Goal: Task Accomplishment & Management: Use online tool/utility

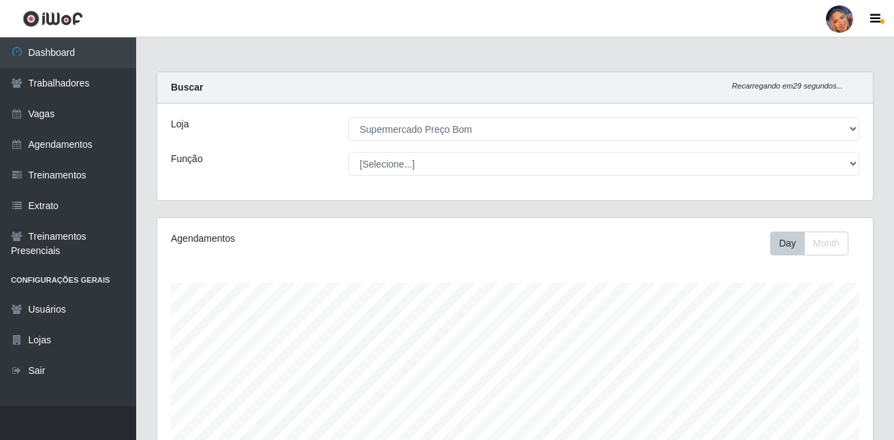
select select "169"
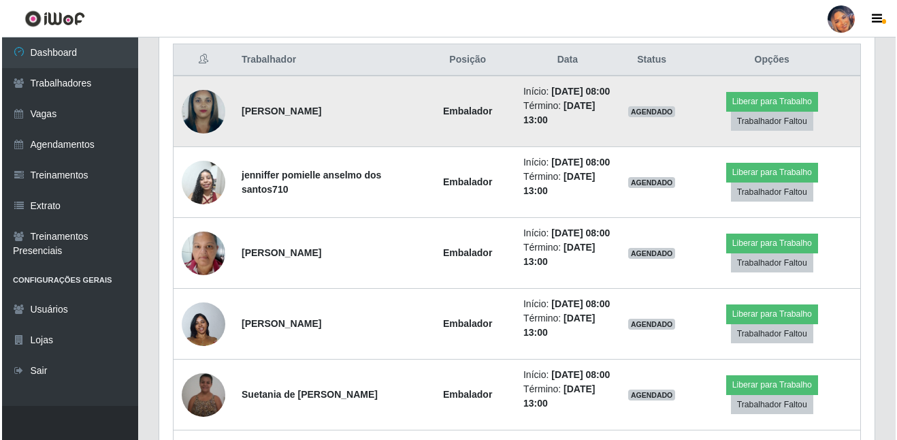
scroll to position [544, 0]
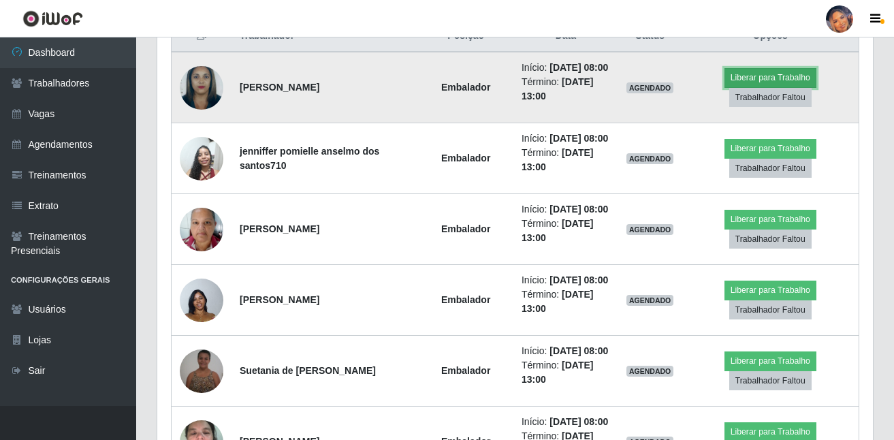
click at [772, 84] on button "Liberar para Trabalho" at bounding box center [770, 77] width 92 height 19
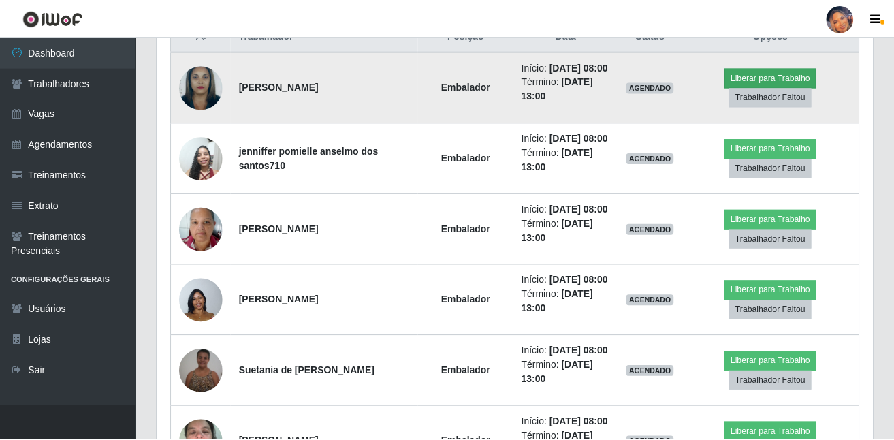
scroll to position [282, 708]
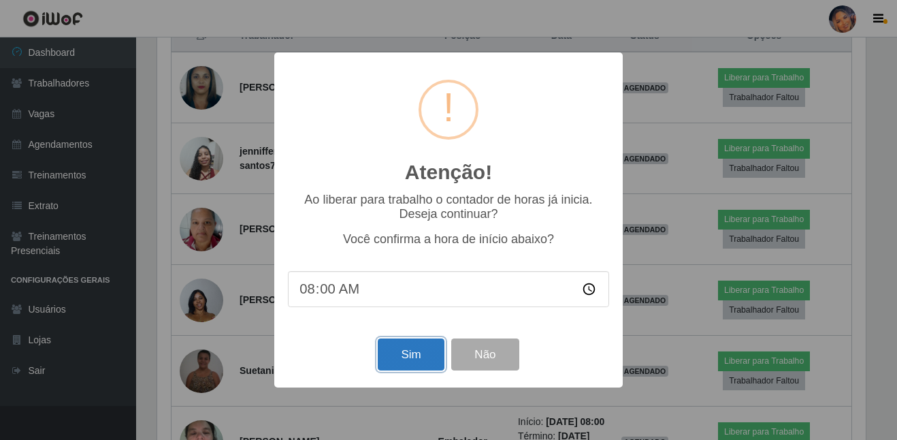
click at [406, 363] on button "Sim" at bounding box center [411, 354] width 66 height 32
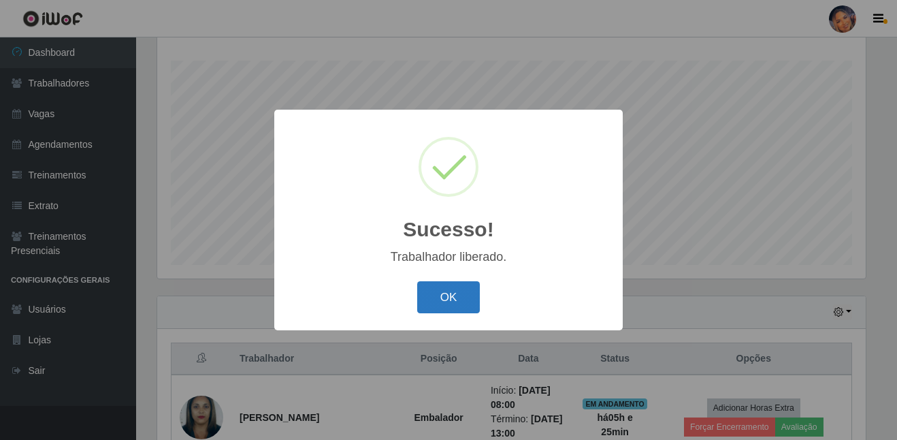
click at [451, 290] on button "OK" at bounding box center [448, 297] width 63 height 32
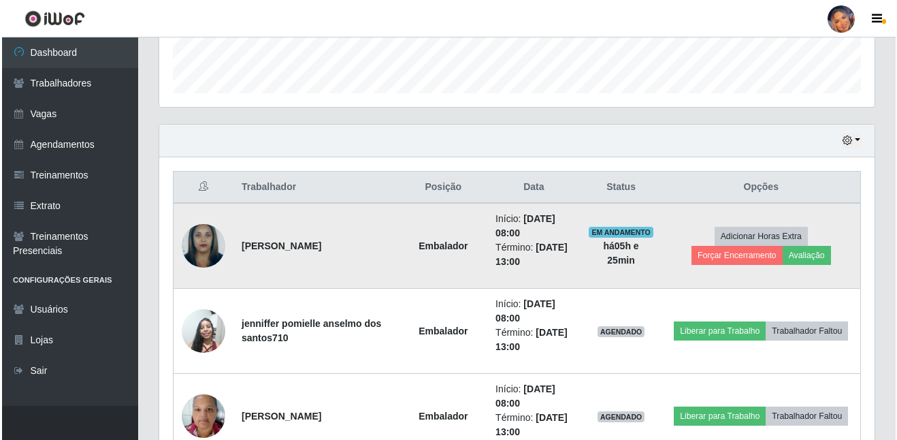
scroll to position [426, 0]
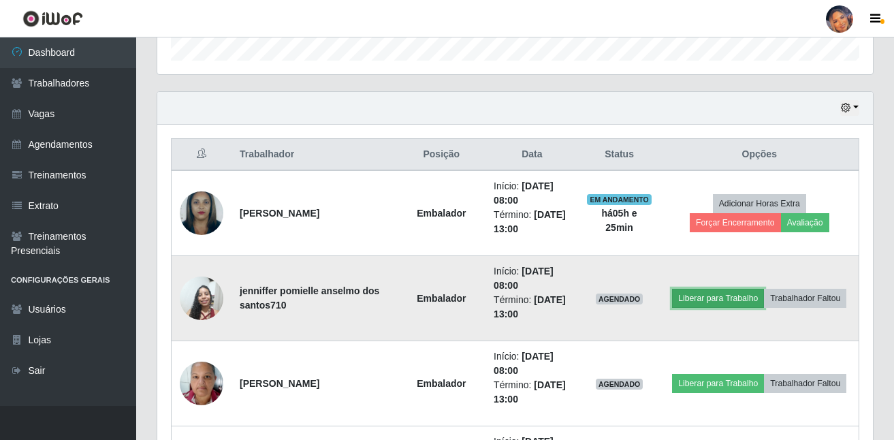
click at [709, 304] on button "Liberar para Trabalho" at bounding box center [718, 298] width 92 height 19
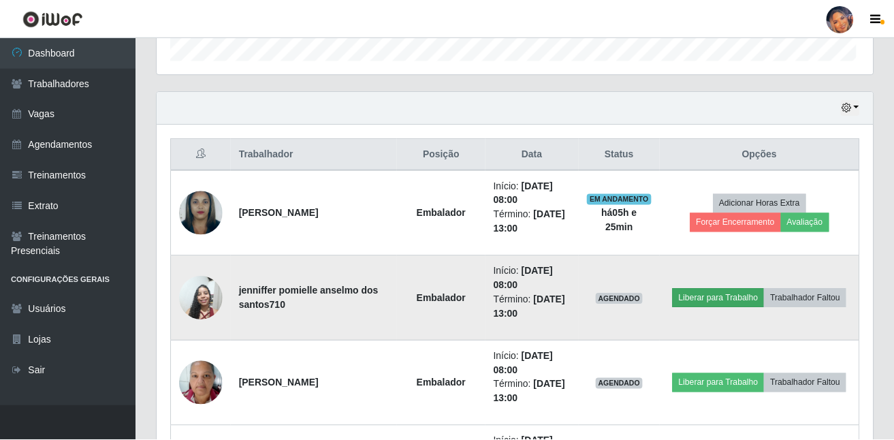
scroll to position [282, 708]
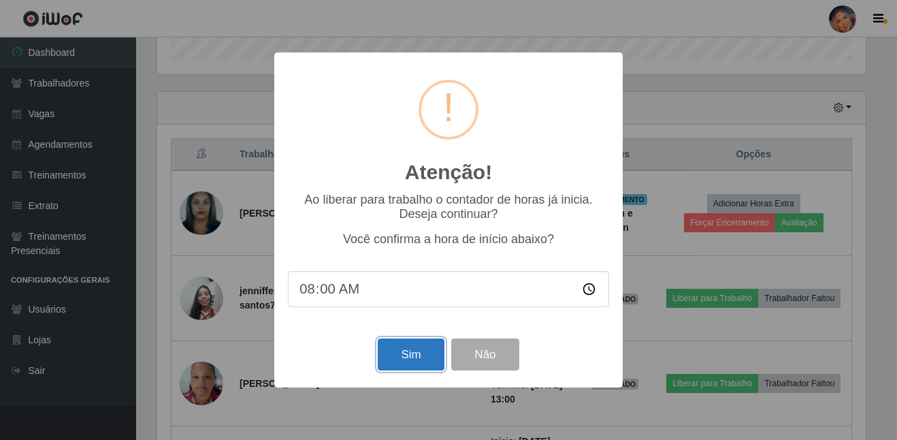
click at [420, 348] on button "Sim" at bounding box center [411, 354] width 66 height 32
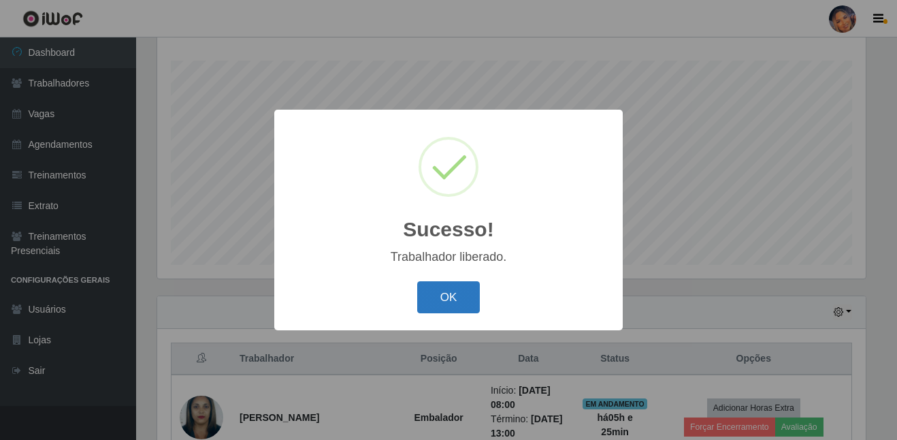
click at [465, 289] on button "OK" at bounding box center [448, 297] width 63 height 32
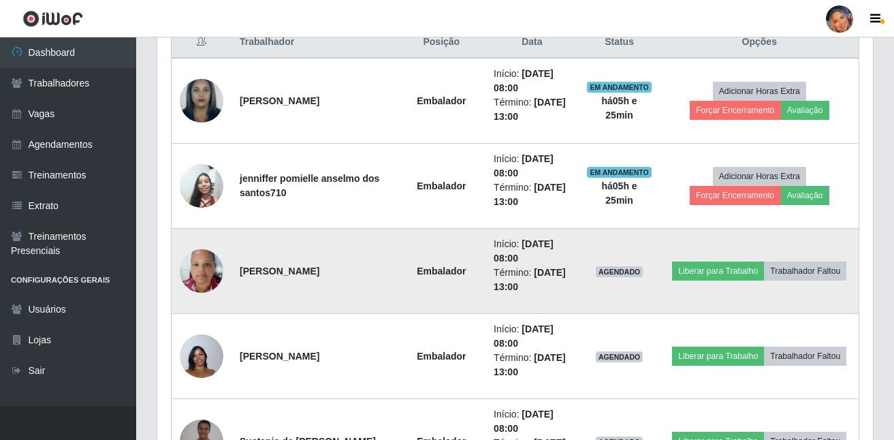
scroll to position [562, 0]
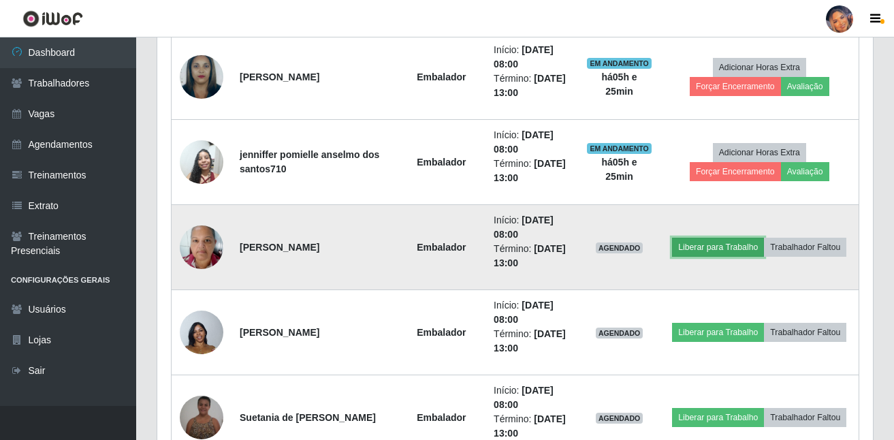
click at [689, 250] on button "Liberar para Trabalho" at bounding box center [718, 247] width 92 height 19
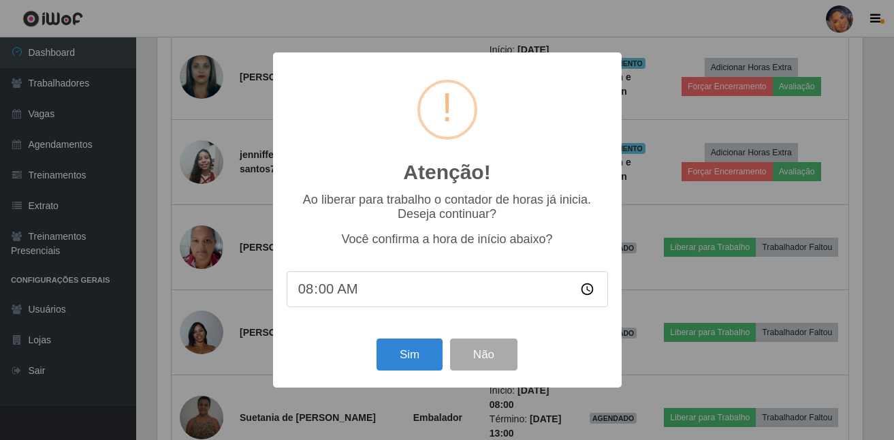
scroll to position [0, 0]
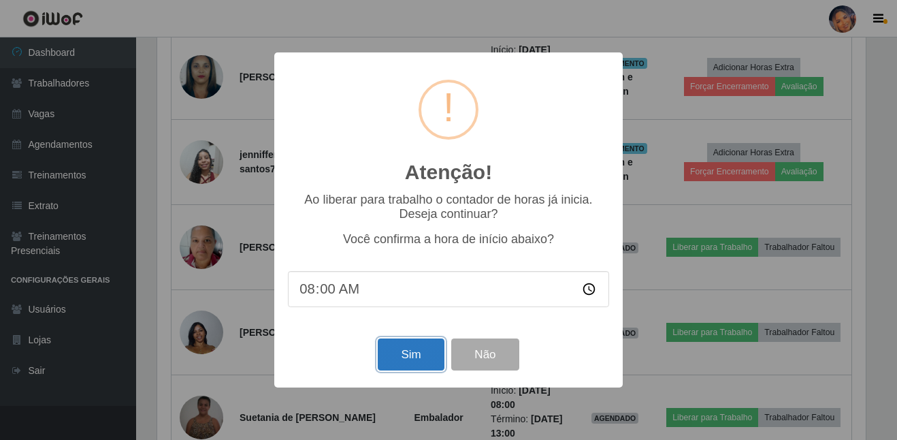
click at [403, 346] on button "Sim" at bounding box center [411, 354] width 66 height 32
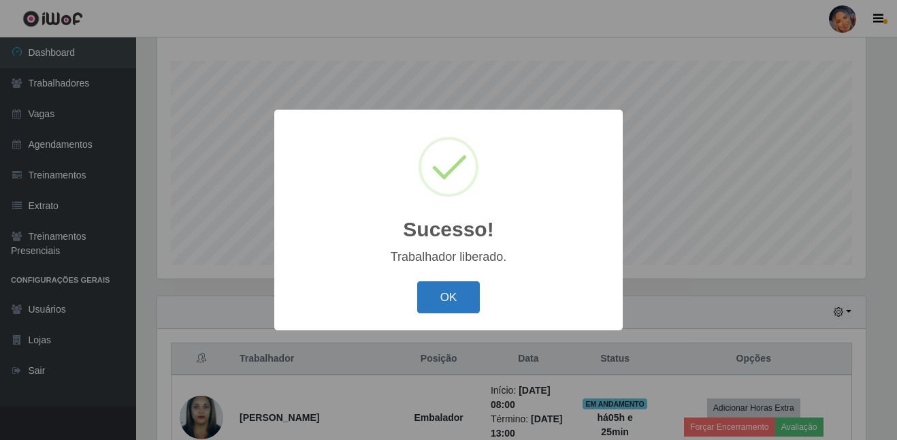
click at [424, 299] on button "OK" at bounding box center [448, 297] width 63 height 32
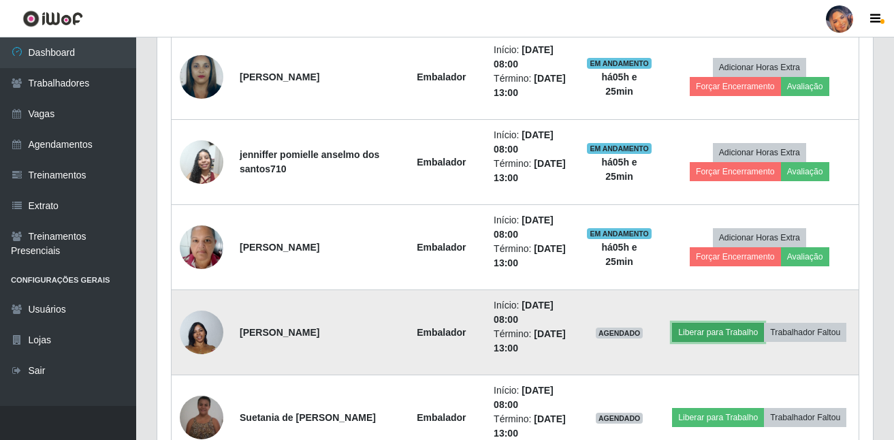
click at [694, 338] on button "Liberar para Trabalho" at bounding box center [718, 332] width 92 height 19
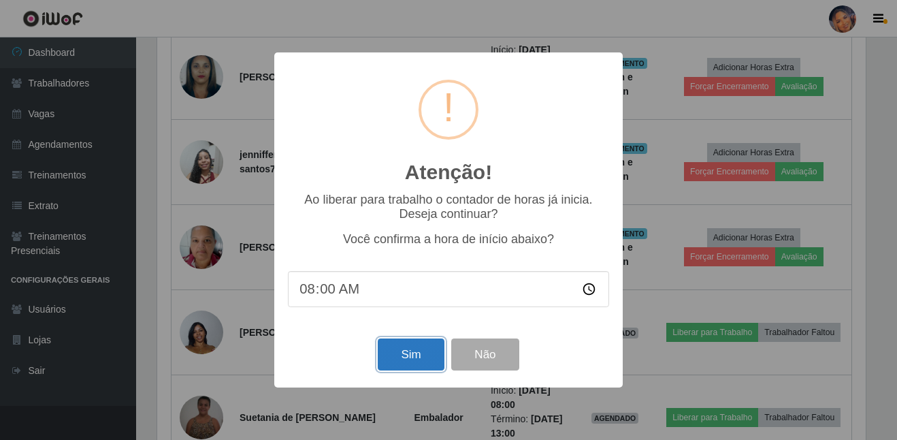
click at [393, 355] on button "Sim" at bounding box center [411, 354] width 66 height 32
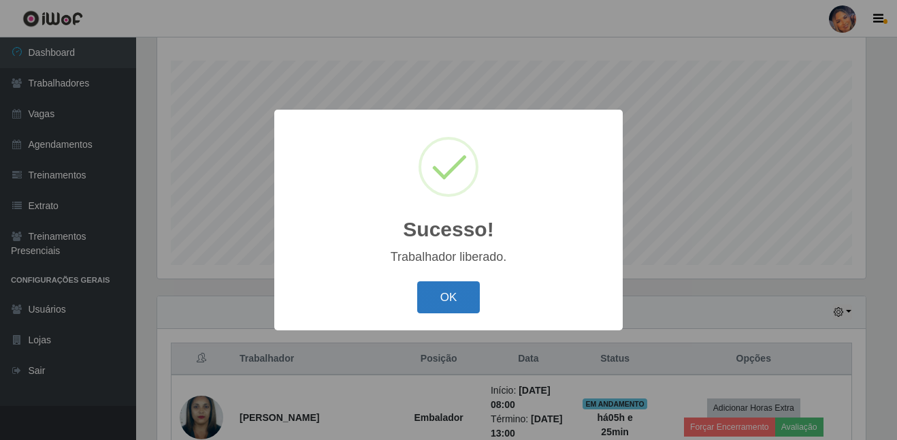
click at [456, 300] on button "OK" at bounding box center [448, 297] width 63 height 32
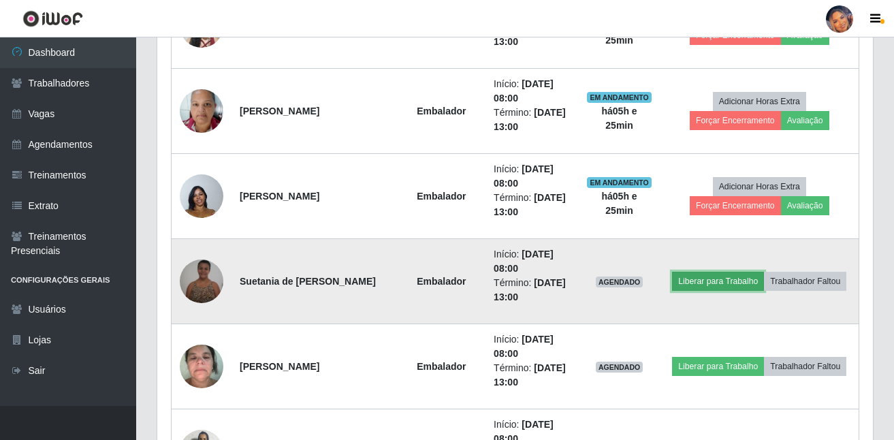
click at [700, 283] on button "Liberar para Trabalho" at bounding box center [718, 281] width 92 height 19
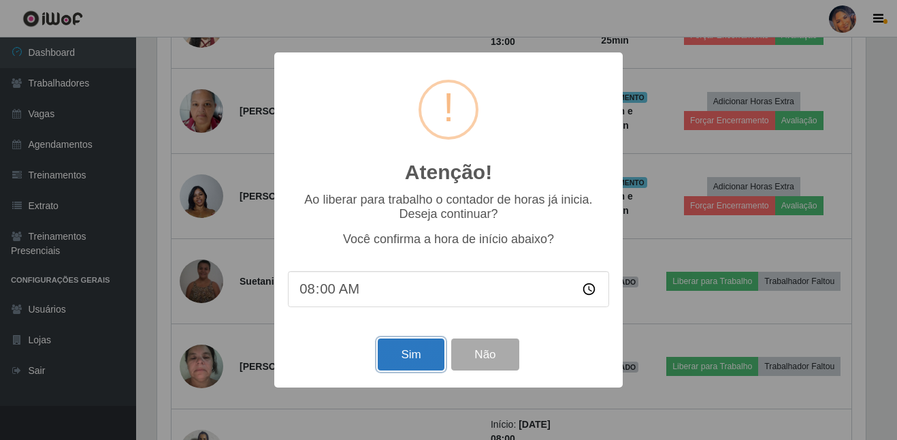
click at [404, 357] on button "Sim" at bounding box center [411, 354] width 66 height 32
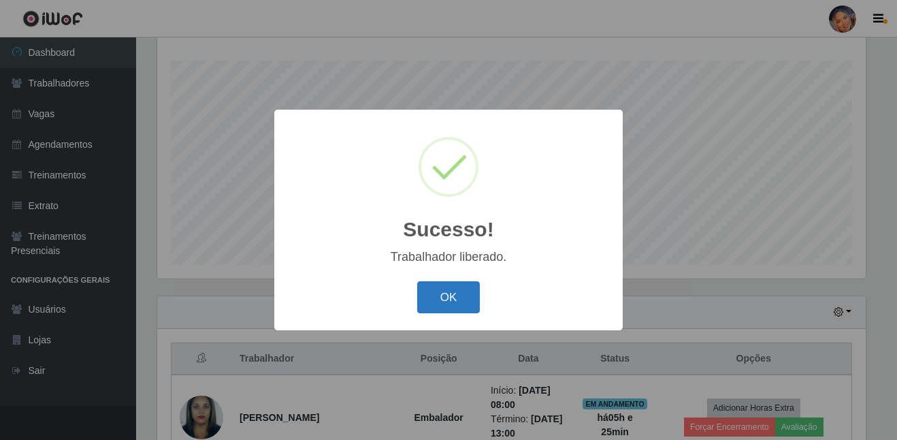
click at [470, 304] on button "OK" at bounding box center [448, 297] width 63 height 32
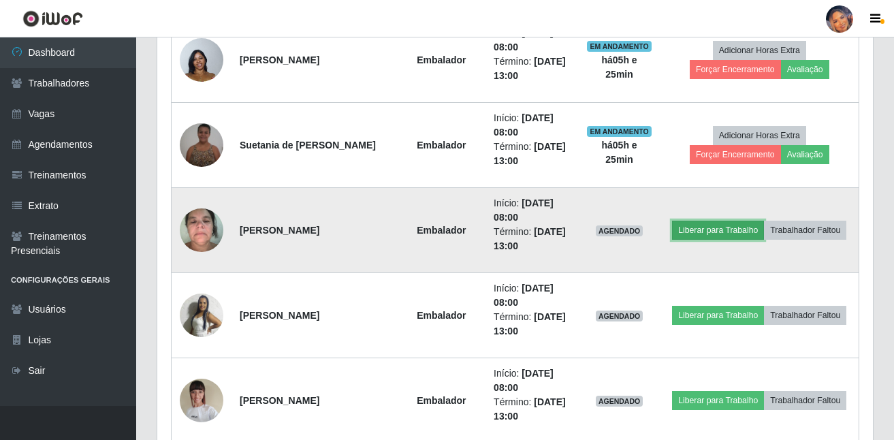
click at [688, 231] on button "Liberar para Trabalho" at bounding box center [718, 230] width 92 height 19
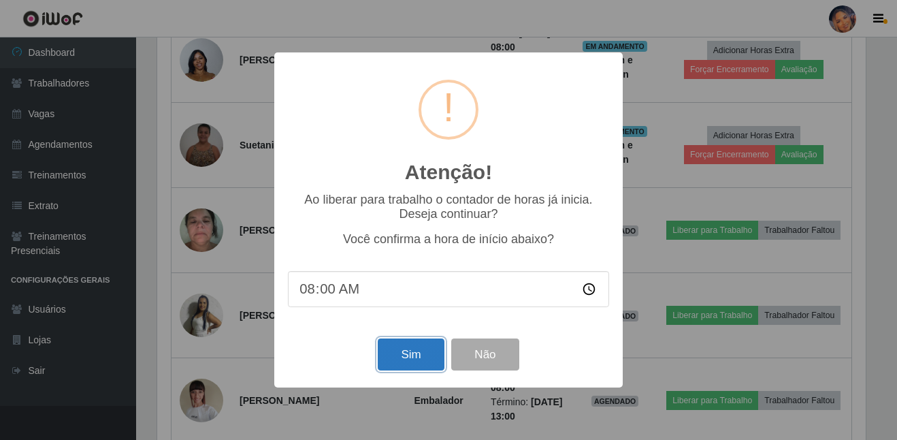
click at [404, 357] on button "Sim" at bounding box center [411, 354] width 66 height 32
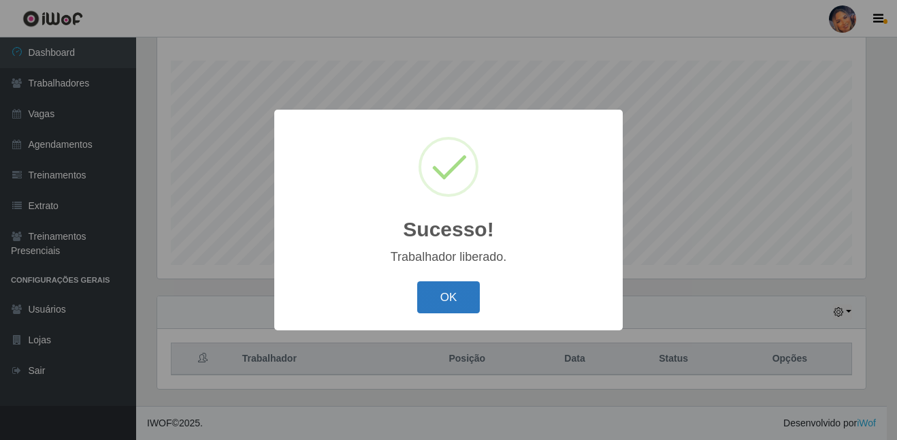
click at [442, 299] on button "OK" at bounding box center [448, 297] width 63 height 32
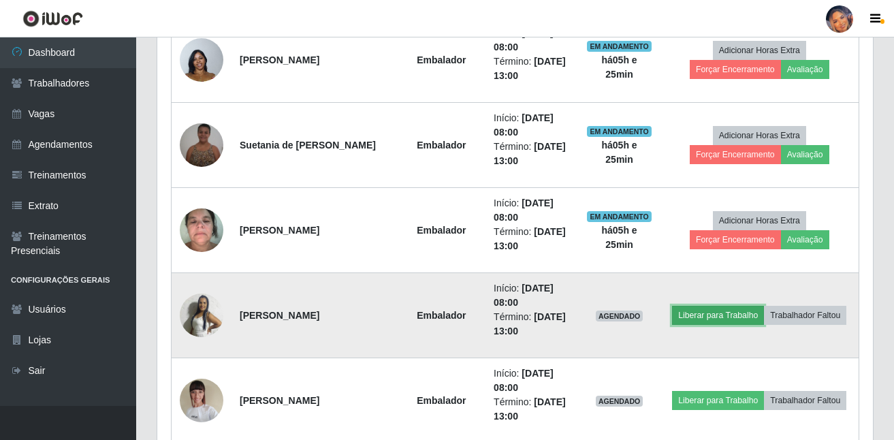
click at [693, 323] on button "Liberar para Trabalho" at bounding box center [718, 315] width 92 height 19
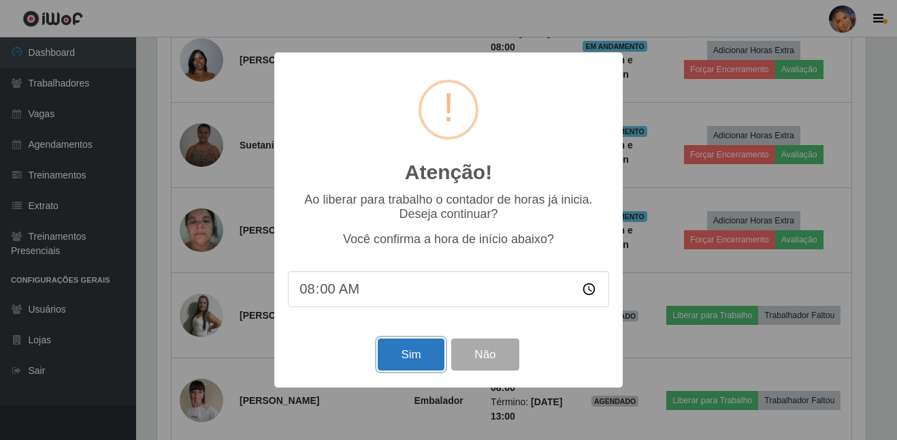
click at [422, 355] on button "Sim" at bounding box center [411, 354] width 66 height 32
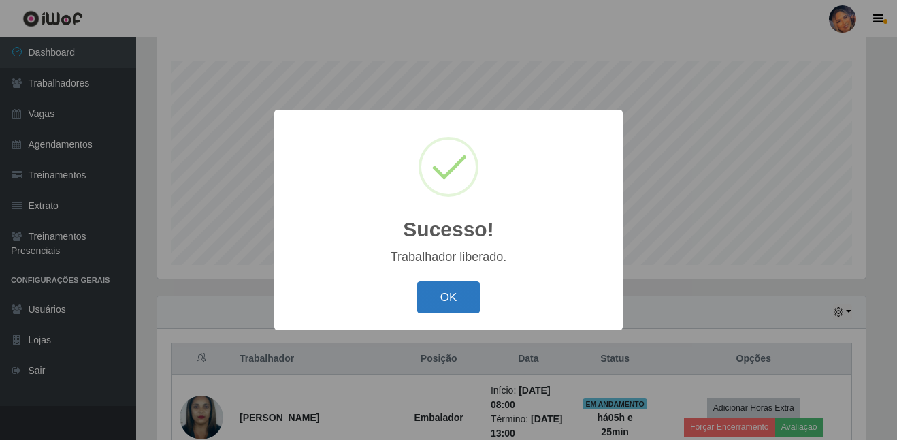
click at [434, 294] on button "OK" at bounding box center [448, 297] width 63 height 32
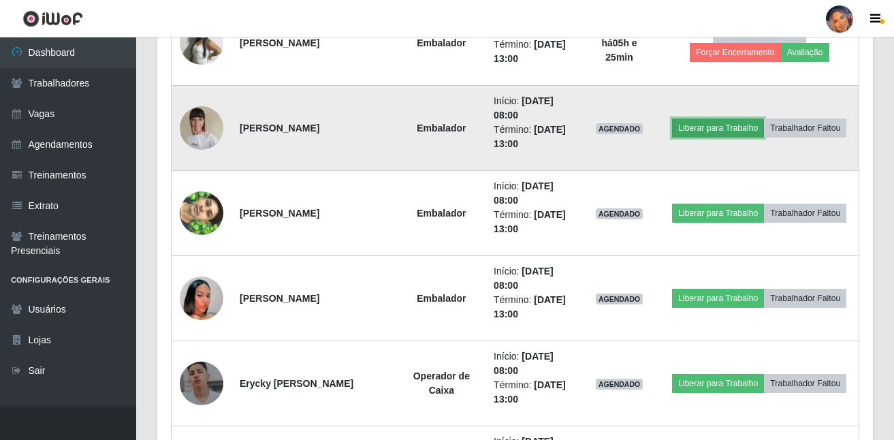
click at [706, 127] on button "Liberar para Trabalho" at bounding box center [718, 127] width 92 height 19
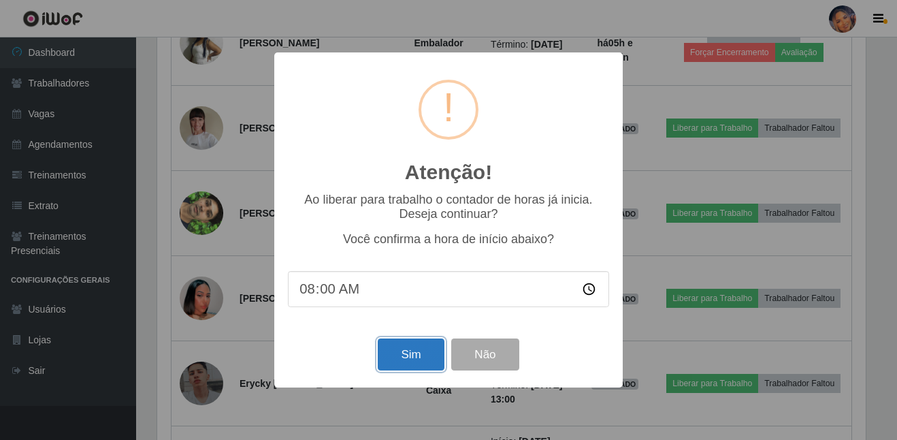
click at [404, 350] on button "Sim" at bounding box center [411, 354] width 66 height 32
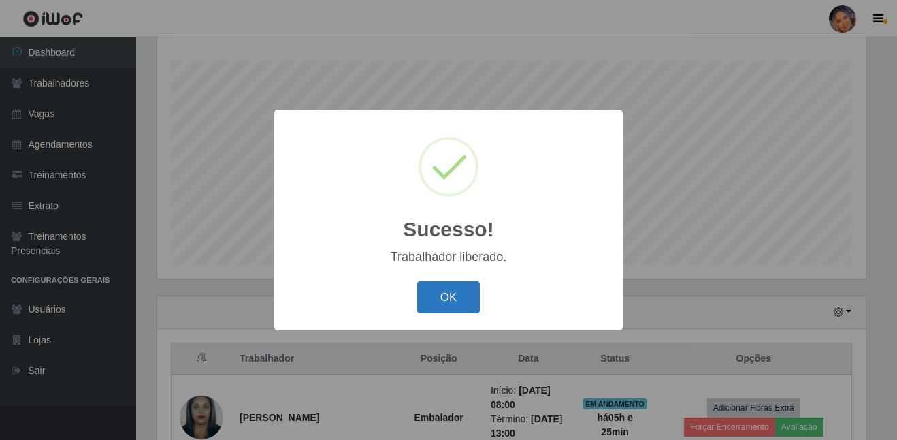
click at [443, 294] on button "OK" at bounding box center [448, 297] width 63 height 32
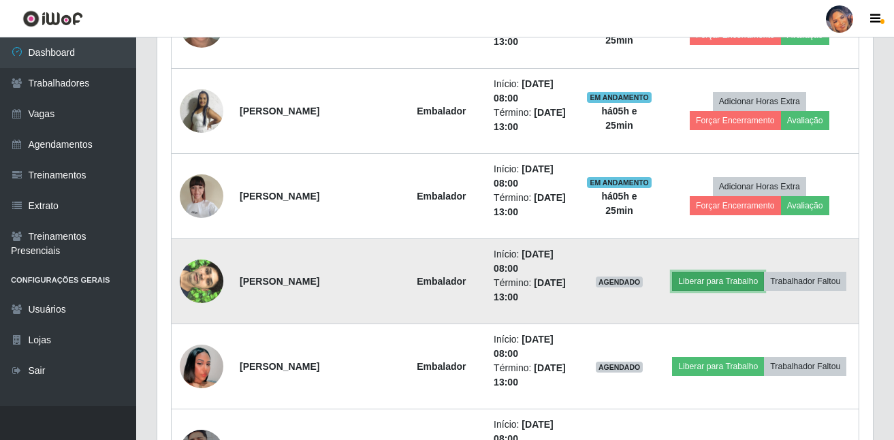
click at [690, 283] on button "Liberar para Trabalho" at bounding box center [718, 281] width 92 height 19
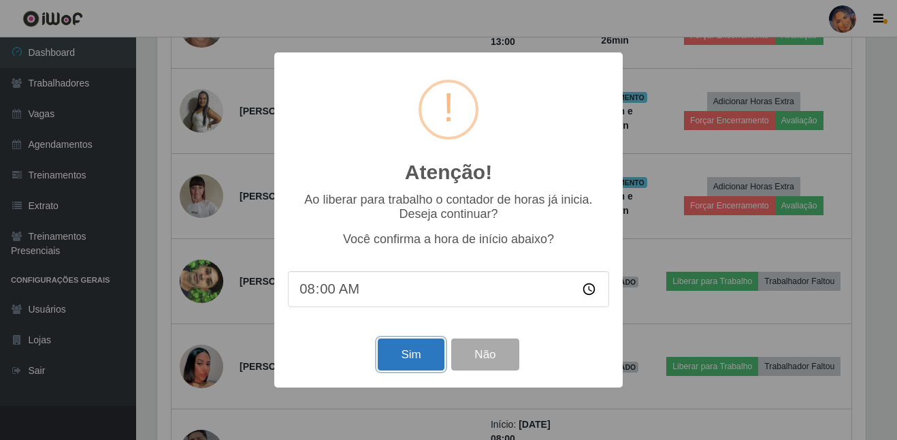
click at [399, 357] on button "Sim" at bounding box center [411, 354] width 66 height 32
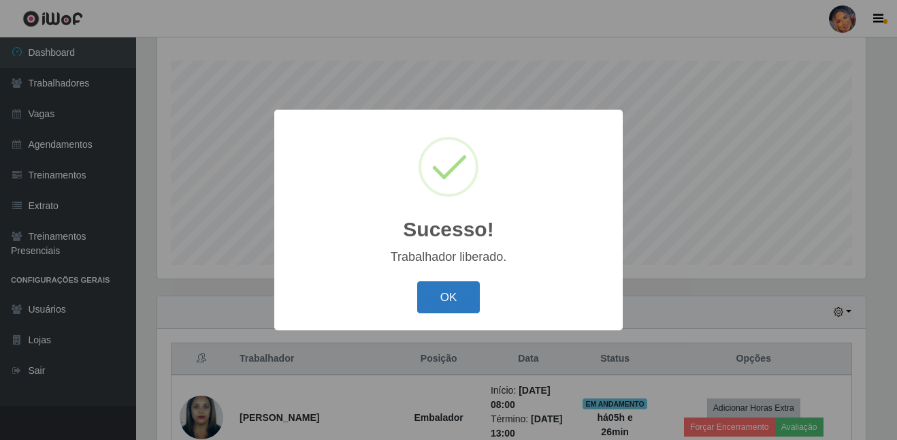
click at [460, 300] on button "OK" at bounding box center [448, 297] width 63 height 32
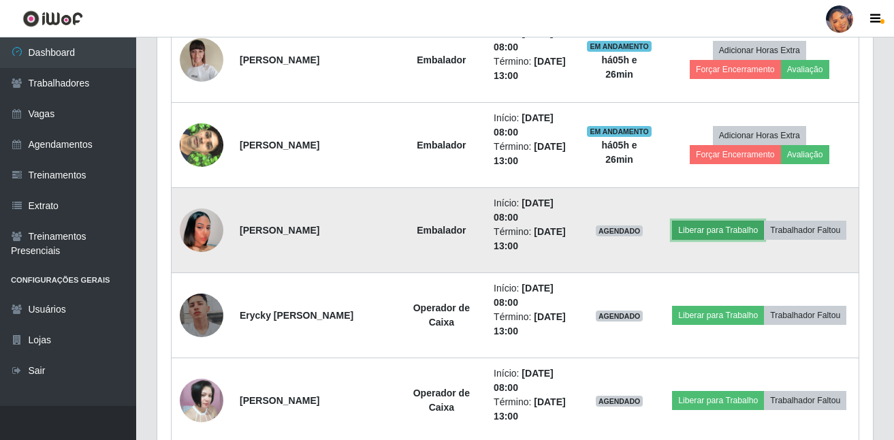
click at [709, 228] on button "Liberar para Trabalho" at bounding box center [718, 230] width 92 height 19
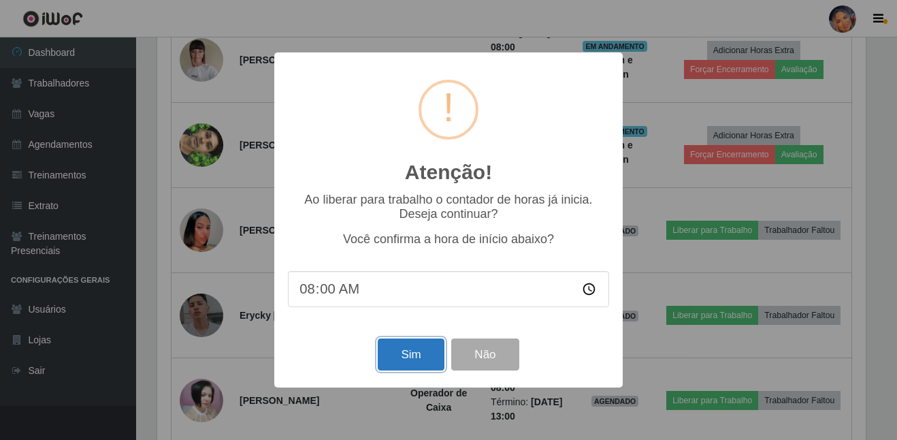
click at [389, 350] on button "Sim" at bounding box center [411, 354] width 66 height 32
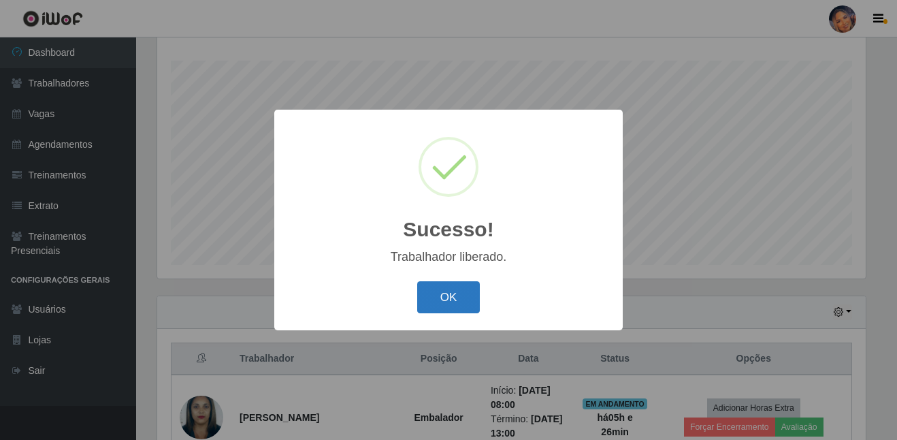
click at [451, 299] on button "OK" at bounding box center [448, 297] width 63 height 32
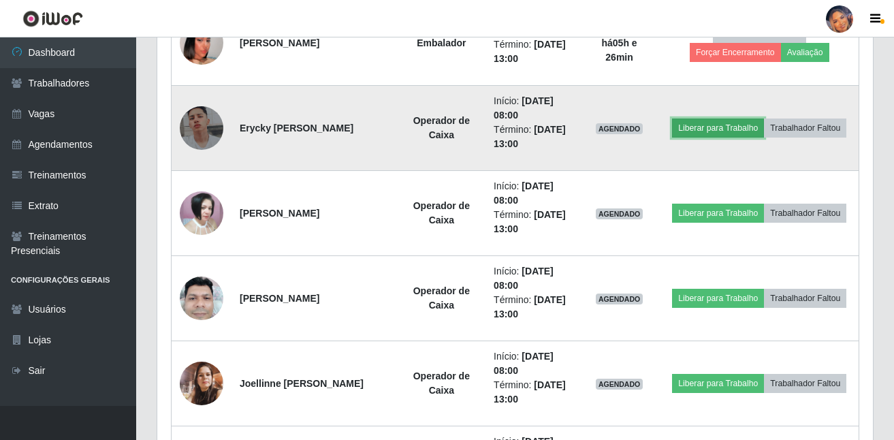
click at [684, 122] on button "Liberar para Trabalho" at bounding box center [718, 127] width 92 height 19
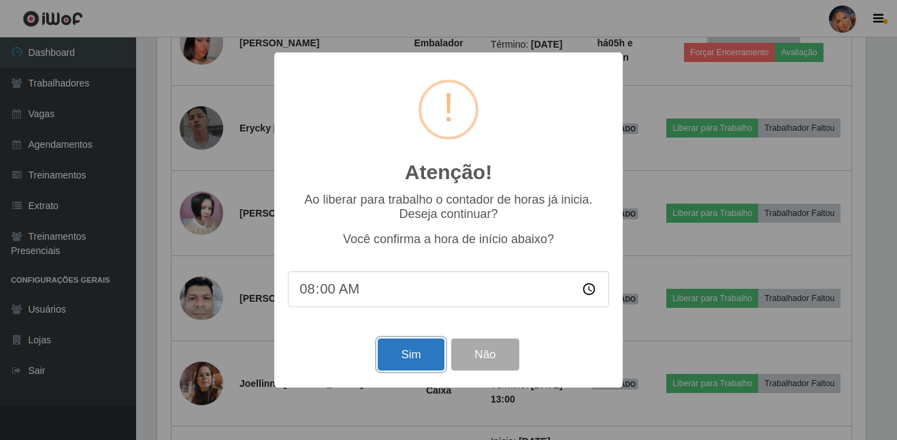
click at [407, 360] on button "Sim" at bounding box center [411, 354] width 66 height 32
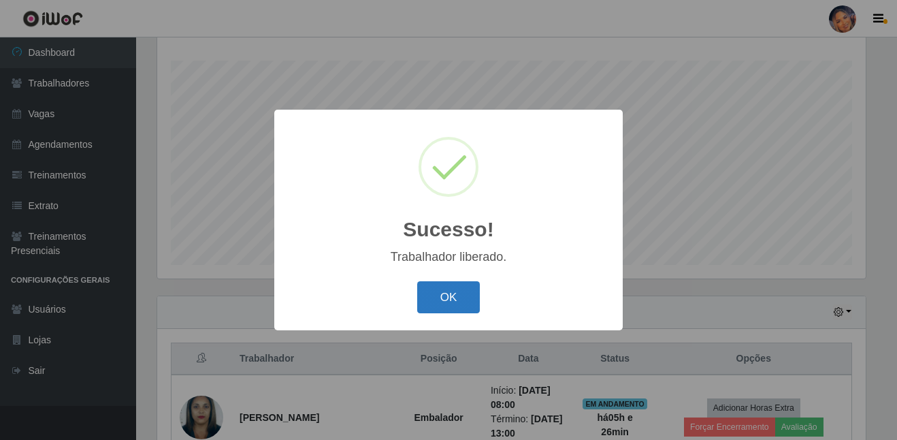
click at [474, 301] on button "OK" at bounding box center [448, 297] width 63 height 32
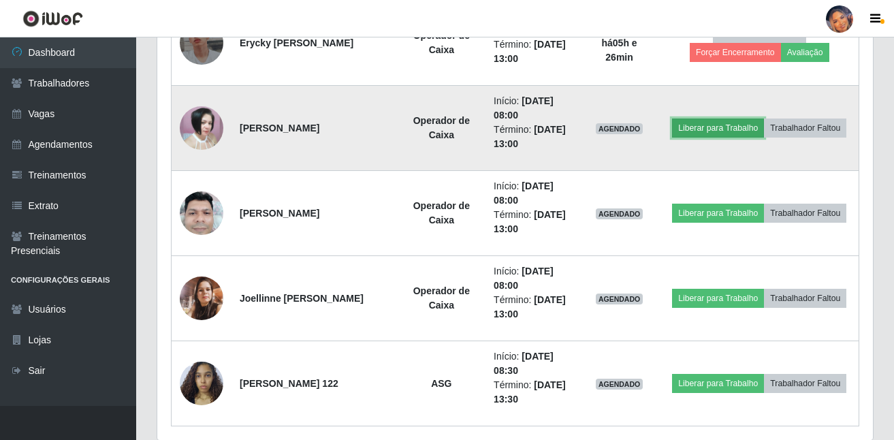
click at [715, 128] on button "Liberar para Trabalho" at bounding box center [718, 127] width 92 height 19
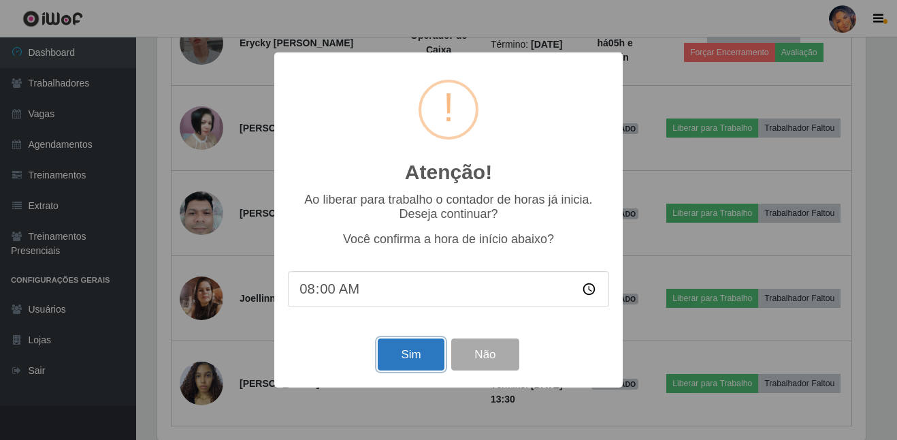
click at [408, 351] on button "Sim" at bounding box center [411, 354] width 66 height 32
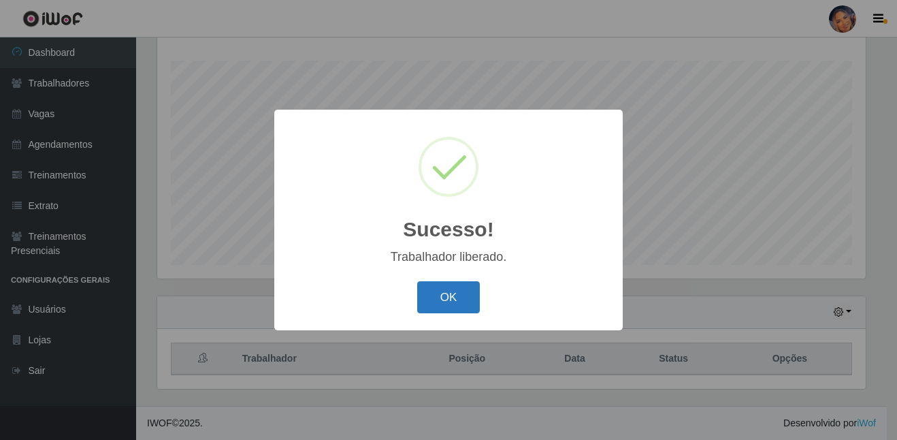
click at [458, 291] on button "OK" at bounding box center [448, 297] width 63 height 32
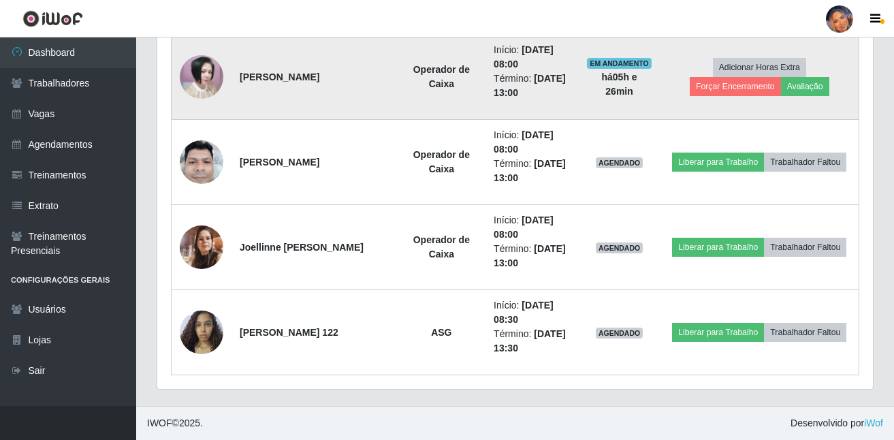
click at [201, 80] on img at bounding box center [202, 77] width 44 height 44
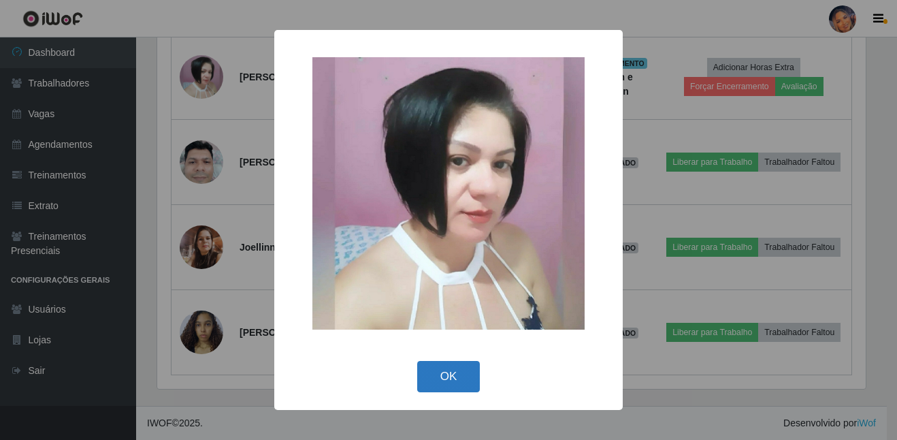
click at [441, 370] on button "OK" at bounding box center [448, 377] width 63 height 32
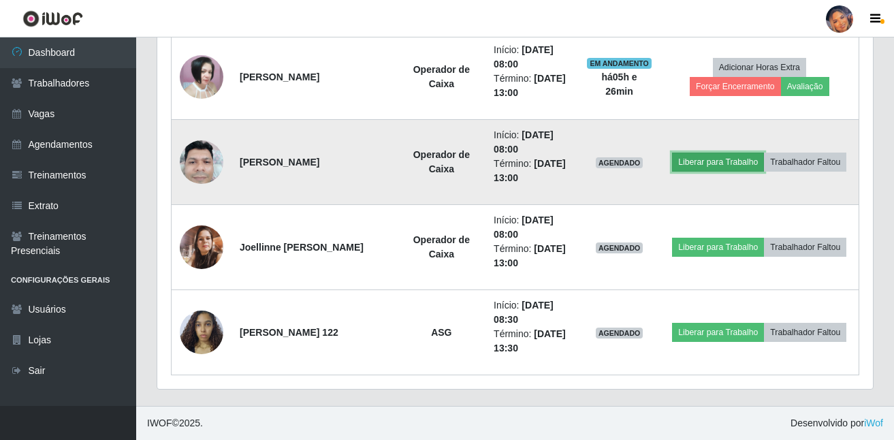
click at [700, 158] on button "Liberar para Trabalho" at bounding box center [718, 161] width 92 height 19
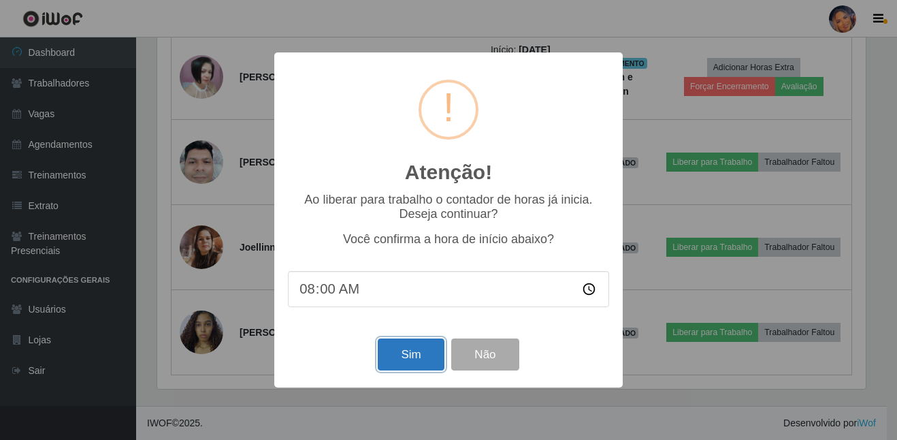
click at [399, 358] on button "Sim" at bounding box center [411, 354] width 66 height 32
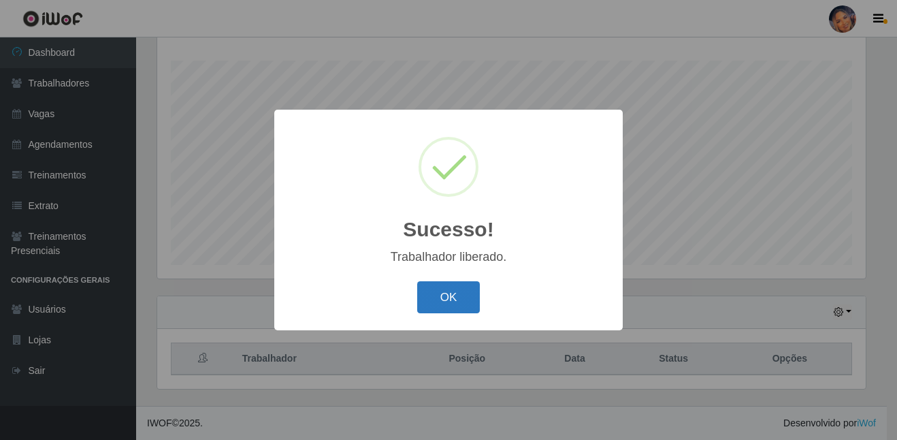
click at [468, 291] on button "OK" at bounding box center [448, 297] width 63 height 32
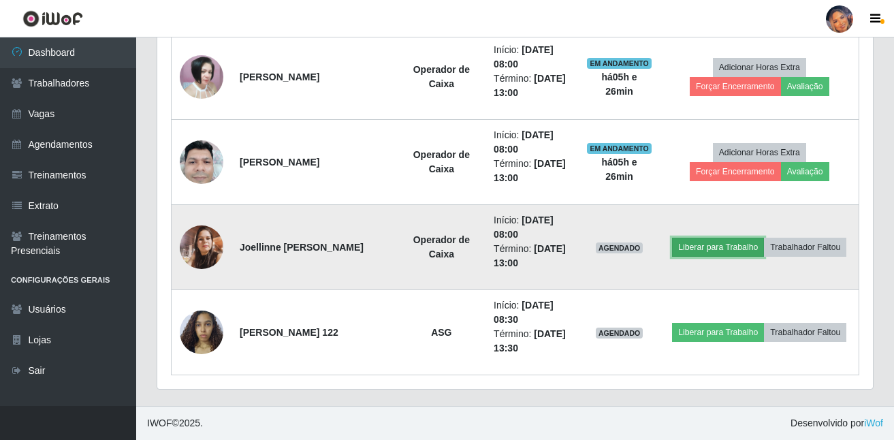
click at [684, 244] on button "Liberar para Trabalho" at bounding box center [718, 247] width 92 height 19
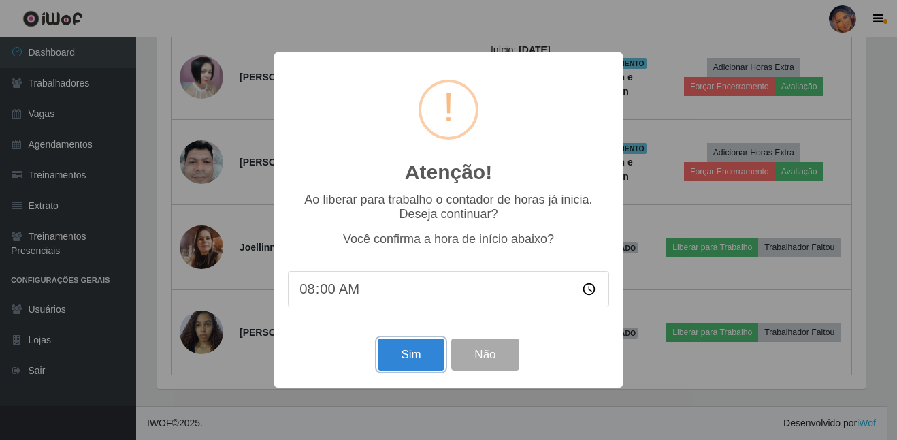
click at [400, 359] on button "Sim" at bounding box center [411, 354] width 66 height 32
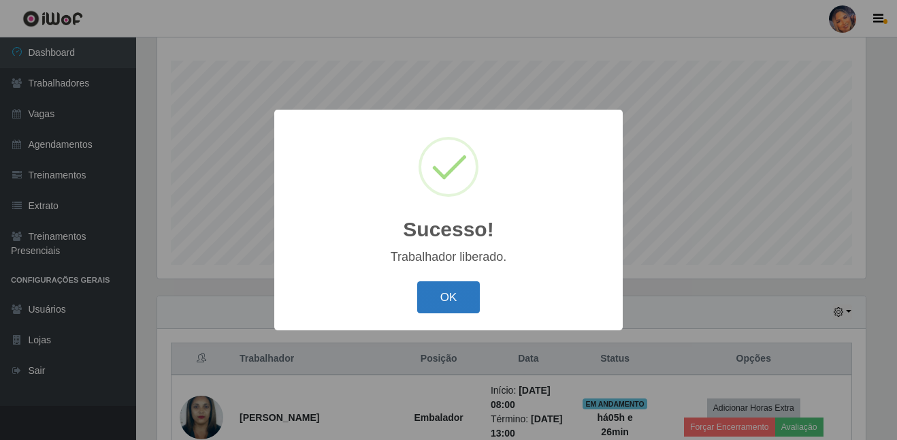
click at [444, 292] on button "OK" at bounding box center [448, 297] width 63 height 32
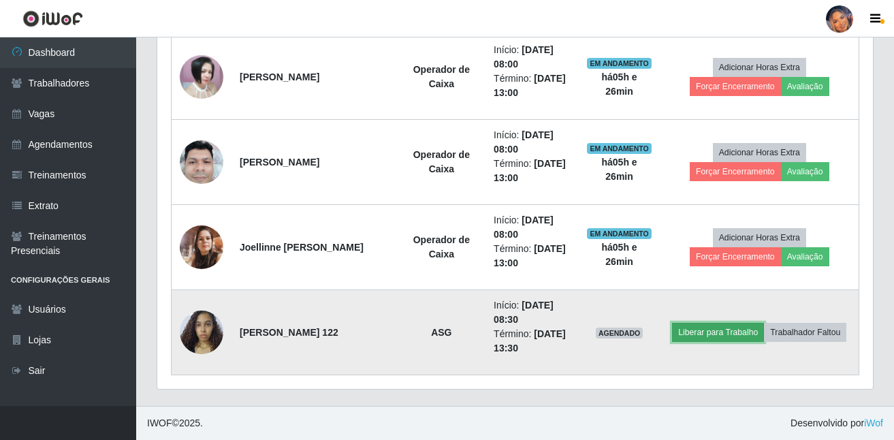
click at [719, 333] on button "Liberar para Trabalho" at bounding box center [718, 332] width 92 height 19
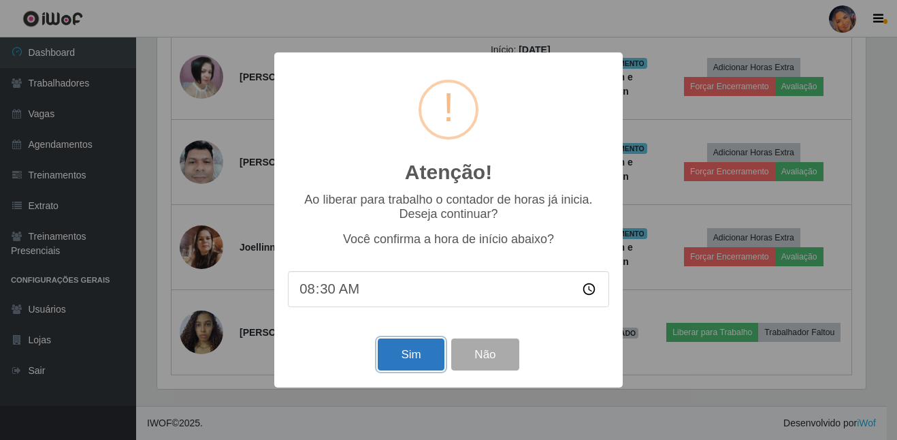
click at [406, 356] on button "Sim" at bounding box center [411, 354] width 66 height 32
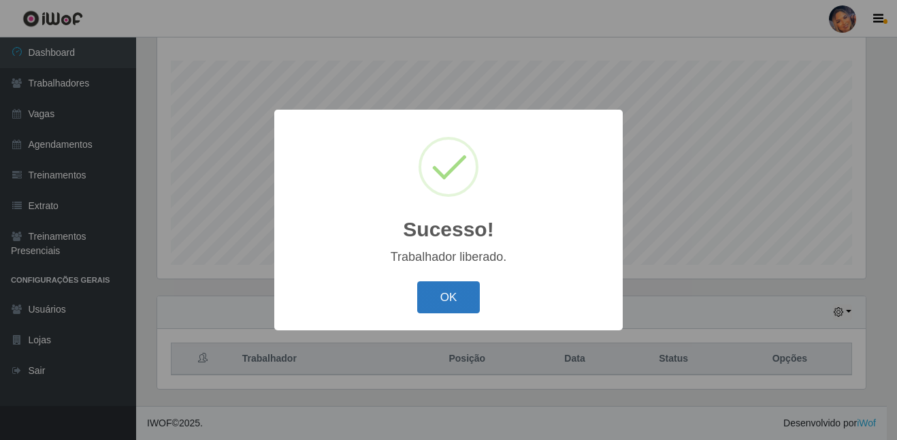
click at [474, 298] on button "OK" at bounding box center [448, 297] width 63 height 32
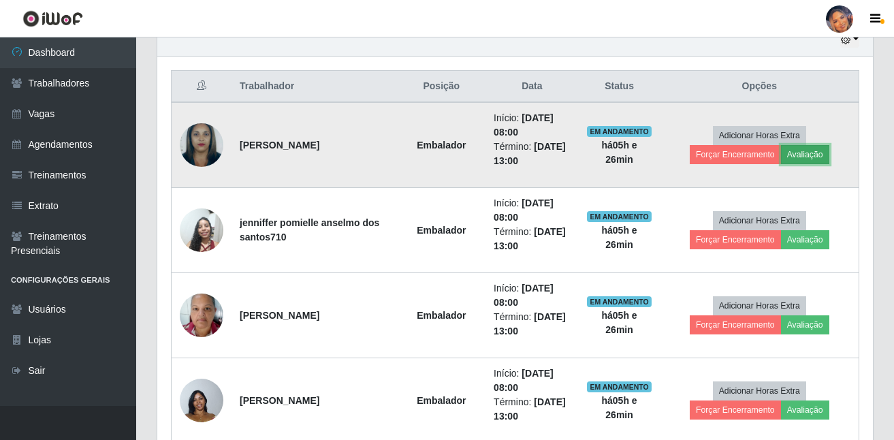
click at [813, 159] on button "Avaliação" at bounding box center [805, 154] width 48 height 19
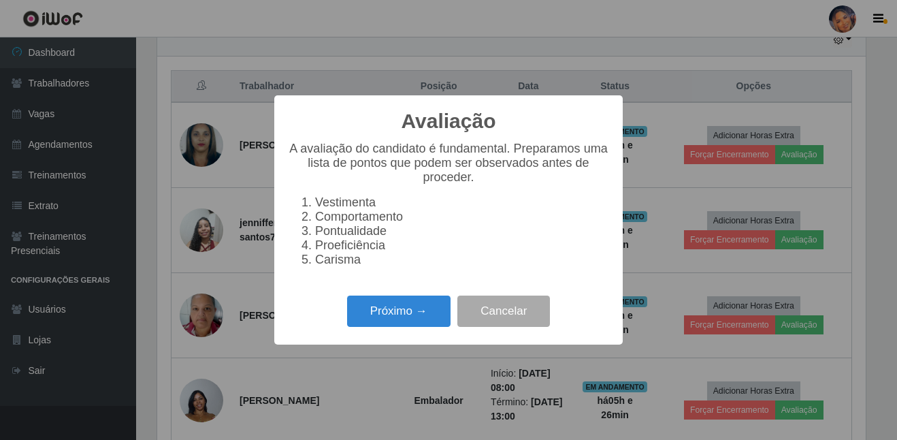
drag, startPoint x: 428, startPoint y: 310, endPoint x: 470, endPoint y: 254, distance: 69.6
click at [432, 301] on div "Próximo → Cancelar" at bounding box center [448, 310] width 321 height 39
click at [406, 316] on button "Próximo →" at bounding box center [398, 311] width 103 height 32
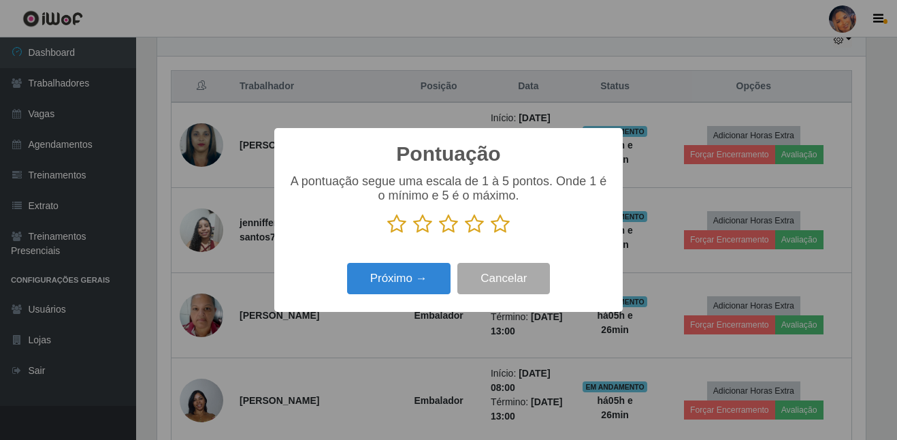
click at [501, 228] on icon at bounding box center [500, 224] width 19 height 20
click at [491, 234] on input "radio" at bounding box center [491, 234] width 0 height 0
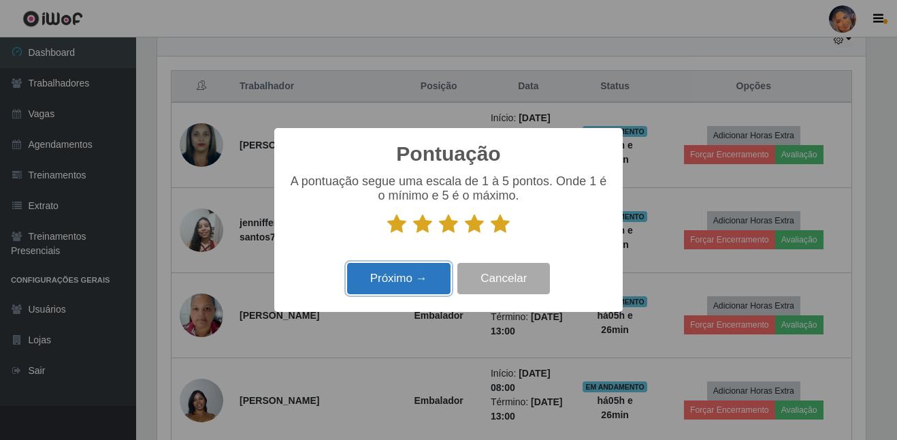
click at [425, 281] on button "Próximo →" at bounding box center [398, 279] width 103 height 32
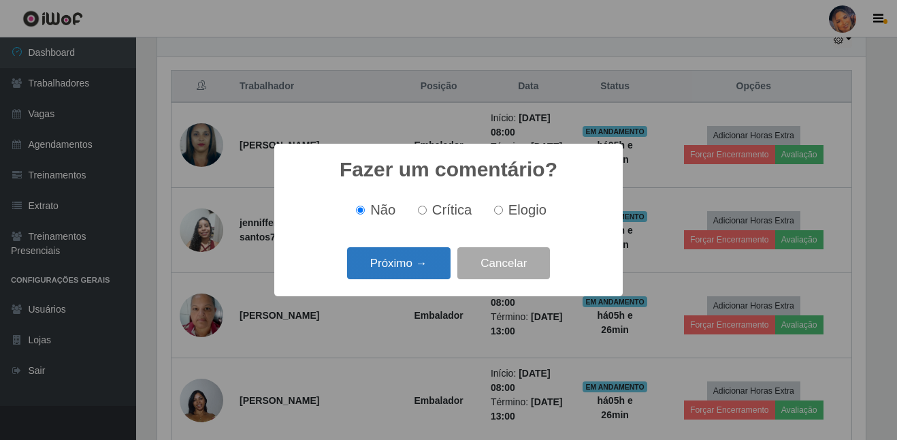
click at [423, 274] on button "Próximo →" at bounding box center [398, 263] width 103 height 32
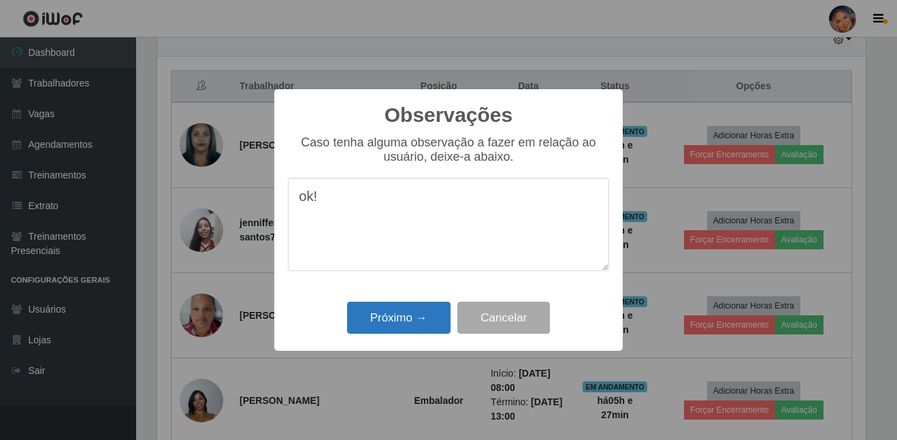
type textarea "ok!"
drag, startPoint x: 389, startPoint y: 324, endPoint x: 395, endPoint y: 284, distance: 40.7
click at [390, 323] on button "Próximo →" at bounding box center [398, 317] width 103 height 32
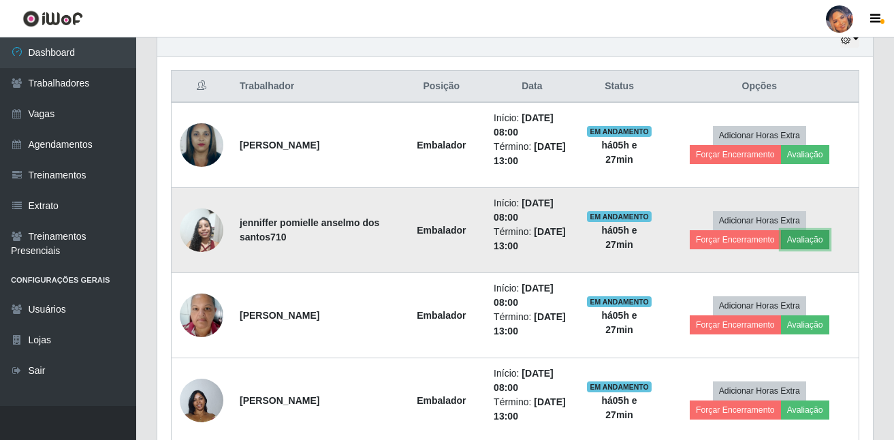
click at [811, 239] on button "Avaliação" at bounding box center [805, 239] width 48 height 19
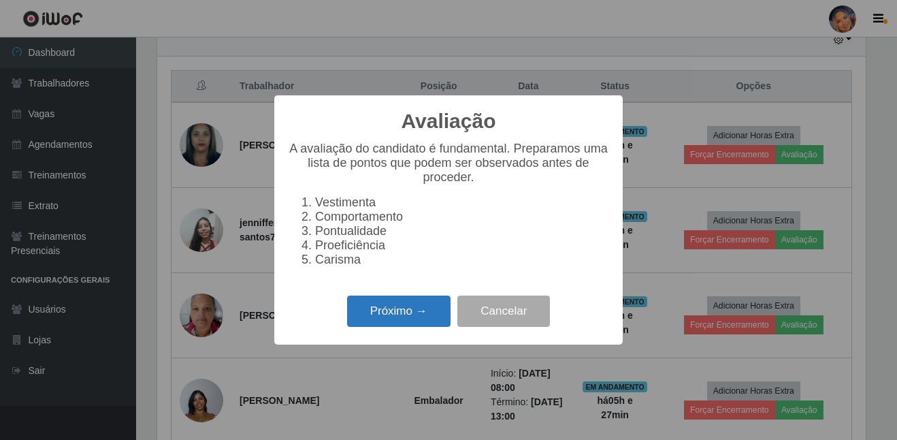
click at [434, 313] on button "Próximo →" at bounding box center [398, 311] width 103 height 32
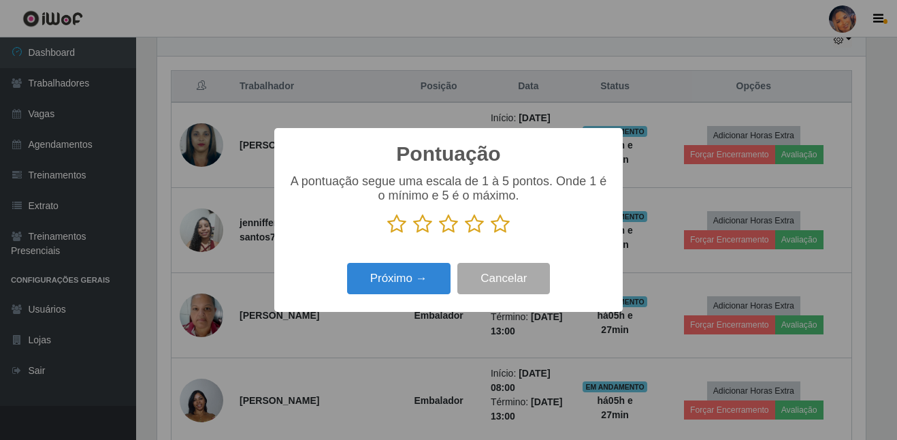
click at [498, 230] on icon at bounding box center [500, 224] width 19 height 20
click at [491, 234] on input "radio" at bounding box center [491, 234] width 0 height 0
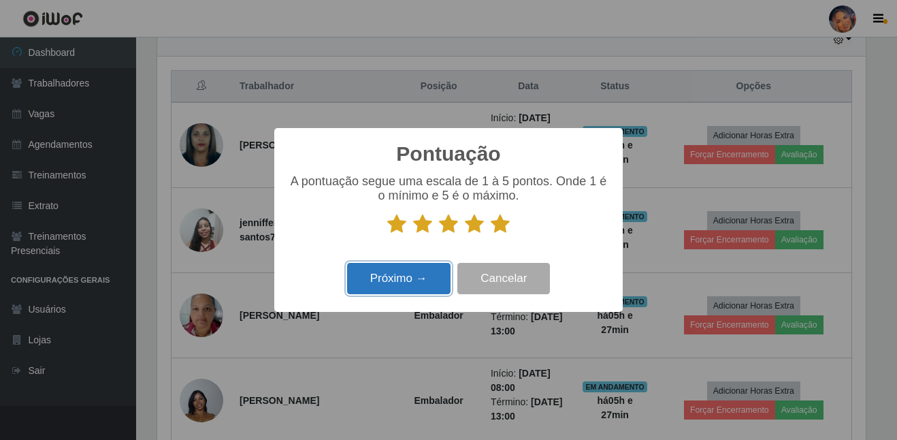
click at [412, 289] on button "Próximo →" at bounding box center [398, 279] width 103 height 32
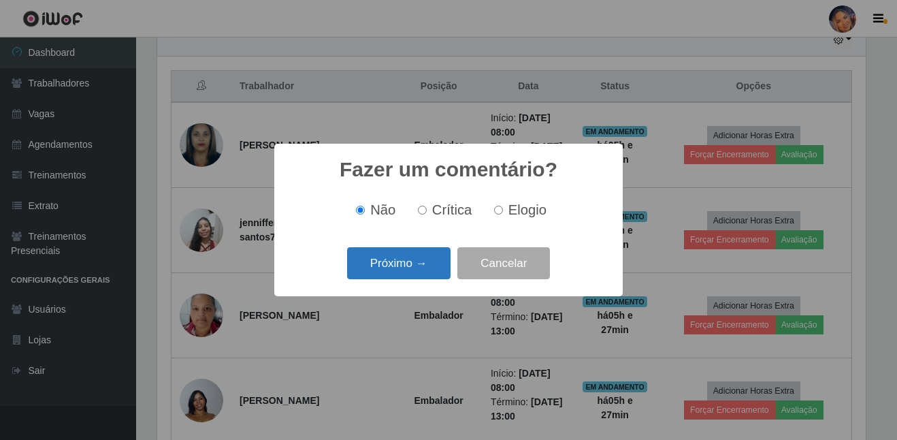
click at [413, 272] on button "Próximo →" at bounding box center [398, 263] width 103 height 32
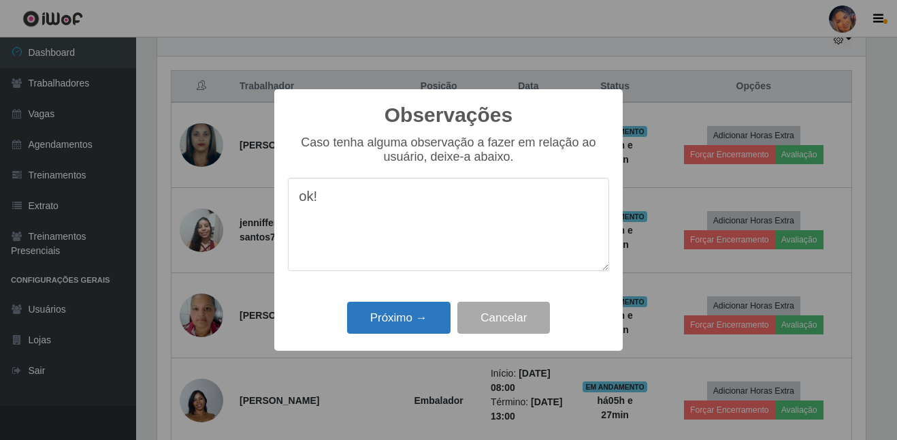
type textarea "ok!"
click at [387, 316] on button "Próximo →" at bounding box center [398, 317] width 103 height 32
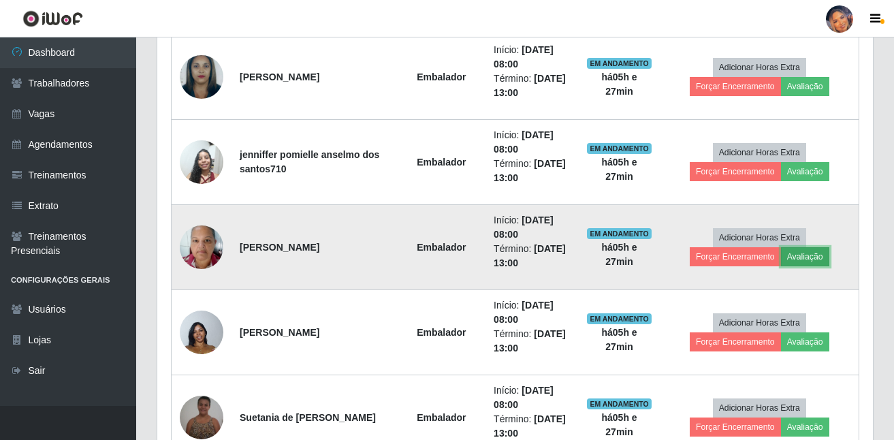
click at [817, 258] on button "Avaliação" at bounding box center [805, 256] width 48 height 19
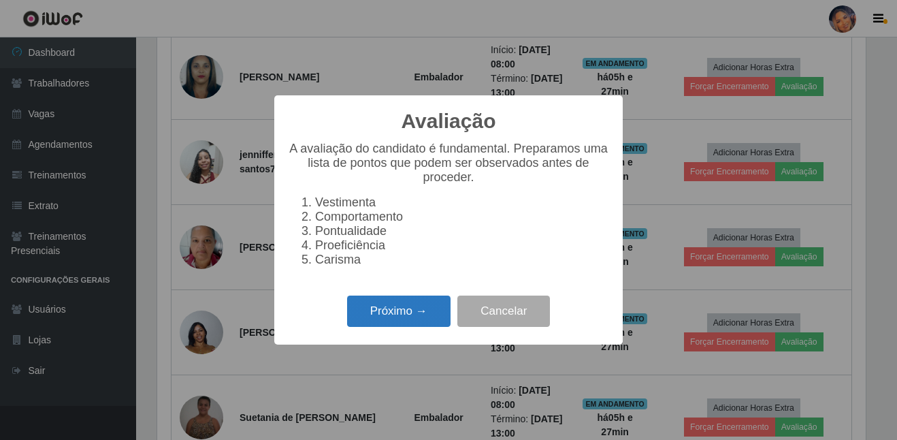
click at [410, 319] on button "Próximo →" at bounding box center [398, 311] width 103 height 32
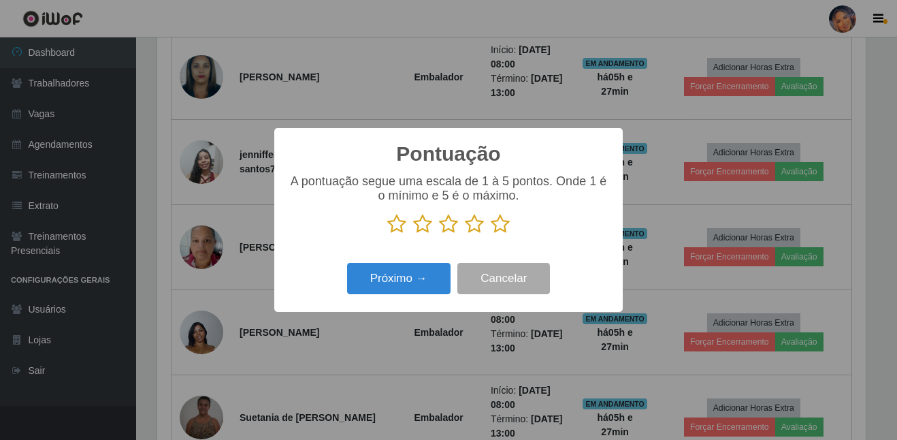
drag, startPoint x: 504, startPoint y: 229, endPoint x: 412, endPoint y: 247, distance: 92.9
click at [504, 229] on icon at bounding box center [500, 224] width 19 height 20
click at [491, 234] on input "radio" at bounding box center [491, 234] width 0 height 0
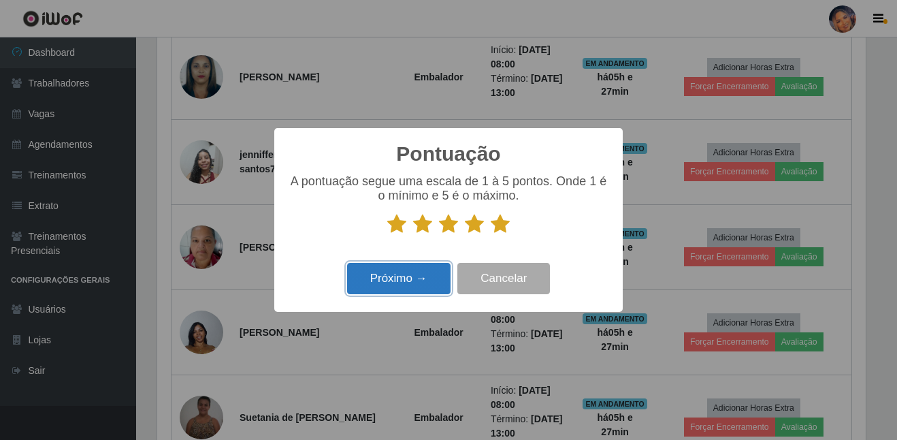
click at [397, 274] on button "Próximo →" at bounding box center [398, 279] width 103 height 32
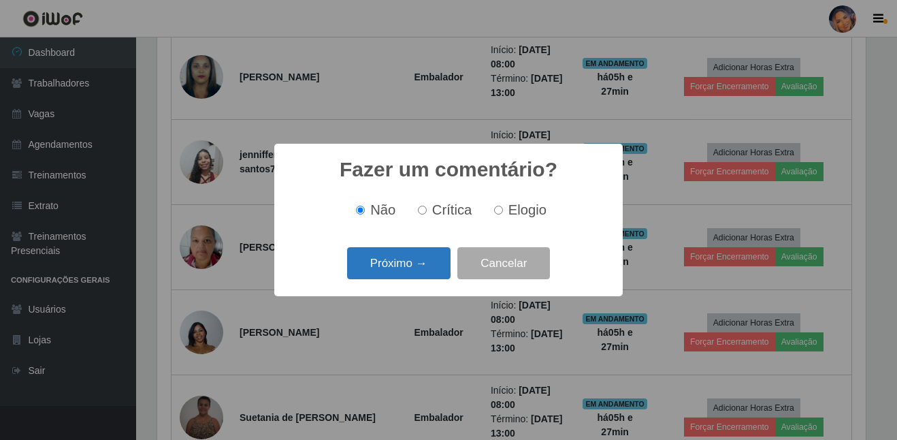
click at [404, 269] on button "Próximo →" at bounding box center [398, 263] width 103 height 32
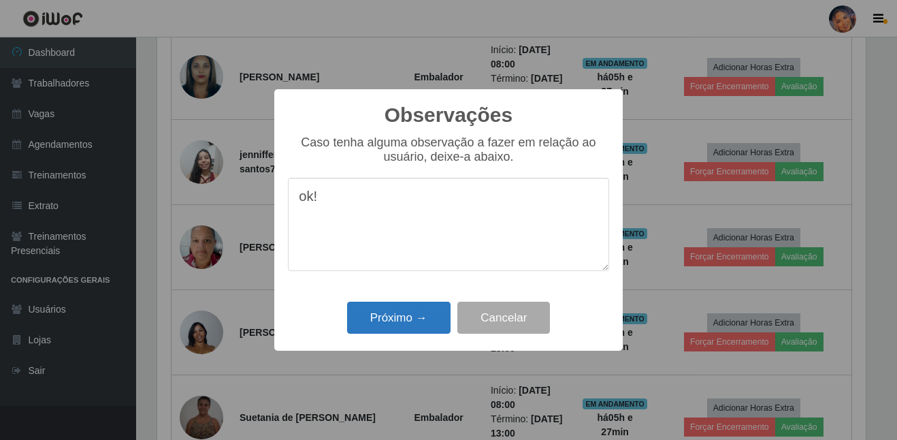
type textarea "ok!"
click at [395, 306] on button "Próximo →" at bounding box center [398, 317] width 103 height 32
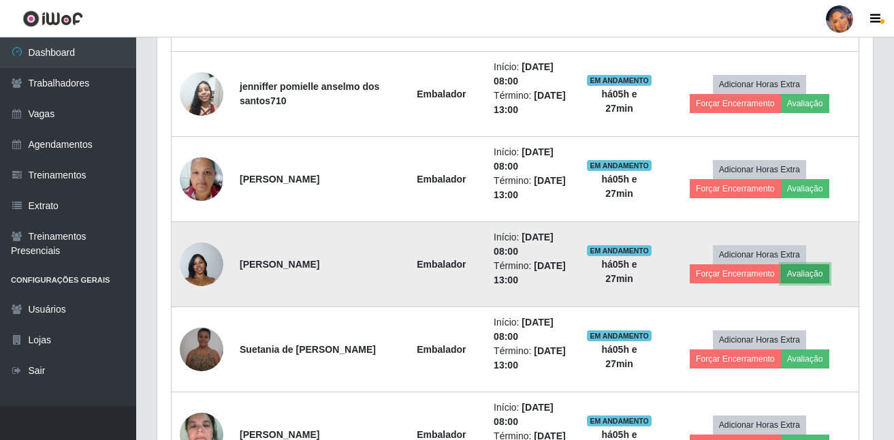
click at [795, 274] on button "Avaliação" at bounding box center [805, 273] width 48 height 19
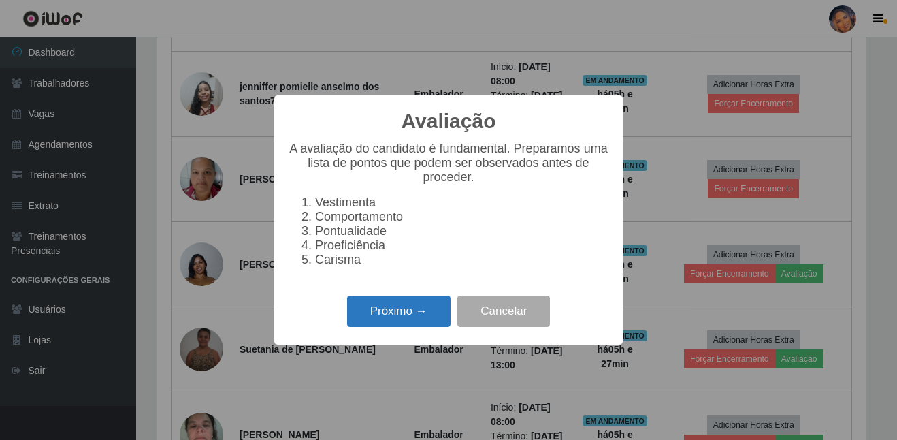
click at [376, 312] on button "Próximo →" at bounding box center [398, 311] width 103 height 32
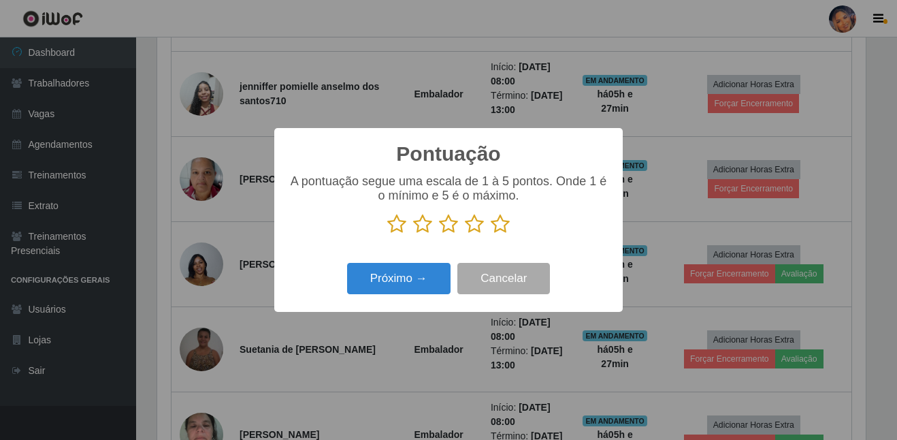
click at [500, 228] on icon at bounding box center [500, 224] width 19 height 20
click at [491, 234] on input "radio" at bounding box center [491, 234] width 0 height 0
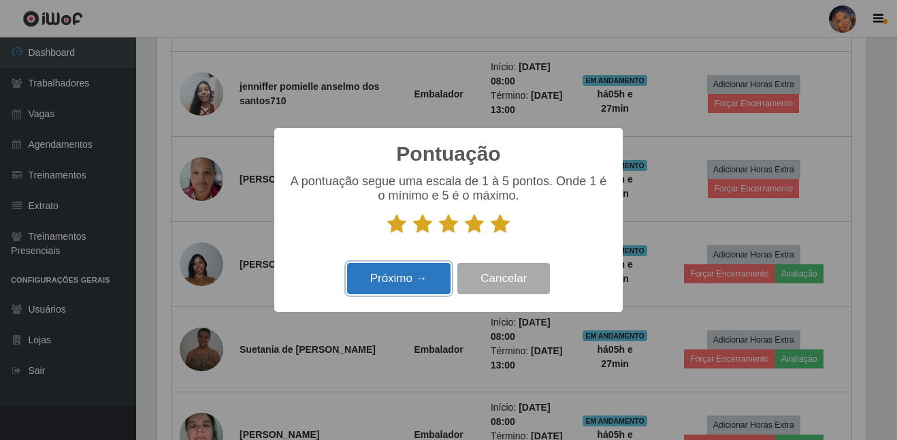
click at [402, 278] on button "Próximo →" at bounding box center [398, 279] width 103 height 32
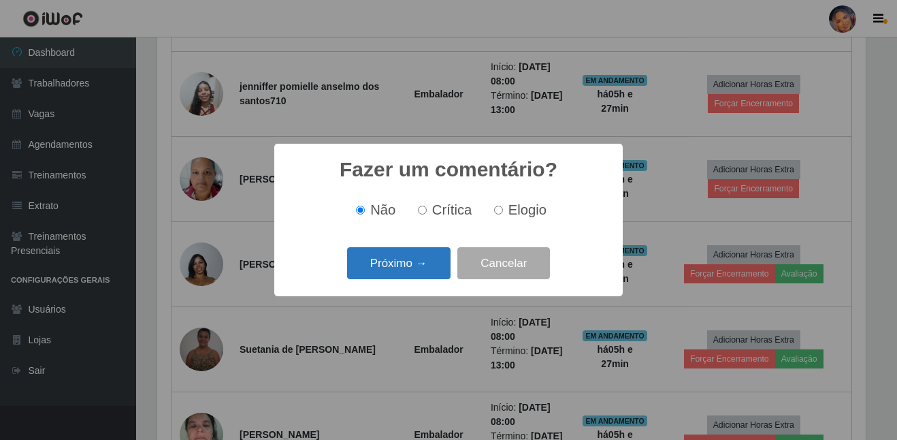
click at [404, 265] on button "Próximo →" at bounding box center [398, 263] width 103 height 32
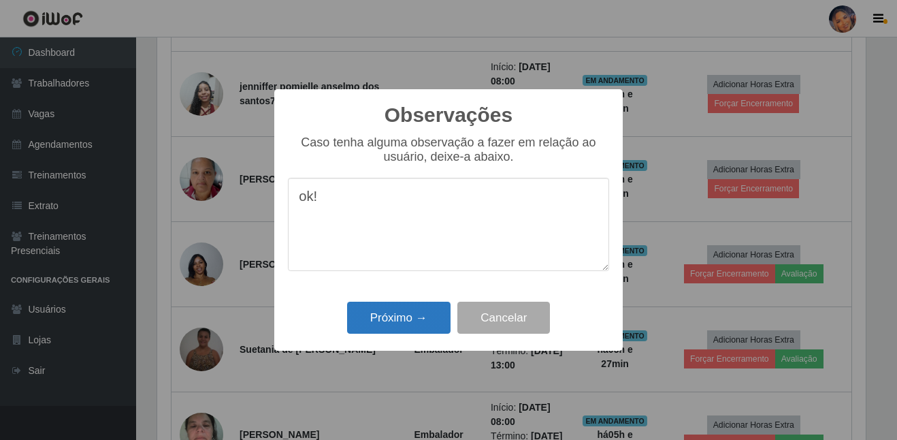
type textarea "ok!"
click at [416, 312] on button "Próximo →" at bounding box center [398, 317] width 103 height 32
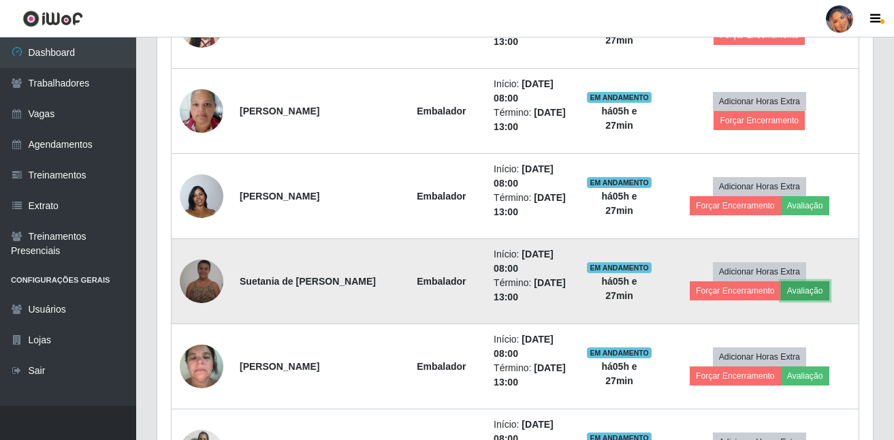
click at [811, 293] on button "Avaliação" at bounding box center [805, 290] width 48 height 19
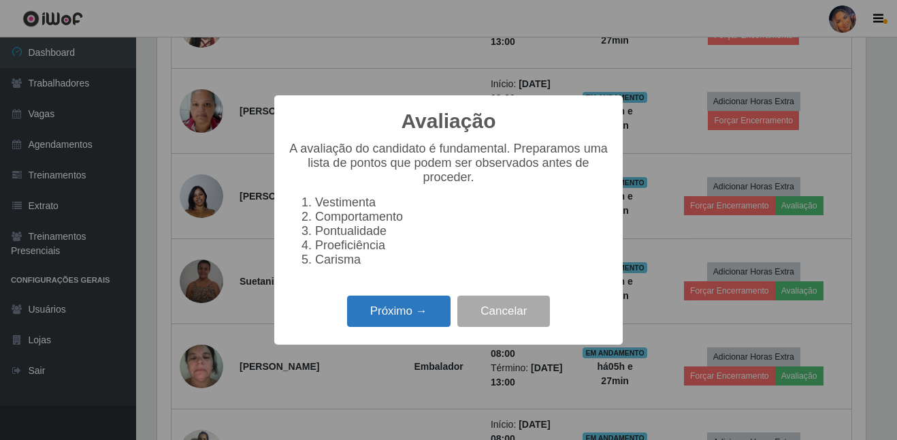
click at [404, 312] on button "Próximo →" at bounding box center [398, 311] width 103 height 32
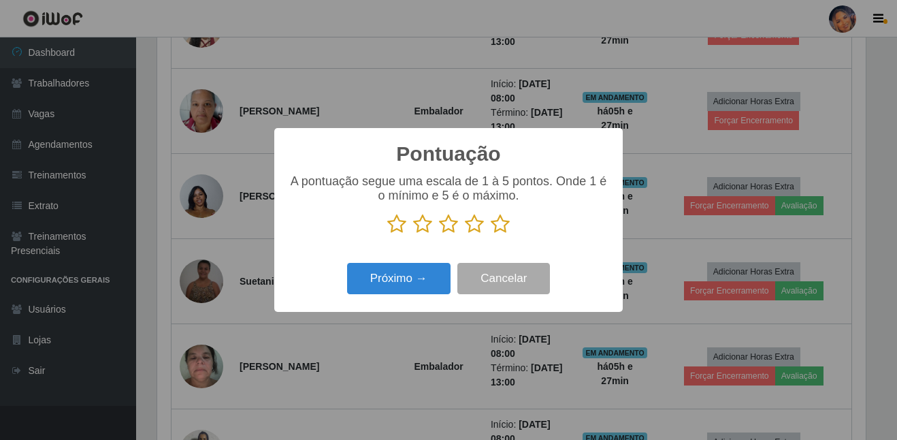
click at [502, 227] on icon at bounding box center [500, 224] width 19 height 20
click at [491, 234] on input "radio" at bounding box center [491, 234] width 0 height 0
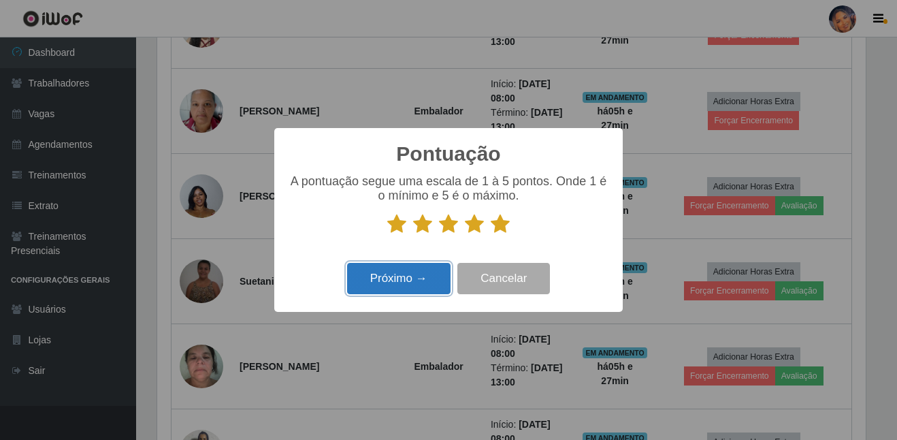
click at [399, 274] on button "Próximo →" at bounding box center [398, 279] width 103 height 32
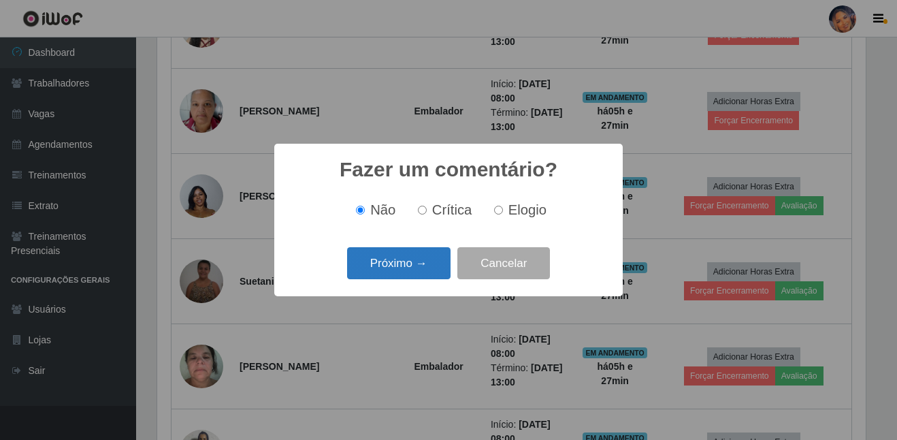
click at [380, 270] on button "Próximo →" at bounding box center [398, 263] width 103 height 32
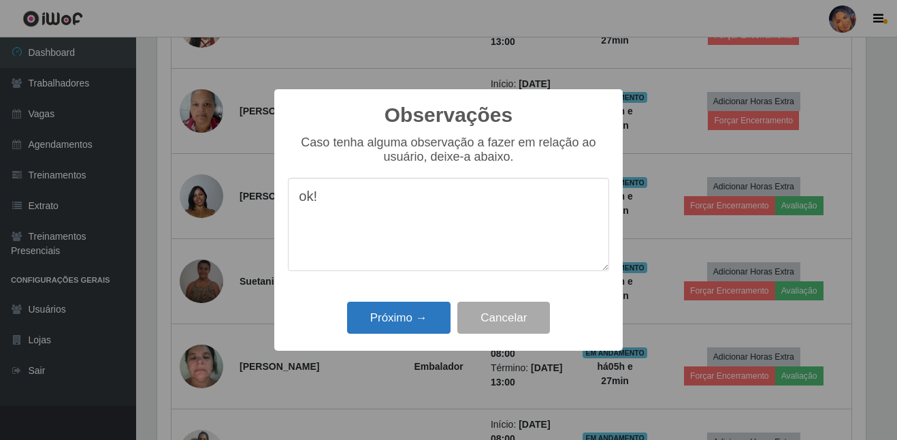
type textarea "ok!"
click at [377, 329] on button "Próximo →" at bounding box center [398, 317] width 103 height 32
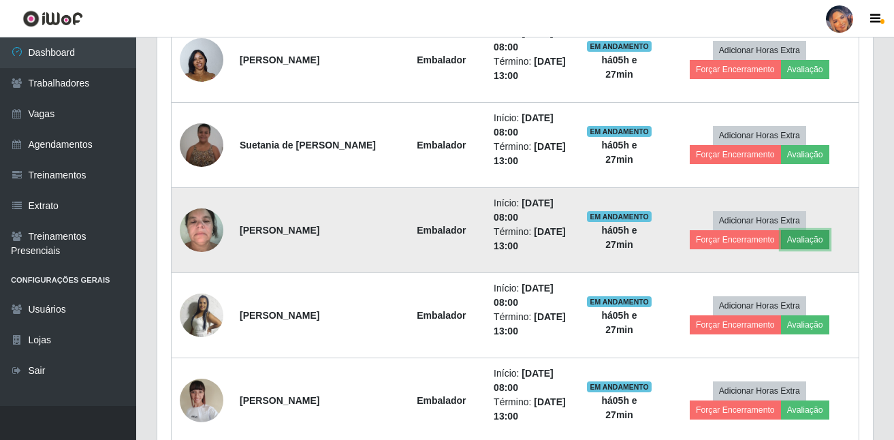
click at [811, 238] on button "Avaliação" at bounding box center [805, 239] width 48 height 19
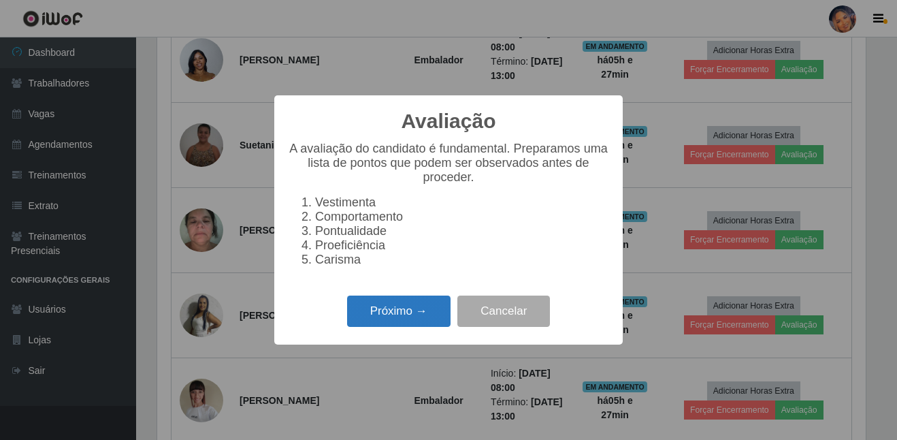
click at [387, 321] on button "Próximo →" at bounding box center [398, 311] width 103 height 32
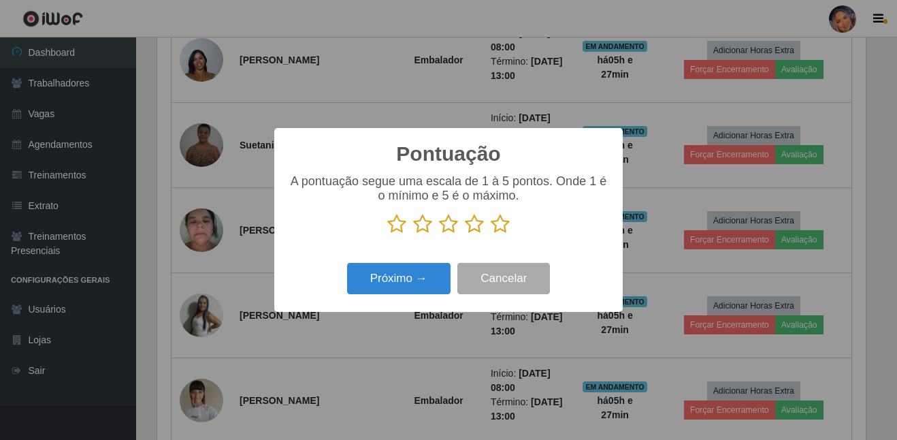
click at [505, 228] on icon at bounding box center [500, 224] width 19 height 20
click at [491, 234] on input "radio" at bounding box center [491, 234] width 0 height 0
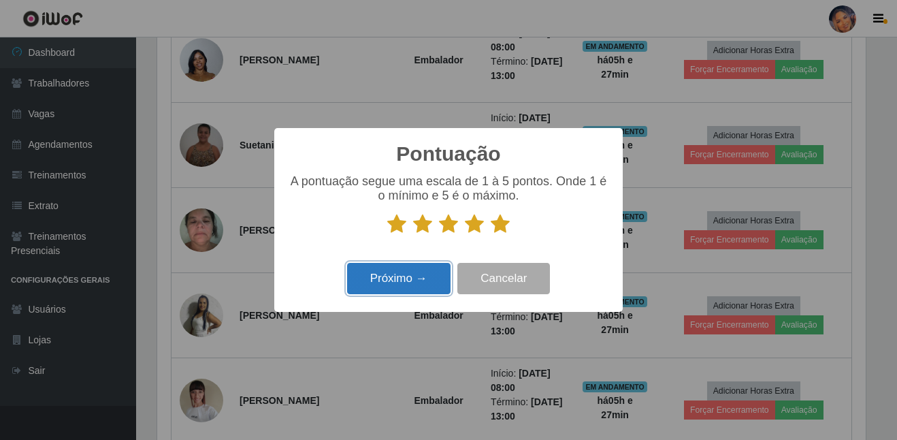
click at [428, 275] on button "Próximo →" at bounding box center [398, 279] width 103 height 32
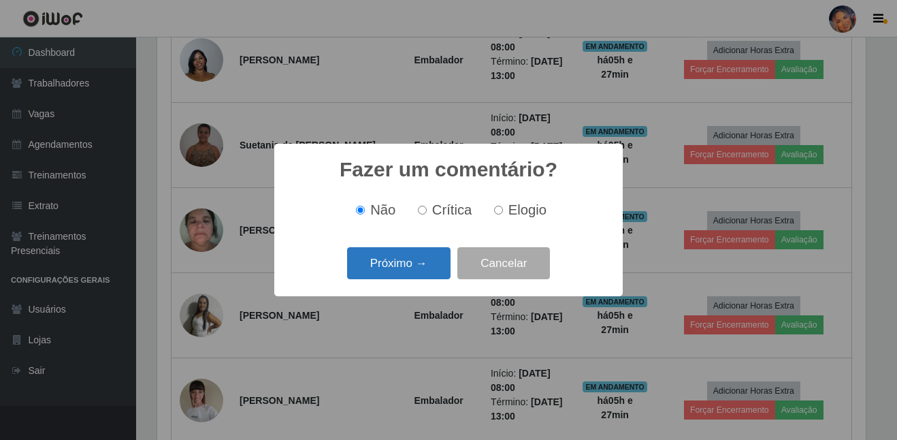
click at [427, 272] on button "Próximo →" at bounding box center [398, 263] width 103 height 32
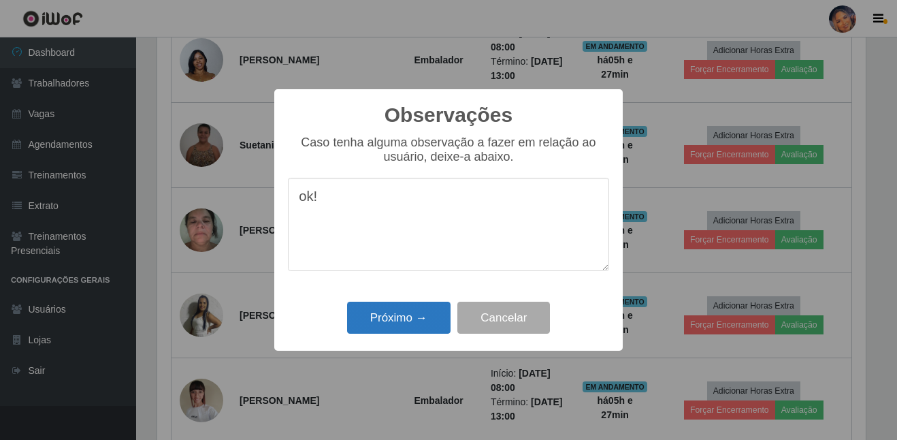
type textarea "ok!"
click at [408, 325] on button "Próximo →" at bounding box center [398, 317] width 103 height 32
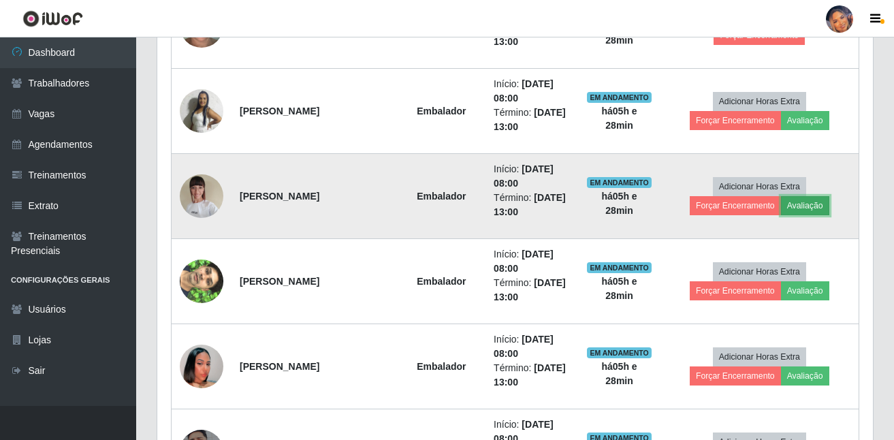
click at [806, 210] on button "Avaliação" at bounding box center [805, 205] width 48 height 19
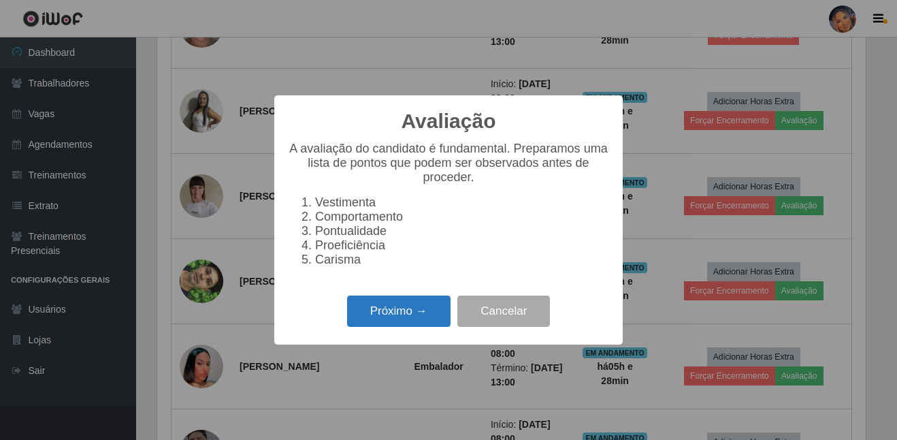
click at [430, 318] on button "Próximo →" at bounding box center [398, 311] width 103 height 32
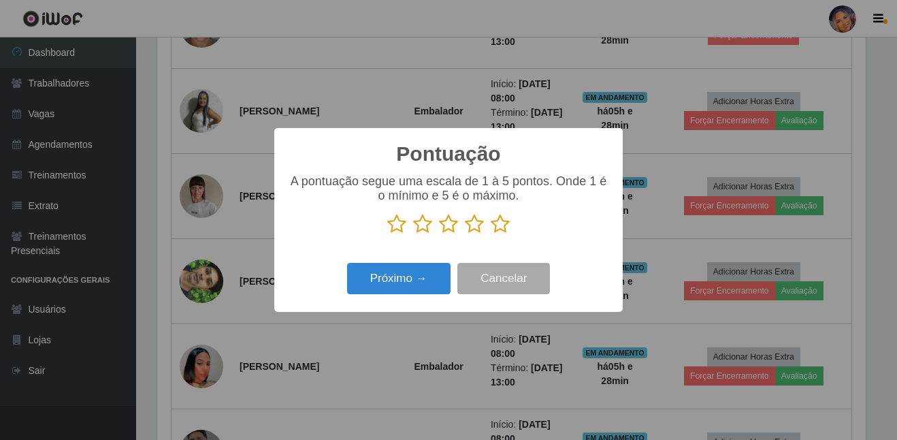
drag, startPoint x: 508, startPoint y: 230, endPoint x: 483, endPoint y: 238, distance: 27.1
click at [500, 230] on icon at bounding box center [500, 224] width 19 height 20
click at [491, 234] on input "radio" at bounding box center [491, 234] width 0 height 0
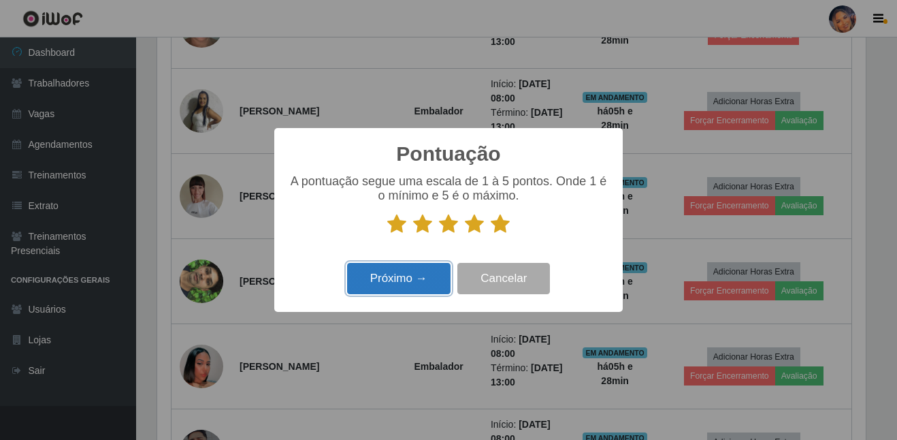
click at [417, 279] on button "Próximo →" at bounding box center [398, 279] width 103 height 32
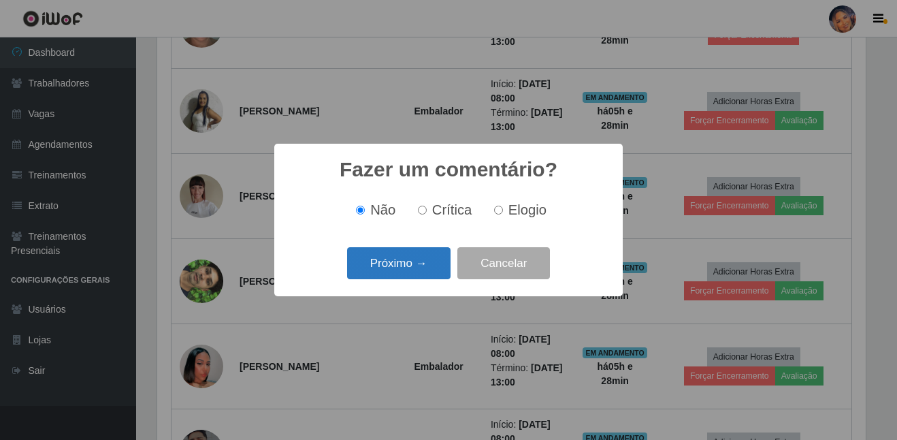
click at [415, 261] on button "Próximo →" at bounding box center [398, 263] width 103 height 32
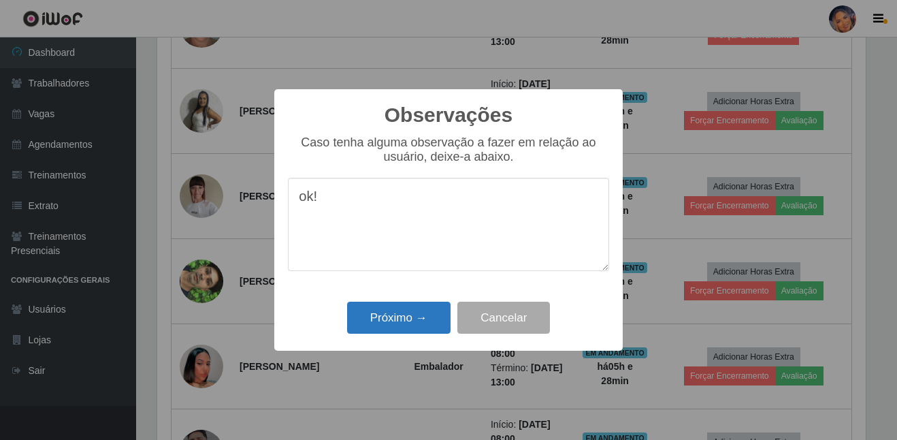
type textarea "ok!"
click at [379, 313] on button "Próximo →" at bounding box center [398, 317] width 103 height 32
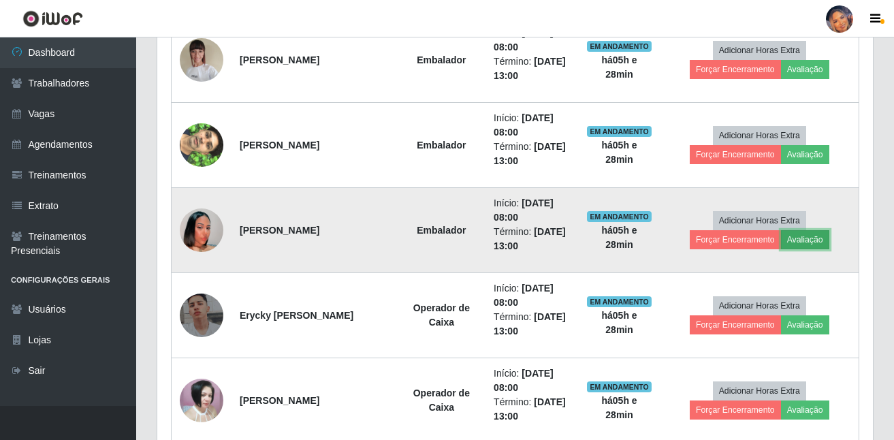
click at [804, 239] on button "Avaliação" at bounding box center [805, 239] width 48 height 19
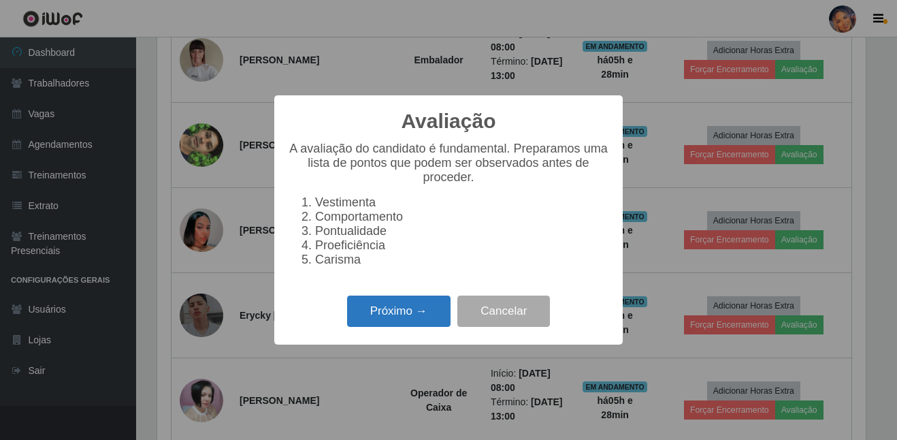
drag, startPoint x: 392, startPoint y: 321, endPoint x: 398, endPoint y: 315, distance: 8.2
click at [398, 315] on button "Próximo →" at bounding box center [398, 311] width 103 height 32
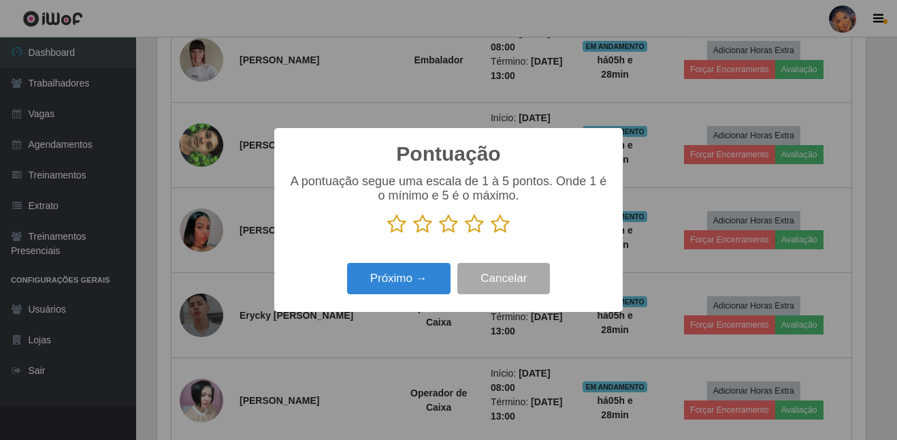
drag, startPoint x: 504, startPoint y: 232, endPoint x: 443, endPoint y: 244, distance: 61.7
click at [502, 231] on icon at bounding box center [500, 224] width 19 height 20
click at [491, 234] on input "radio" at bounding box center [491, 234] width 0 height 0
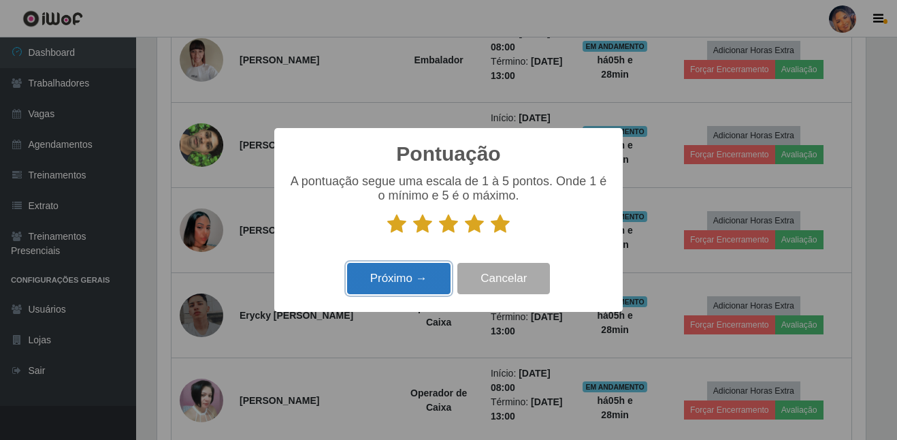
click at [382, 278] on button "Próximo →" at bounding box center [398, 279] width 103 height 32
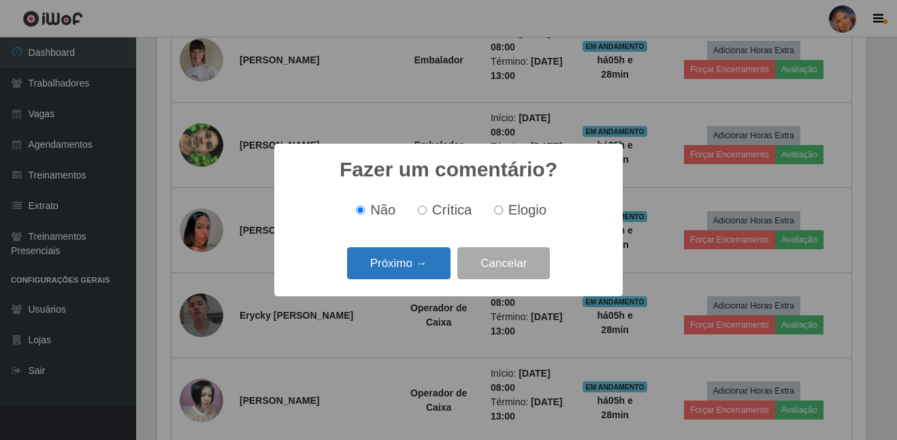
click at [387, 258] on button "Próximo →" at bounding box center [398, 263] width 103 height 32
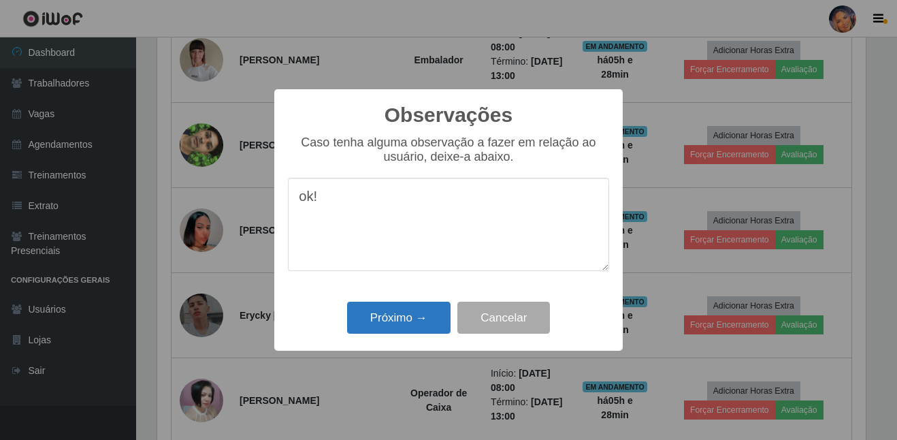
type textarea "ok!"
click at [395, 315] on button "Próximo →" at bounding box center [398, 317] width 103 height 32
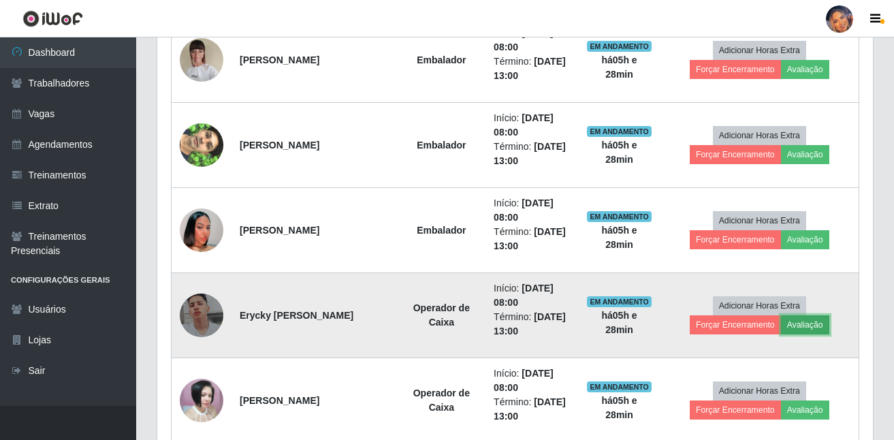
click at [804, 329] on button "Avaliação" at bounding box center [805, 324] width 48 height 19
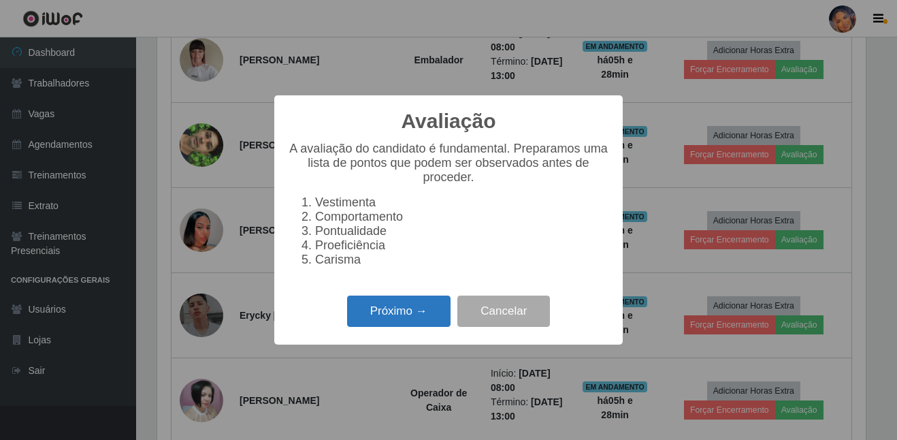
click at [435, 327] on button "Próximo →" at bounding box center [398, 311] width 103 height 32
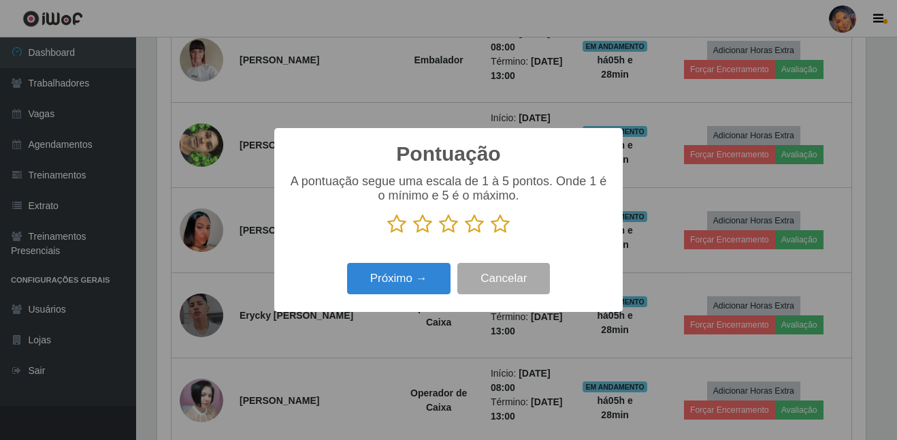
drag, startPoint x: 504, startPoint y: 226, endPoint x: 492, endPoint y: 228, distance: 12.4
click at [504, 226] on icon at bounding box center [500, 224] width 19 height 20
click at [491, 234] on input "radio" at bounding box center [491, 234] width 0 height 0
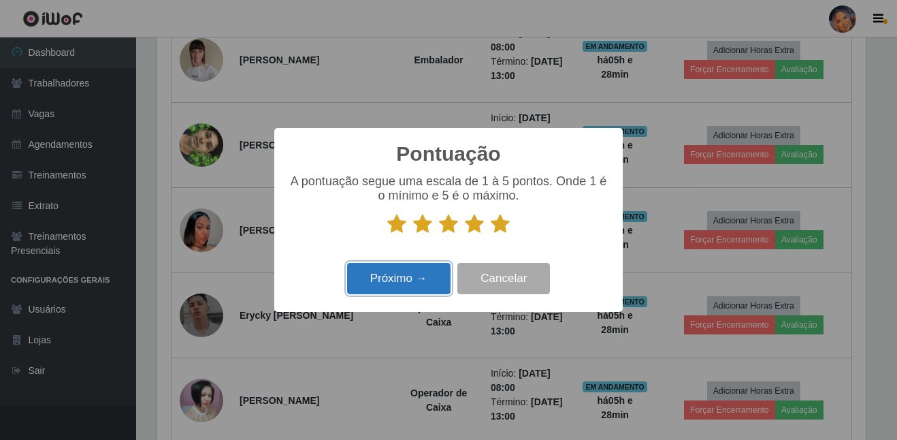
click at [368, 276] on button "Próximo →" at bounding box center [398, 279] width 103 height 32
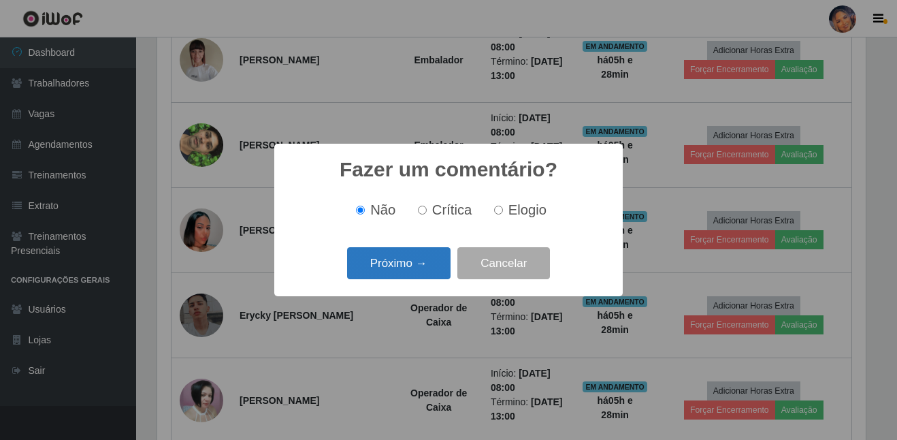
click at [388, 270] on button "Próximo →" at bounding box center [398, 263] width 103 height 32
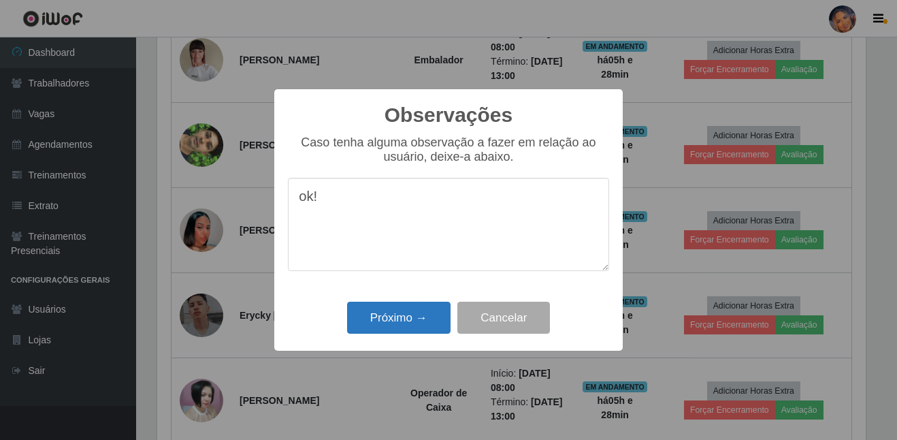
type textarea "ok!"
click at [429, 323] on button "Próximo →" at bounding box center [398, 317] width 103 height 32
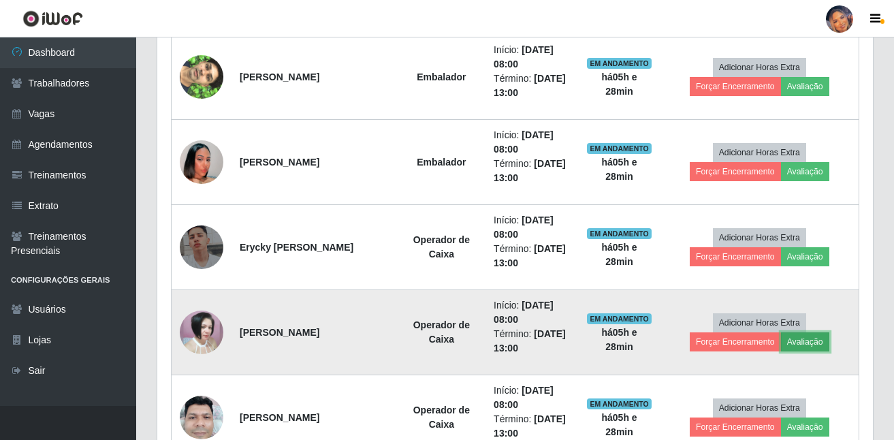
click at [804, 341] on button "Avaliação" at bounding box center [805, 341] width 48 height 19
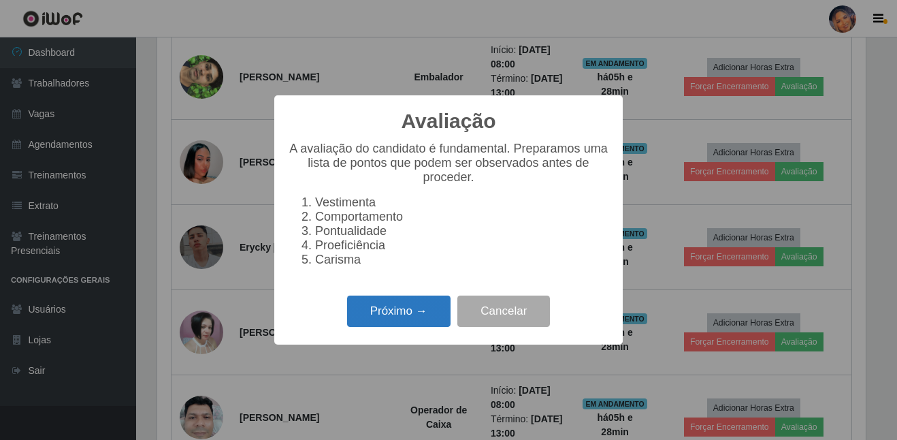
click at [412, 321] on button "Próximo →" at bounding box center [398, 311] width 103 height 32
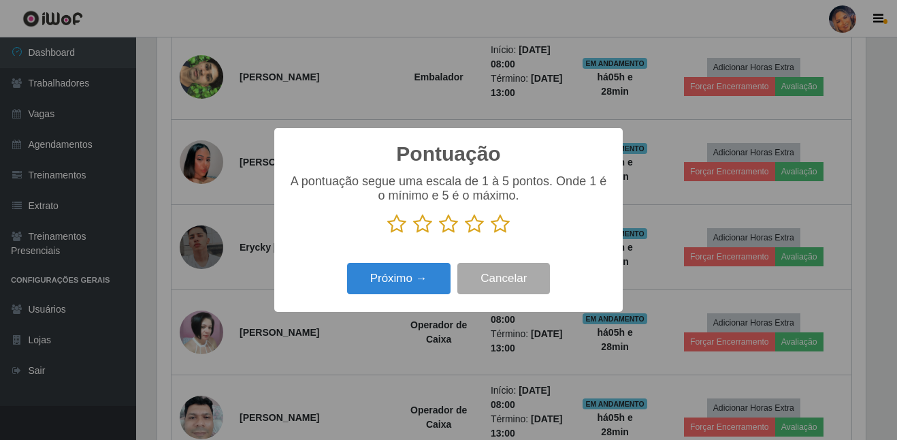
click at [496, 227] on icon at bounding box center [500, 224] width 19 height 20
click at [491, 234] on input "radio" at bounding box center [491, 234] width 0 height 0
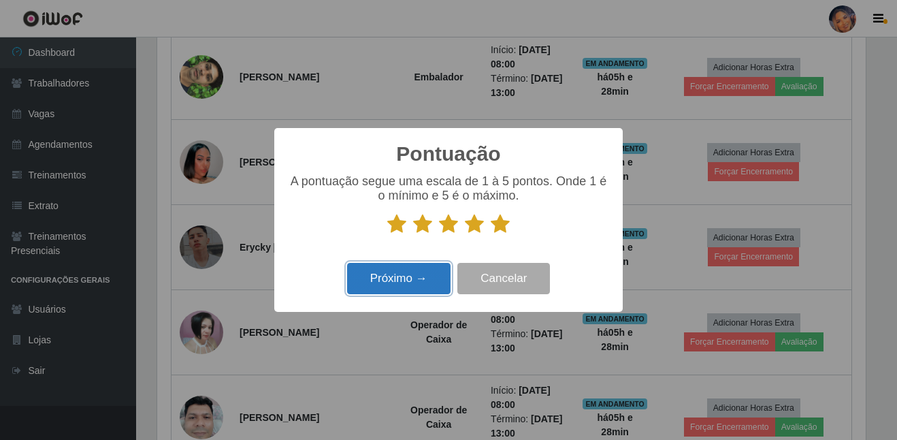
click at [425, 270] on button "Próximo →" at bounding box center [398, 279] width 103 height 32
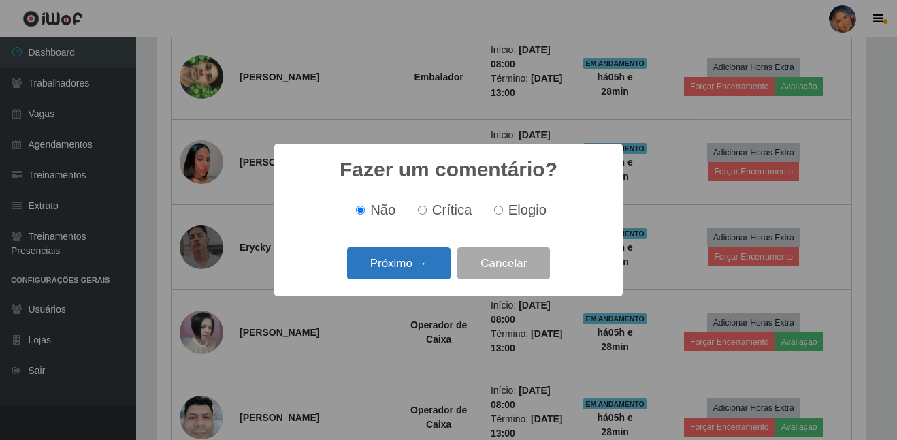
click at [426, 267] on button "Próximo →" at bounding box center [398, 263] width 103 height 32
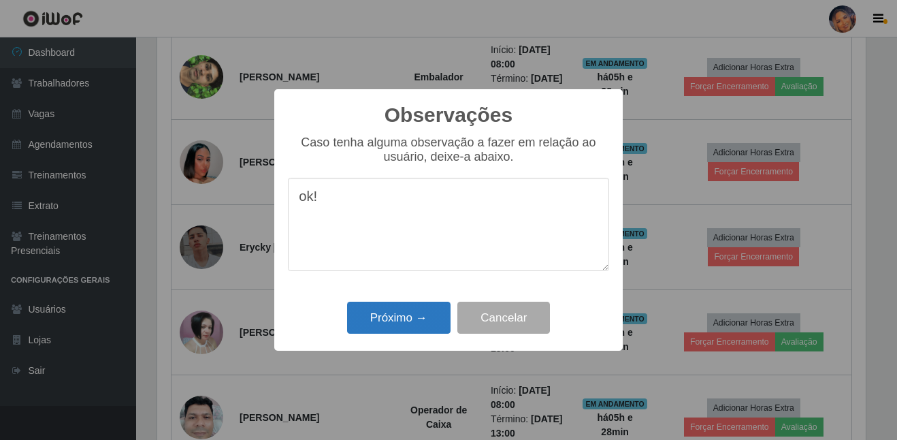
type textarea "ok!"
drag, startPoint x: 405, startPoint y: 312, endPoint x: 527, endPoint y: 256, distance: 134.6
click at [406, 312] on button "Próximo →" at bounding box center [398, 317] width 103 height 32
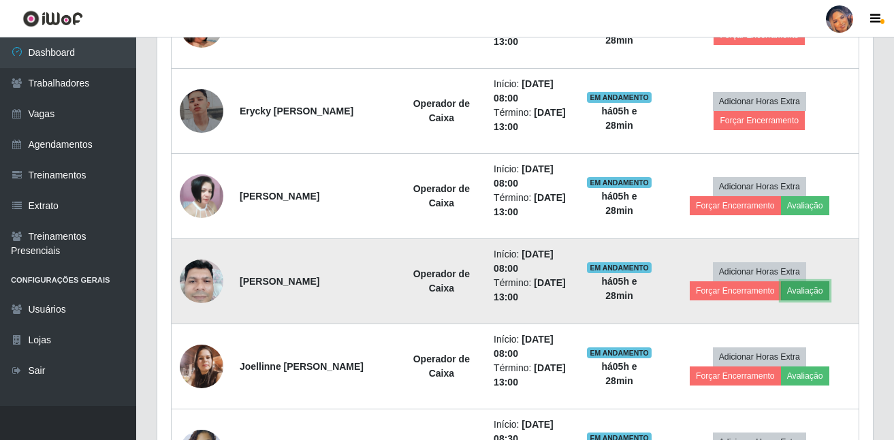
click at [805, 295] on button "Avaliação" at bounding box center [805, 290] width 48 height 19
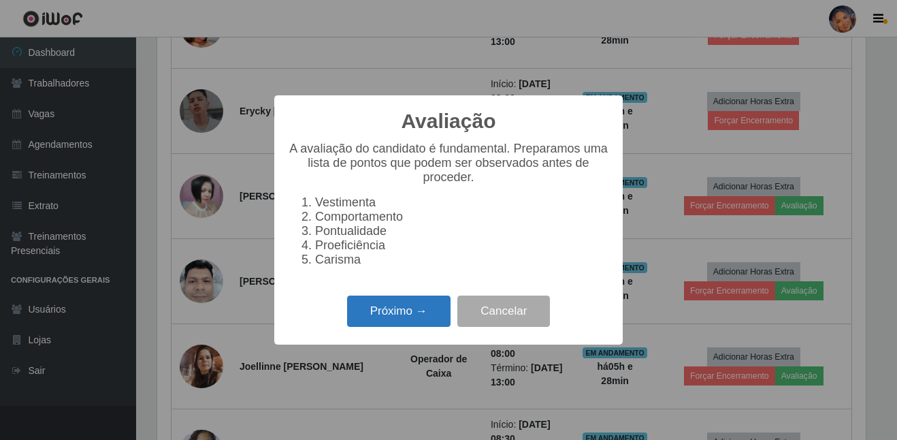
click at [412, 313] on button "Próximo →" at bounding box center [398, 311] width 103 height 32
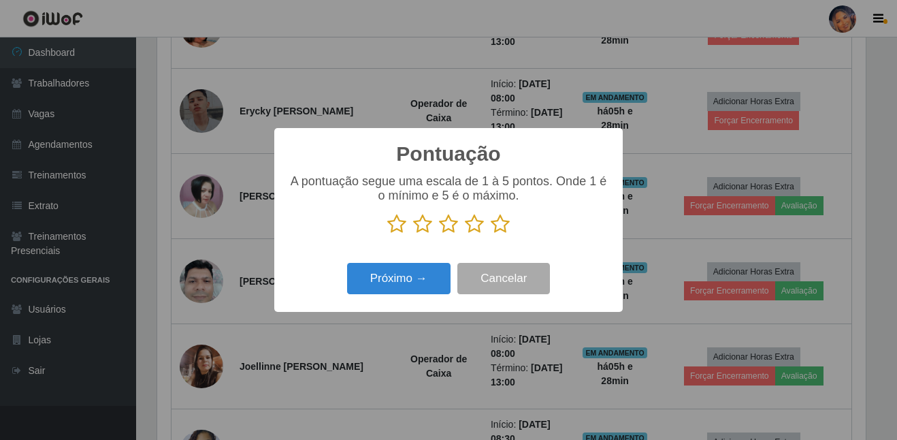
click at [499, 229] on icon at bounding box center [500, 224] width 19 height 20
click at [491, 234] on input "radio" at bounding box center [491, 234] width 0 height 0
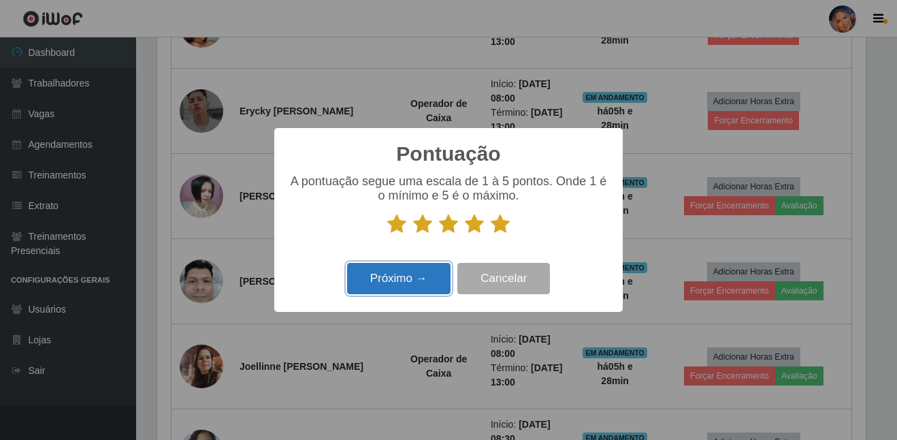
click at [385, 274] on button "Próximo →" at bounding box center [398, 279] width 103 height 32
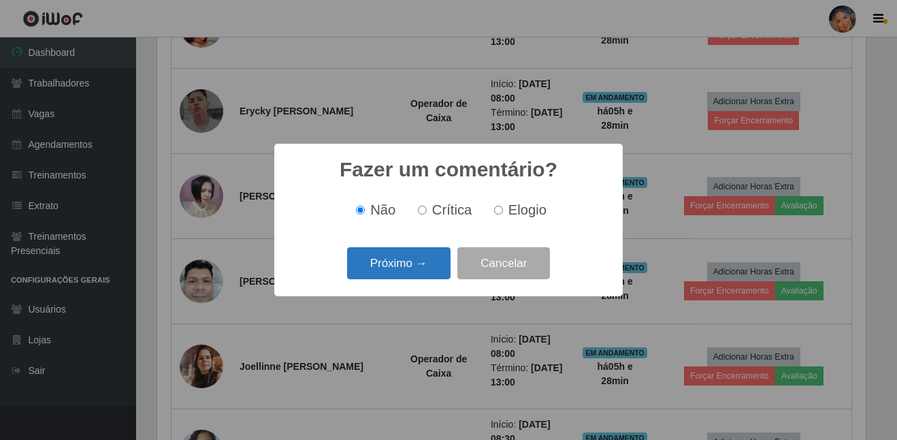
drag, startPoint x: 392, startPoint y: 270, endPoint x: 389, endPoint y: 277, distance: 8.2
click at [389, 277] on button "Próximo →" at bounding box center [398, 263] width 103 height 32
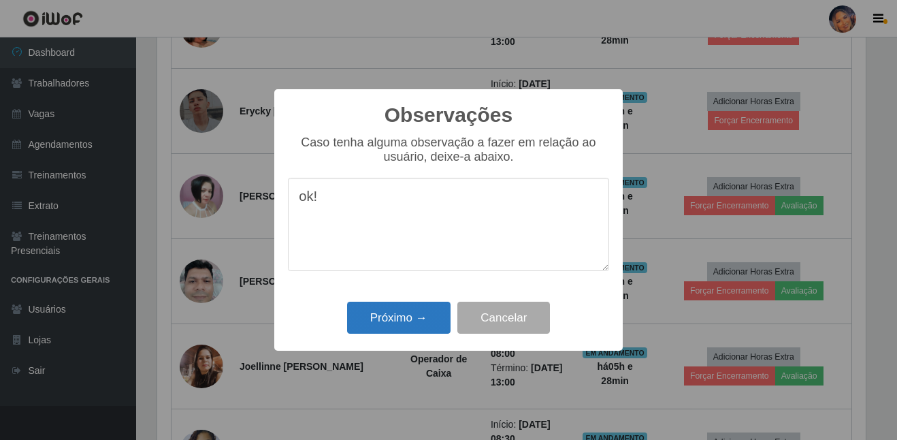
type textarea "ok!"
drag, startPoint x: 398, startPoint y: 312, endPoint x: 428, endPoint y: 274, distance: 47.9
click at [399, 312] on button "Próximo →" at bounding box center [398, 317] width 103 height 32
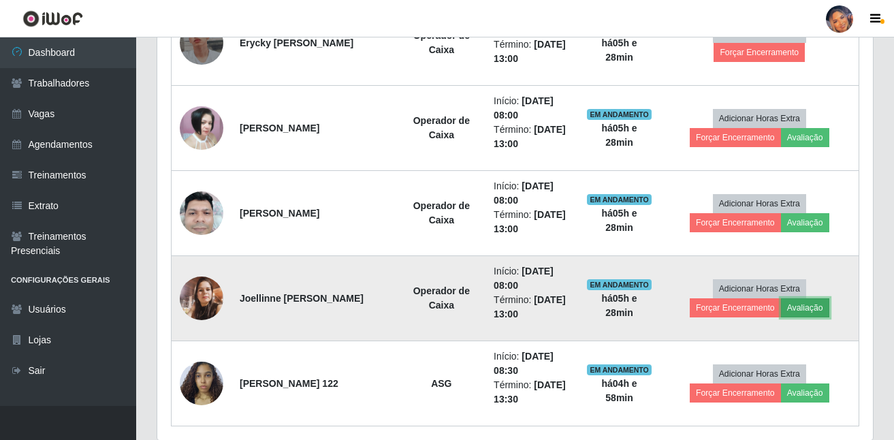
click at [804, 306] on button "Avaliação" at bounding box center [805, 307] width 48 height 19
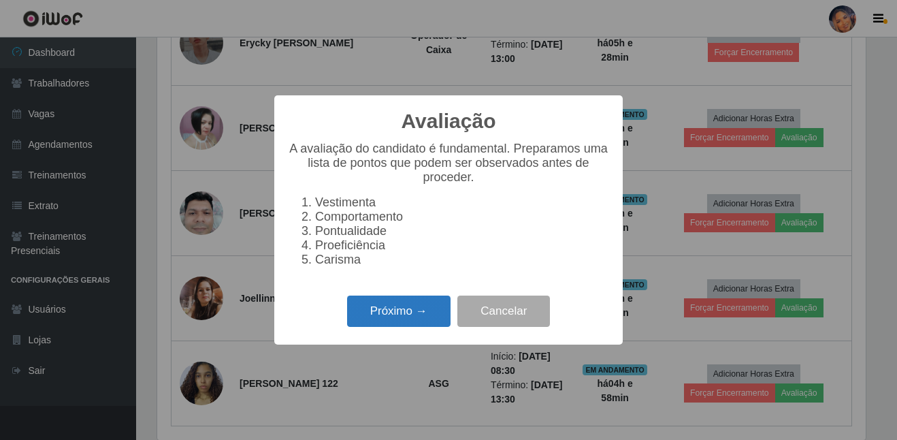
drag, startPoint x: 411, startPoint y: 314, endPoint x: 414, endPoint y: 307, distance: 8.0
click at [414, 307] on button "Próximo →" at bounding box center [398, 311] width 103 height 32
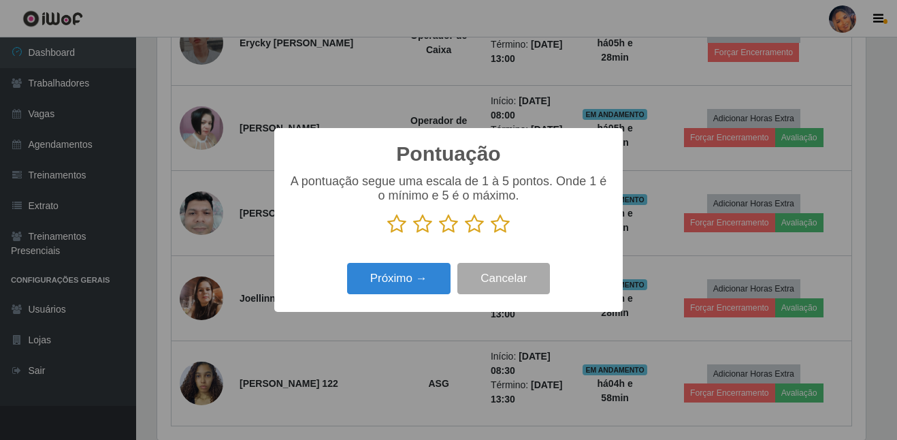
click at [497, 227] on icon at bounding box center [500, 224] width 19 height 20
click at [491, 234] on input "radio" at bounding box center [491, 234] width 0 height 0
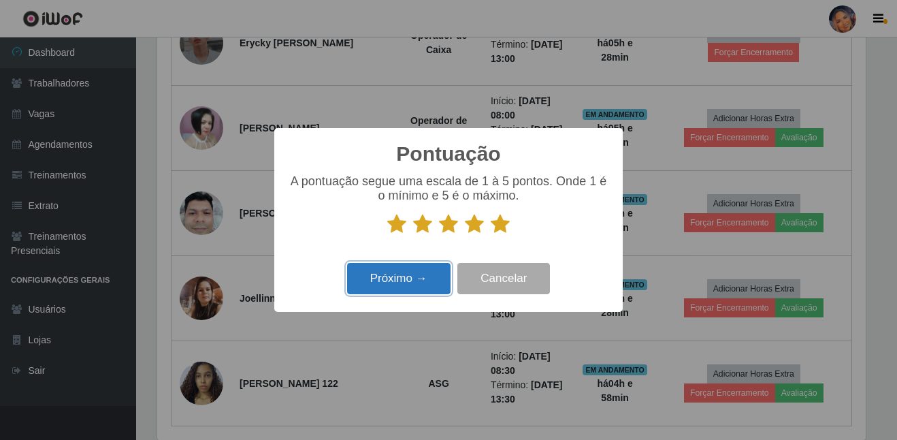
click at [411, 272] on button "Próximo →" at bounding box center [398, 279] width 103 height 32
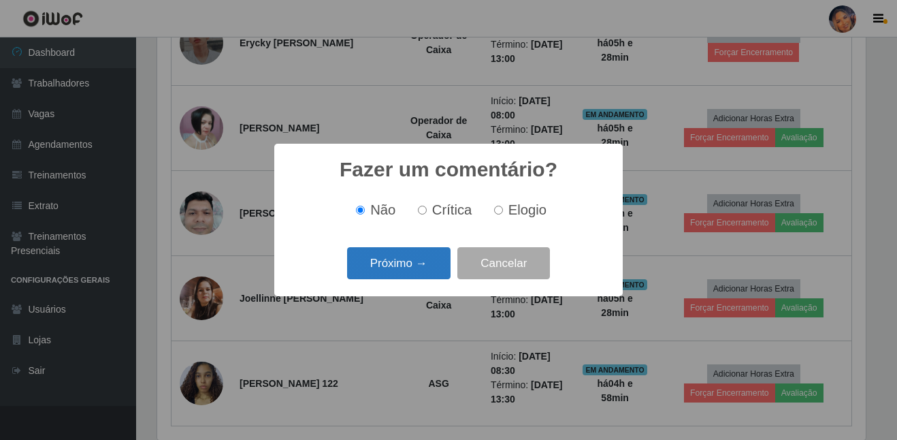
click at [410, 267] on button "Próximo →" at bounding box center [398, 263] width 103 height 32
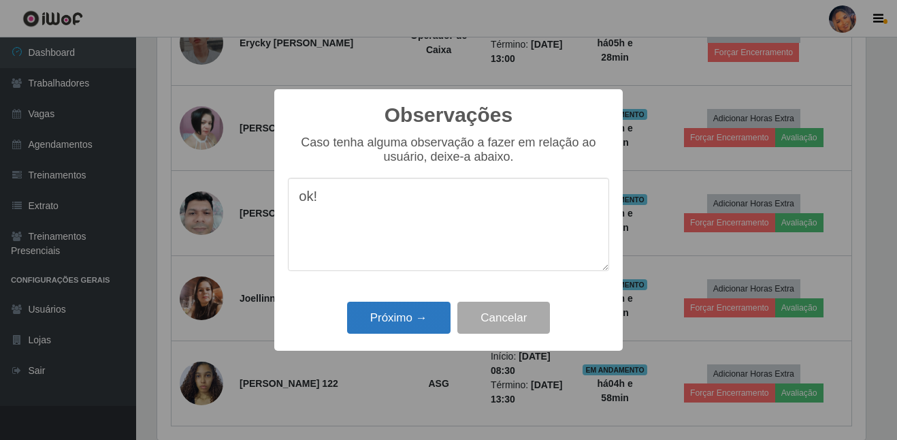
type textarea "ok!"
drag, startPoint x: 379, startPoint y: 318, endPoint x: 503, endPoint y: 247, distance: 142.7
click at [382, 317] on button "Próximo →" at bounding box center [398, 317] width 103 height 32
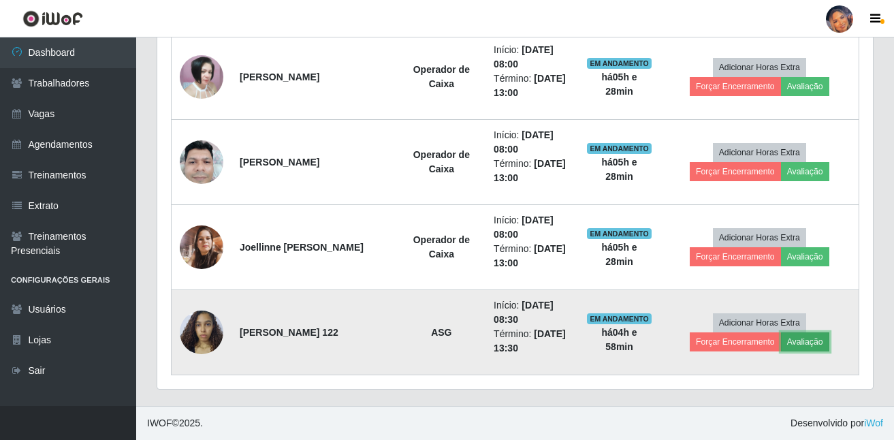
click at [814, 342] on button "Avaliação" at bounding box center [805, 341] width 48 height 19
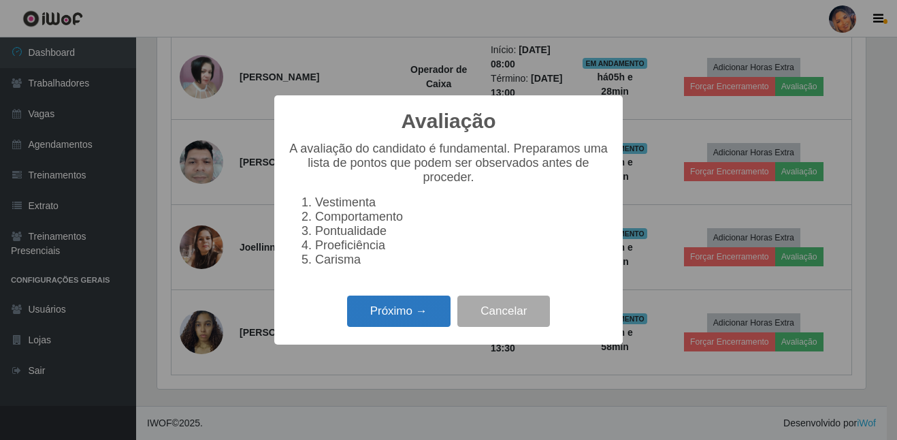
drag, startPoint x: 407, startPoint y: 310, endPoint x: 412, endPoint y: 304, distance: 8.2
click at [412, 304] on button "Próximo →" at bounding box center [398, 311] width 103 height 32
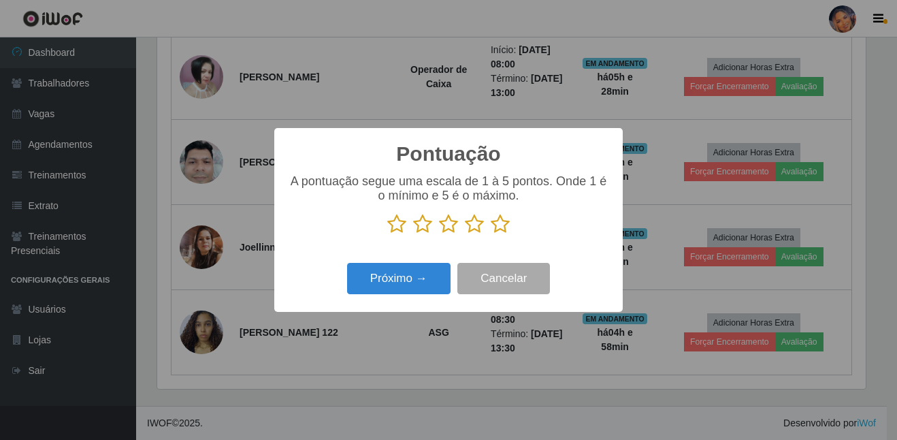
click at [494, 227] on icon at bounding box center [500, 224] width 19 height 20
click at [491, 234] on input "radio" at bounding box center [491, 234] width 0 height 0
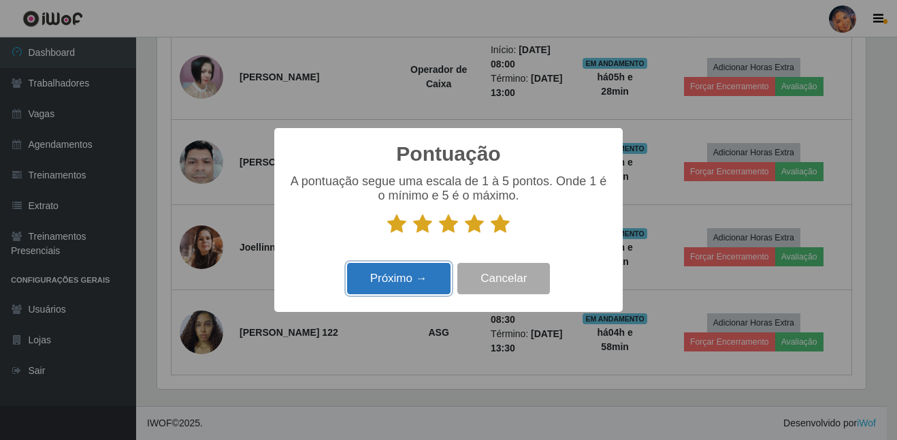
click at [378, 278] on button "Próximo →" at bounding box center [398, 279] width 103 height 32
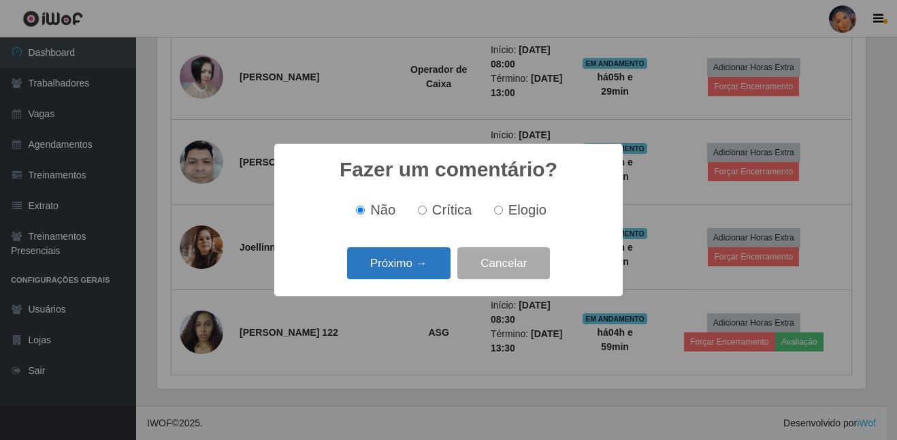
click at [376, 265] on button "Próximo →" at bounding box center [398, 263] width 103 height 32
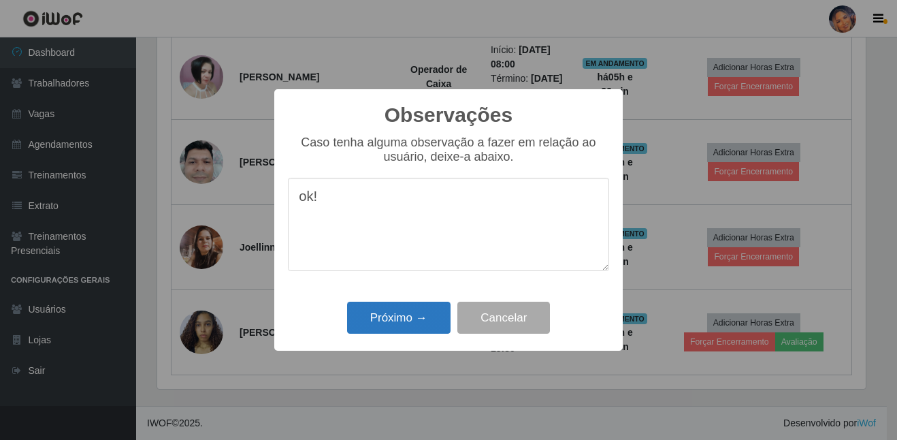
type textarea "ok!"
click at [375, 315] on button "Próximo →" at bounding box center [398, 317] width 103 height 32
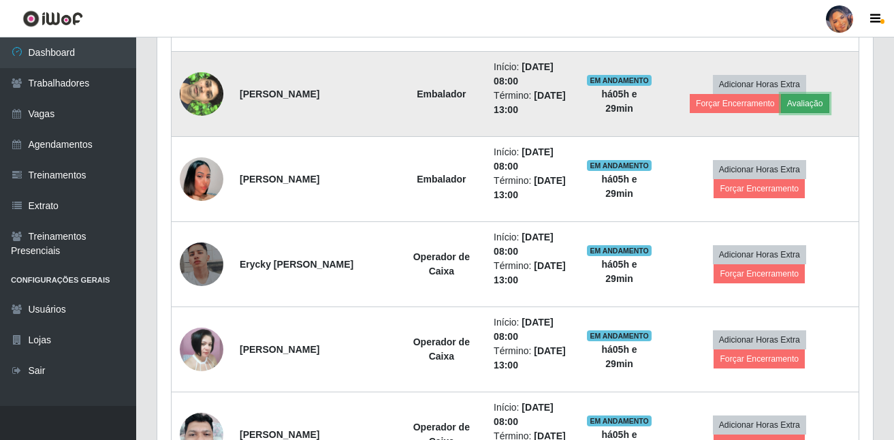
click at [801, 103] on button "Avaliação" at bounding box center [805, 103] width 48 height 19
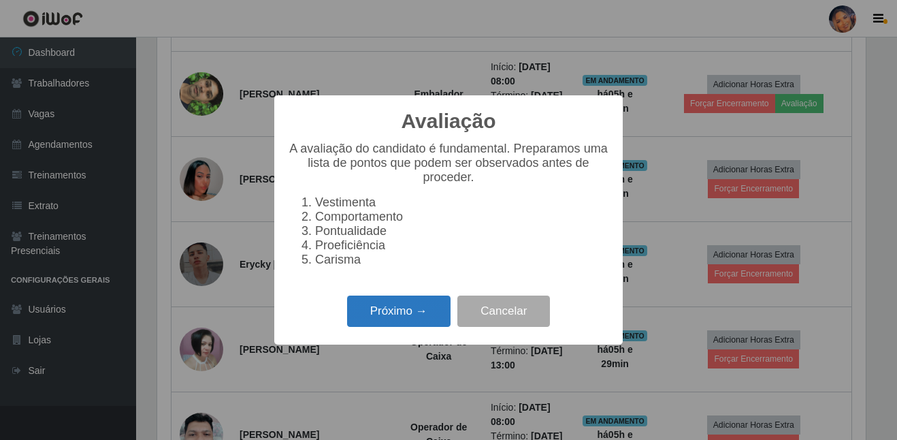
click at [443, 311] on button "Próximo →" at bounding box center [398, 311] width 103 height 32
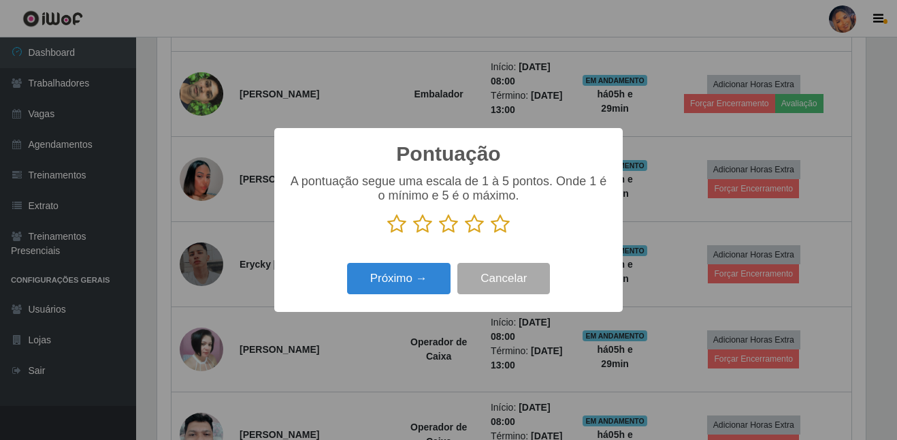
click at [495, 227] on icon at bounding box center [500, 224] width 19 height 20
click at [491, 234] on input "radio" at bounding box center [491, 234] width 0 height 0
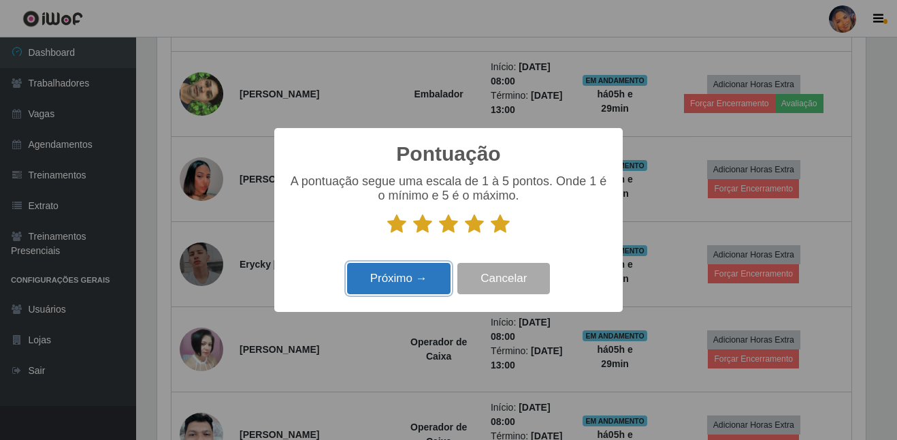
click at [399, 273] on button "Próximo →" at bounding box center [398, 279] width 103 height 32
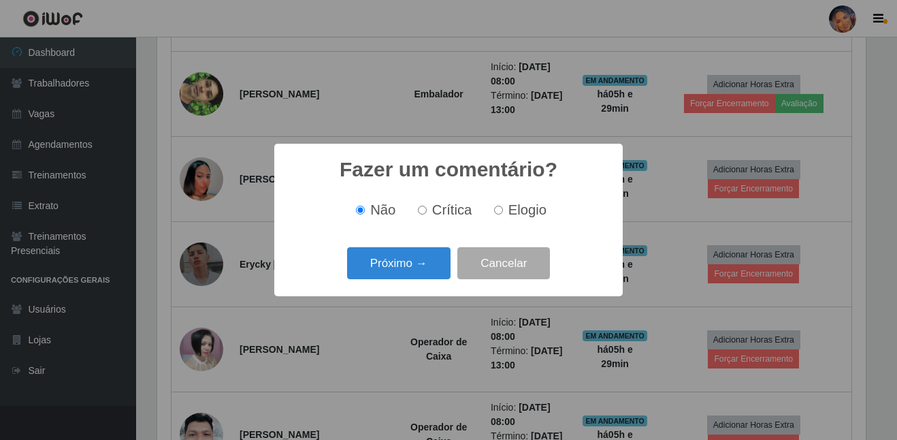
click at [399, 273] on button "Próximo →" at bounding box center [398, 263] width 103 height 32
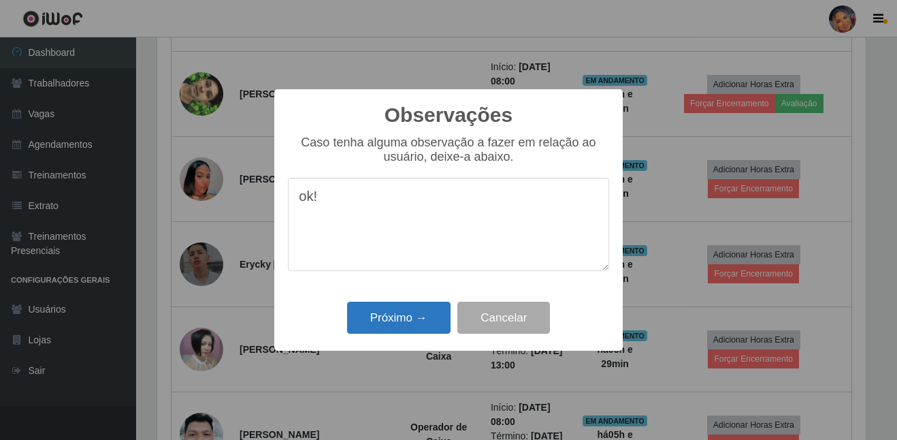
type textarea "ok!"
click at [391, 317] on button "Próximo →" at bounding box center [398, 317] width 103 height 32
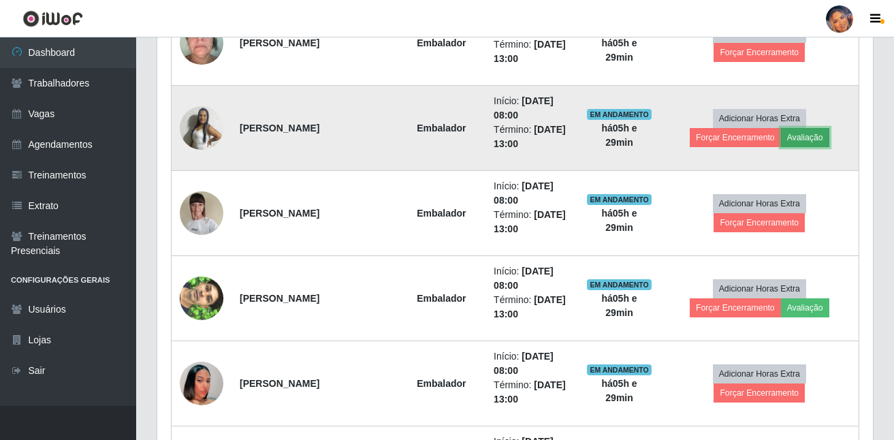
click at [809, 136] on button "Avaliação" at bounding box center [805, 137] width 48 height 19
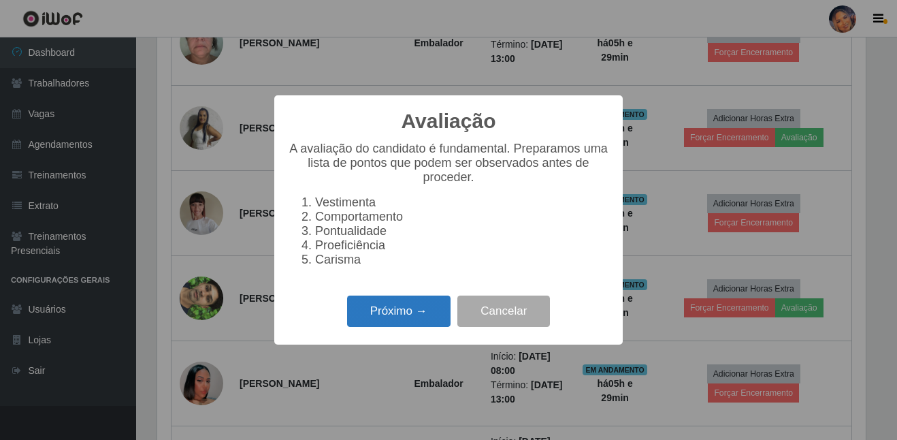
click at [417, 313] on button "Próximo →" at bounding box center [398, 311] width 103 height 32
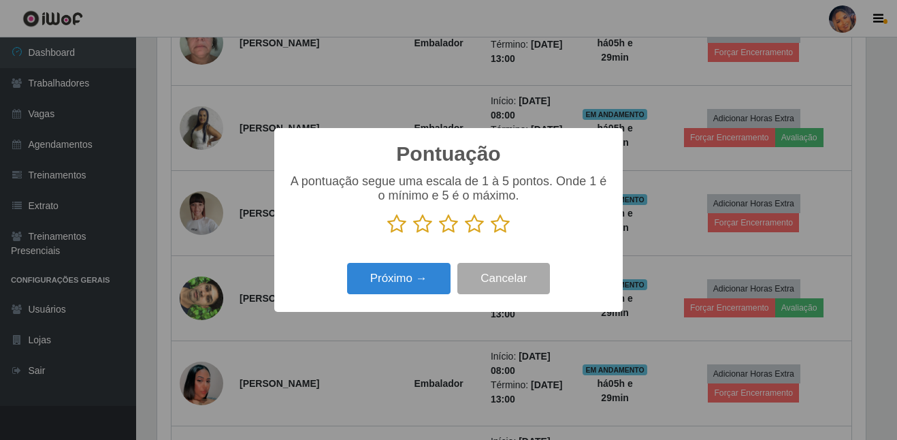
click at [502, 225] on icon at bounding box center [500, 224] width 19 height 20
click at [491, 234] on input "radio" at bounding box center [491, 234] width 0 height 0
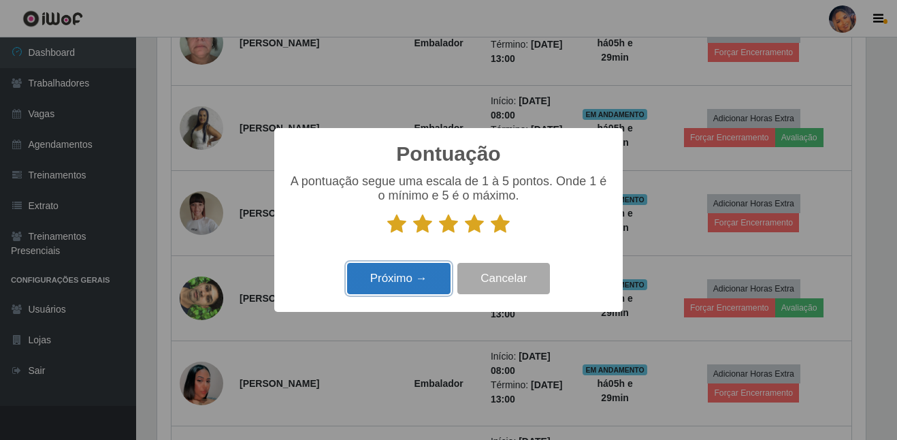
click at [366, 278] on button "Próximo →" at bounding box center [398, 279] width 103 height 32
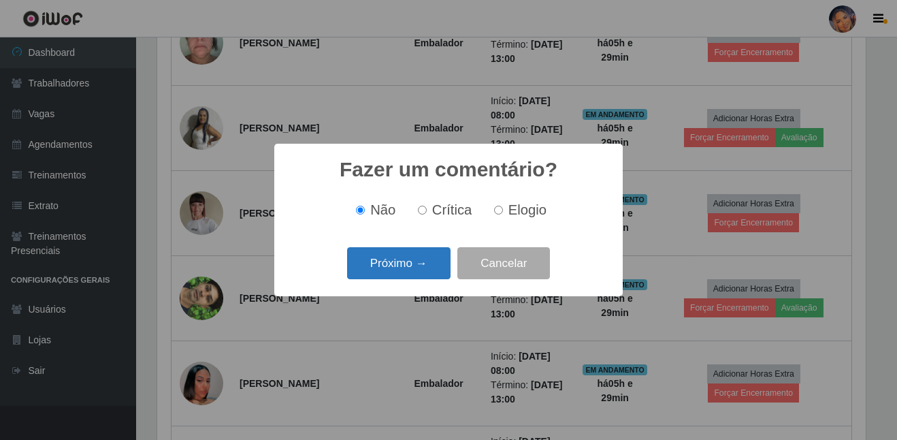
click at [382, 272] on button "Próximo →" at bounding box center [398, 263] width 103 height 32
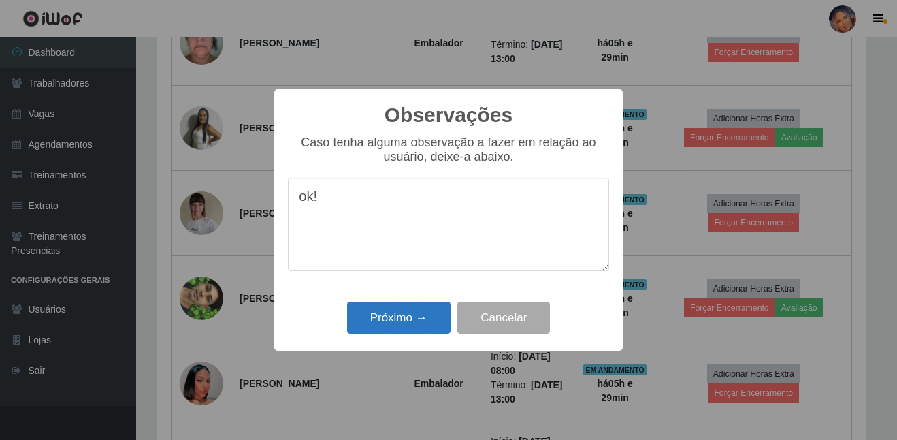
type textarea "ok!"
click at [376, 310] on button "Próximo →" at bounding box center [398, 317] width 103 height 32
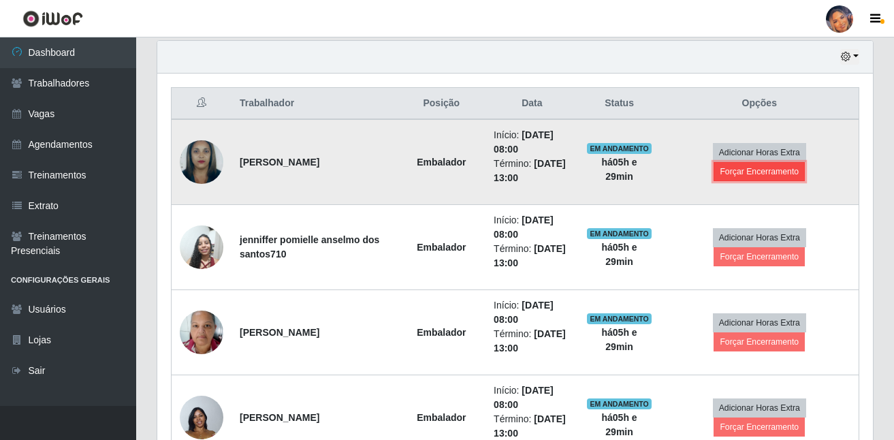
click at [769, 177] on button "Forçar Encerramento" at bounding box center [758, 171] width 91 height 19
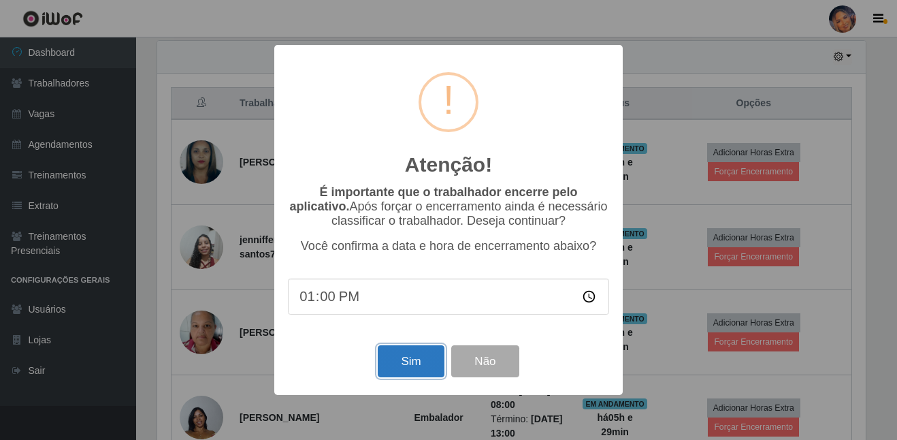
click at [410, 359] on button "Sim" at bounding box center [411, 361] width 66 height 32
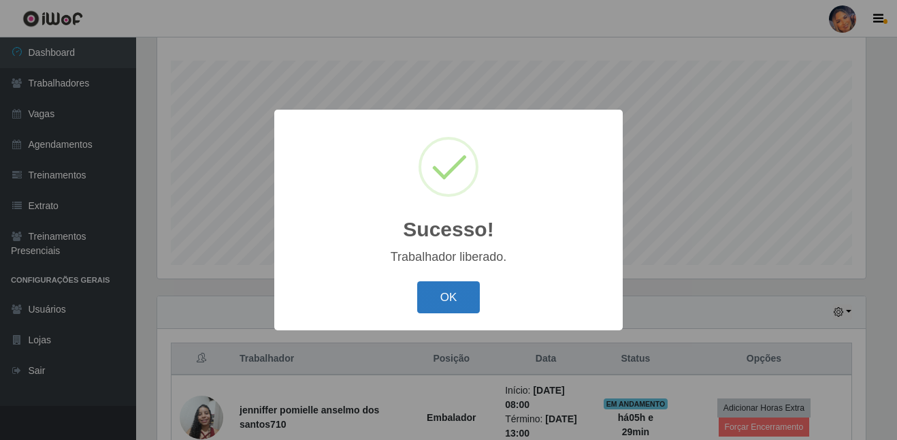
click at [452, 290] on button "OK" at bounding box center [448, 297] width 63 height 32
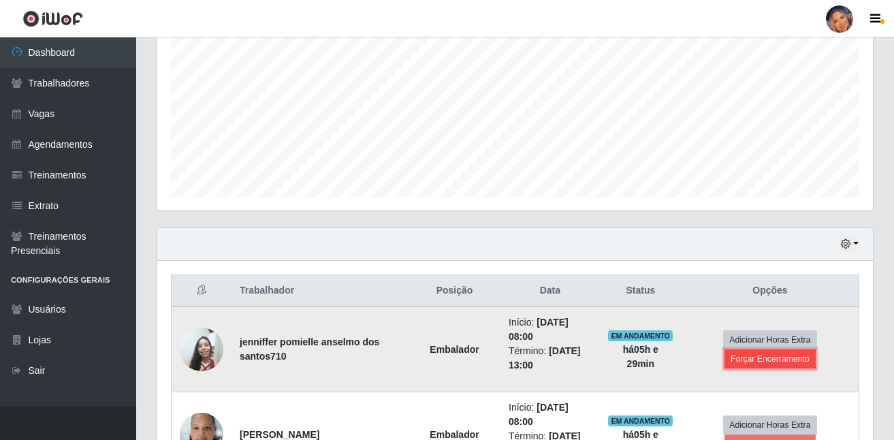
click at [736, 361] on button "Forçar Encerramento" at bounding box center [769, 358] width 91 height 19
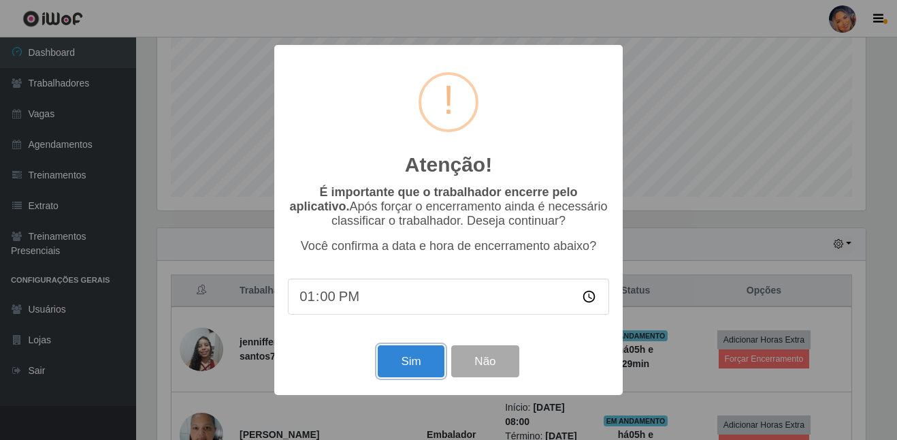
click at [402, 355] on button "Sim" at bounding box center [411, 361] width 66 height 32
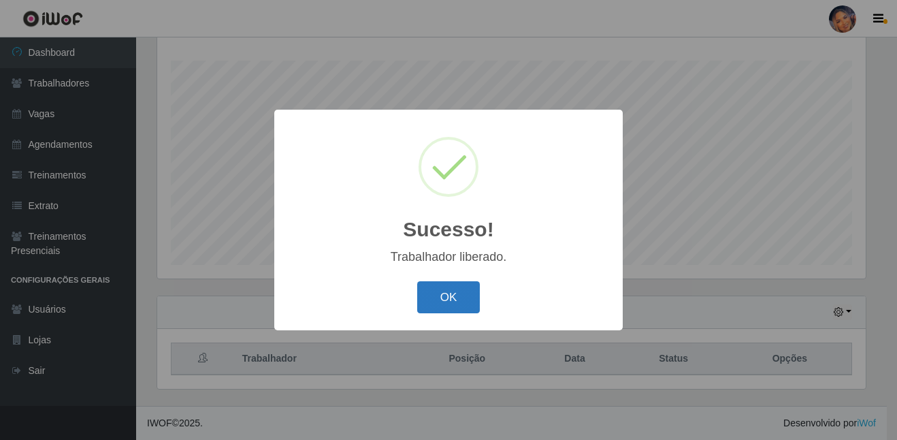
click at [446, 286] on button "OK" at bounding box center [448, 297] width 63 height 32
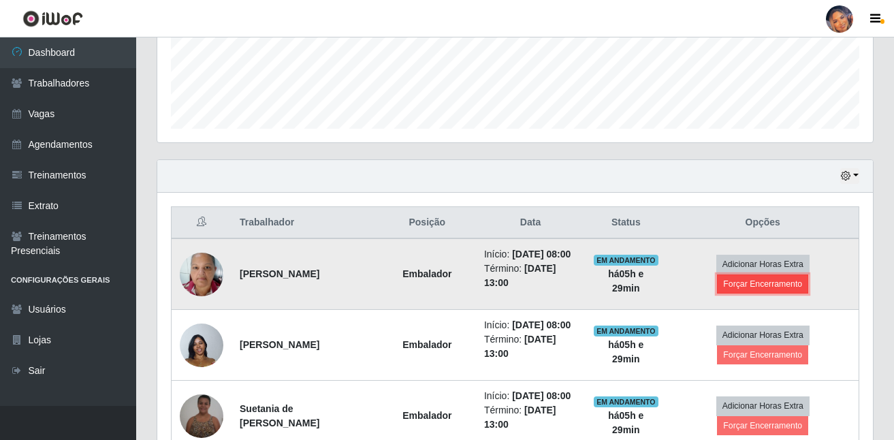
click at [805, 293] on button "Forçar Encerramento" at bounding box center [762, 283] width 91 height 19
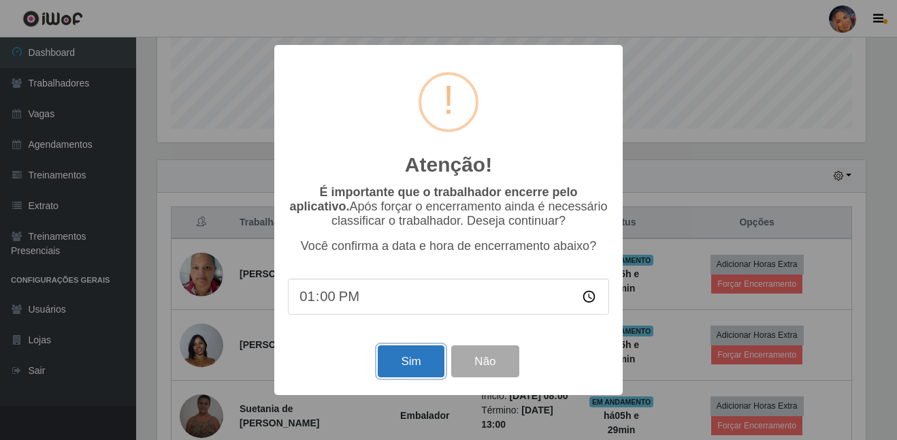
click at [402, 372] on button "Sim" at bounding box center [411, 361] width 66 height 32
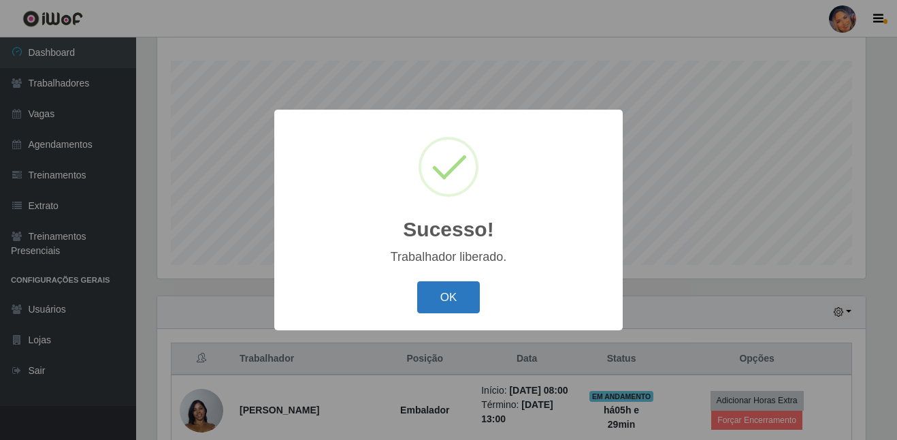
click at [428, 291] on button "OK" at bounding box center [448, 297] width 63 height 32
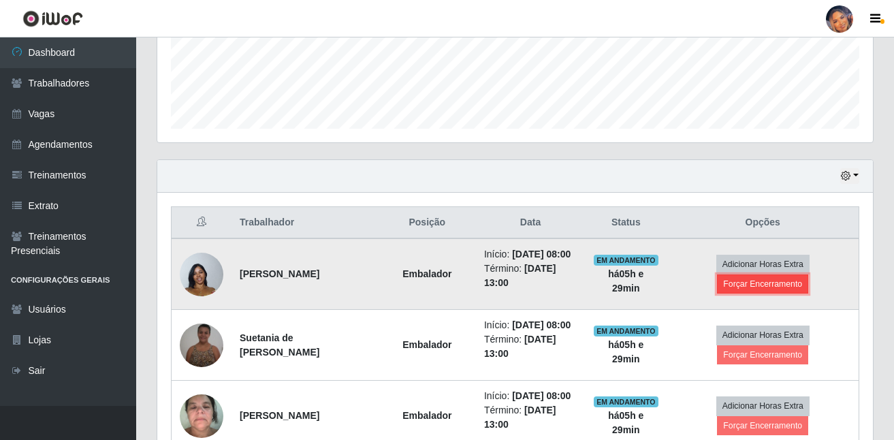
click at [770, 289] on button "Forçar Encerramento" at bounding box center [762, 283] width 91 height 19
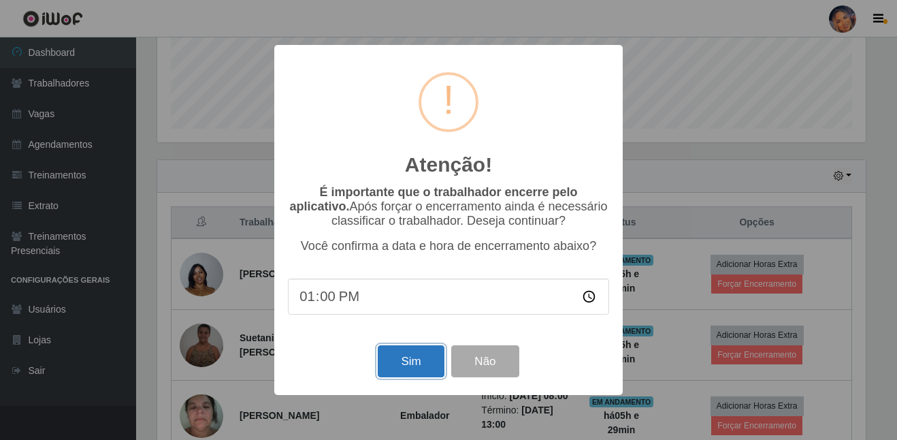
click at [421, 365] on button "Sim" at bounding box center [411, 361] width 66 height 32
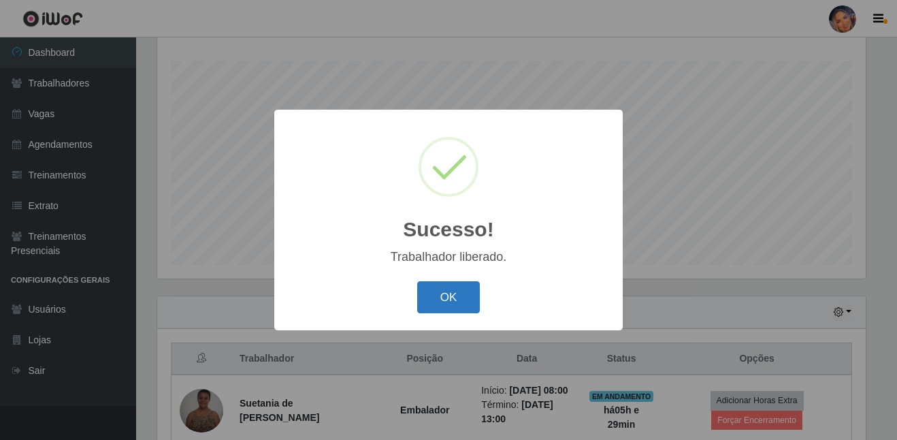
click at [461, 297] on button "OK" at bounding box center [448, 297] width 63 height 32
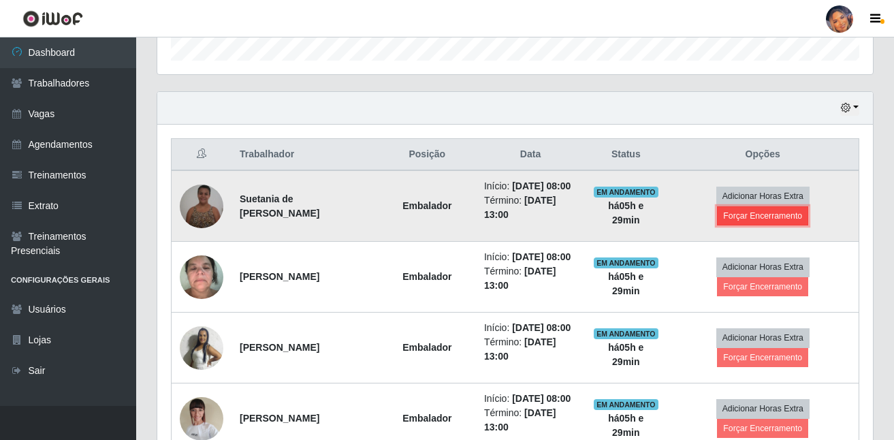
click at [772, 225] on button "Forçar Encerramento" at bounding box center [762, 215] width 91 height 19
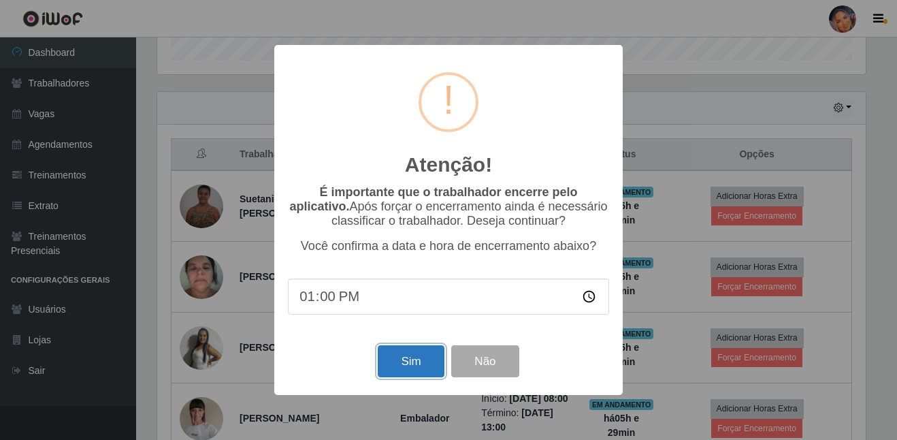
click at [392, 368] on button "Sim" at bounding box center [411, 361] width 66 height 32
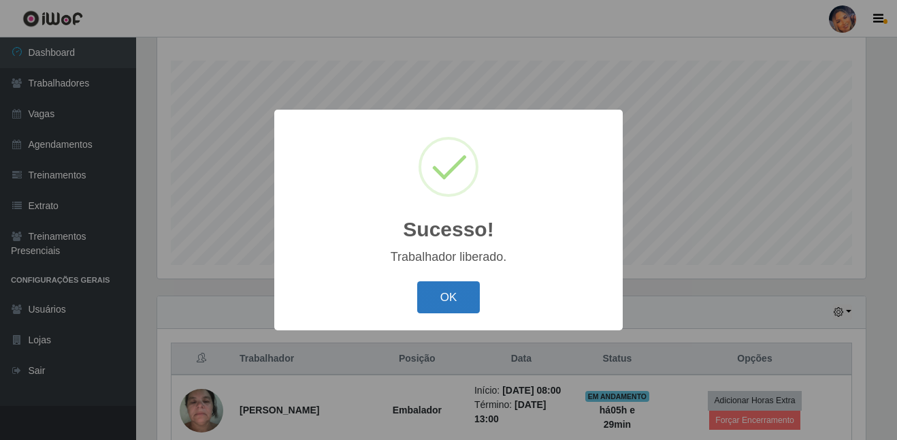
click at [438, 301] on button "OK" at bounding box center [448, 297] width 63 height 32
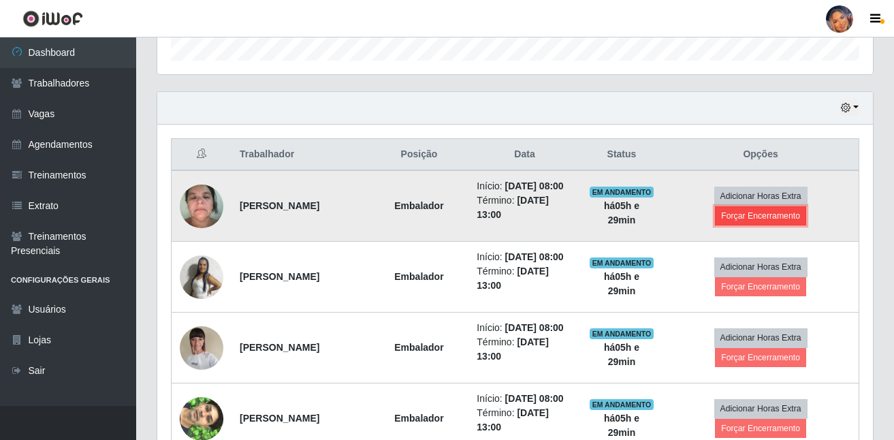
click at [728, 225] on button "Forçar Encerramento" at bounding box center [760, 215] width 91 height 19
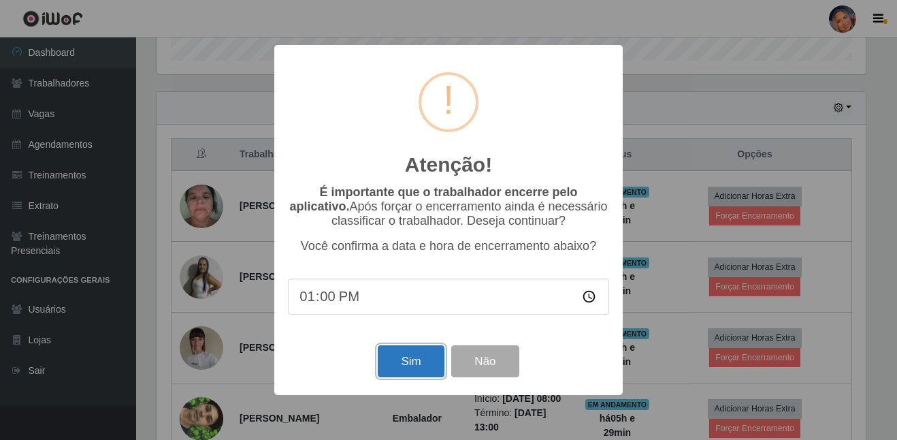
click at [419, 375] on button "Sim" at bounding box center [411, 361] width 66 height 32
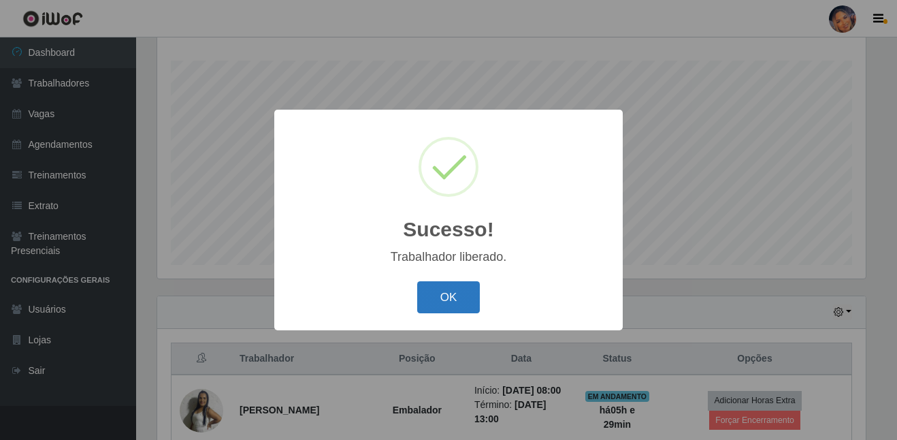
click at [455, 291] on button "OK" at bounding box center [448, 297] width 63 height 32
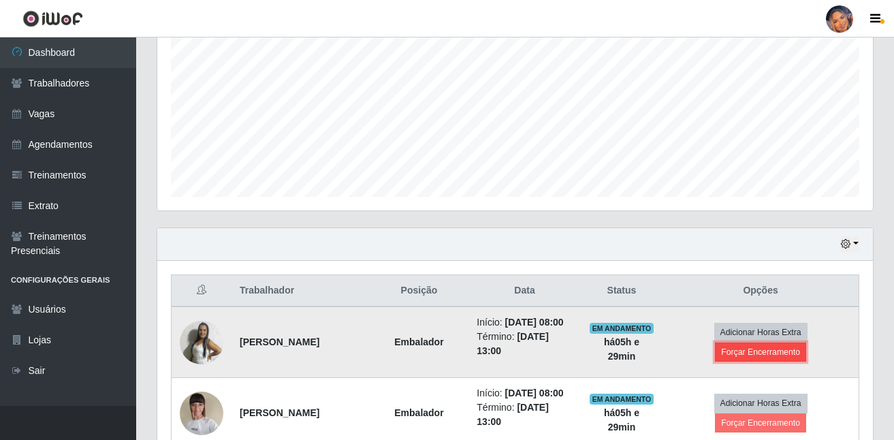
click at [736, 361] on button "Forçar Encerramento" at bounding box center [760, 351] width 91 height 19
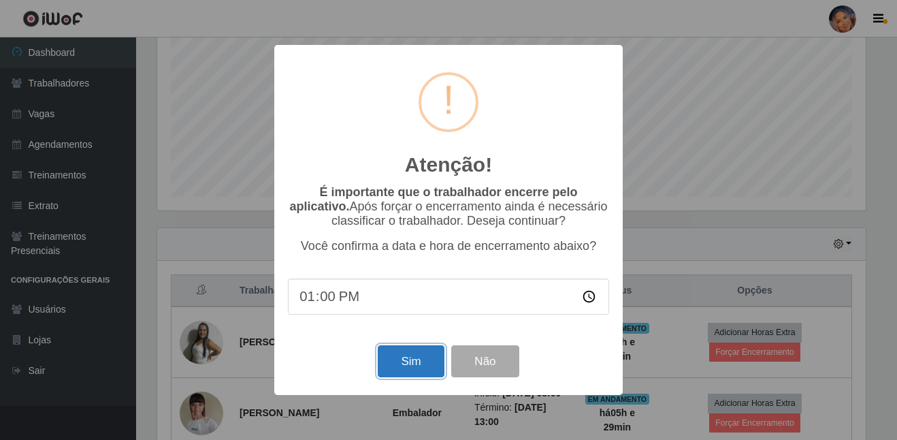
click at [416, 360] on button "Sim" at bounding box center [411, 361] width 66 height 32
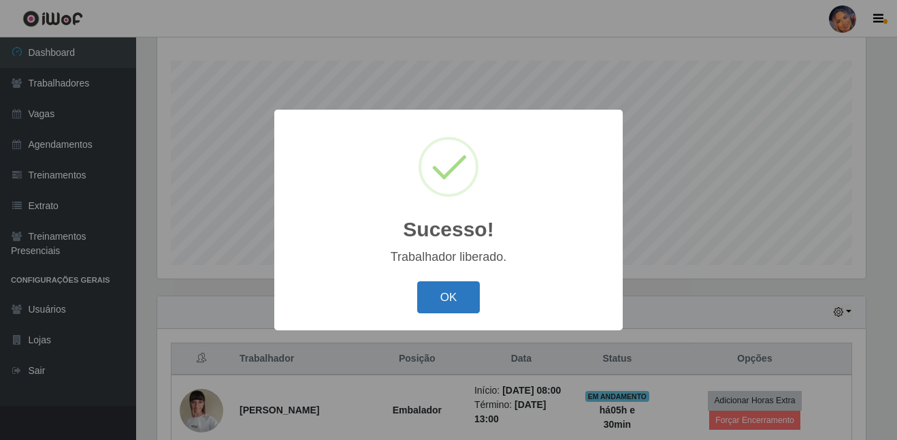
click at [459, 302] on button "OK" at bounding box center [448, 297] width 63 height 32
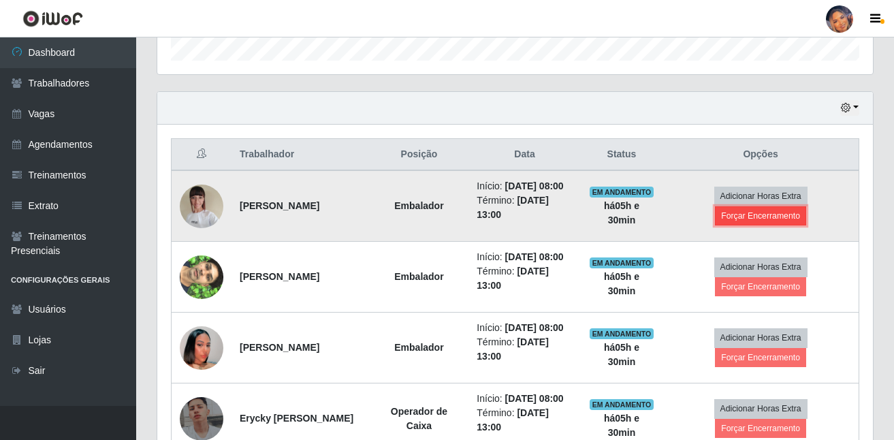
click at [752, 225] on button "Forçar Encerramento" at bounding box center [760, 215] width 91 height 19
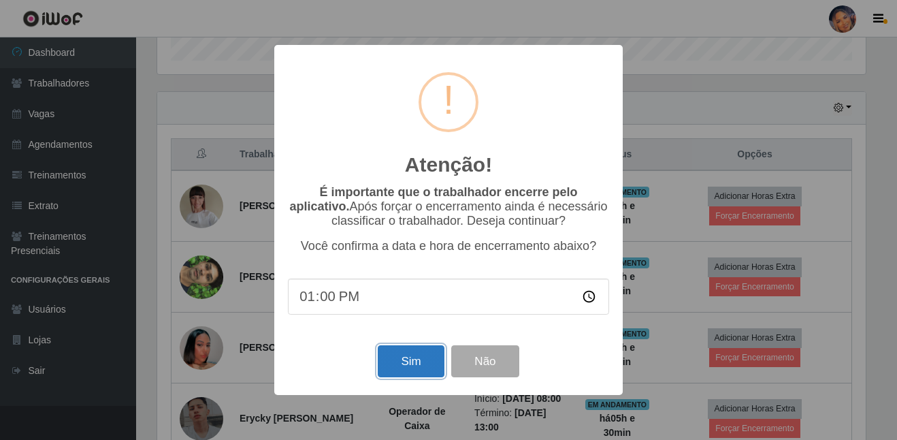
click at [404, 364] on button "Sim" at bounding box center [411, 361] width 66 height 32
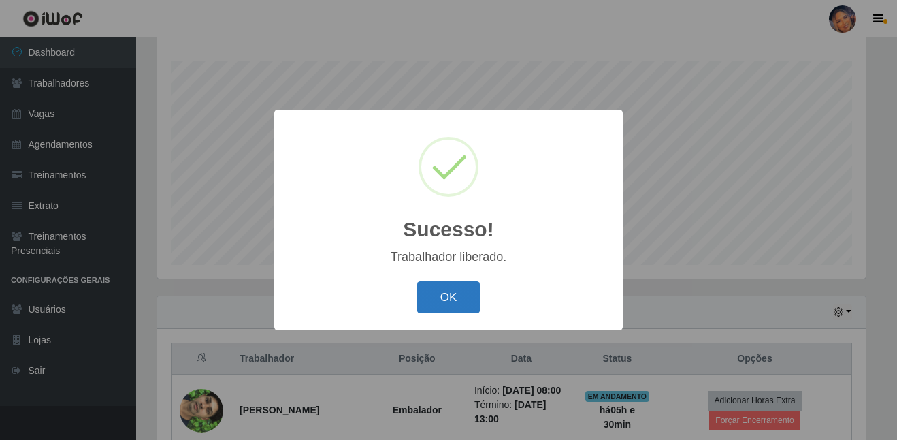
click at [420, 302] on button "OK" at bounding box center [448, 297] width 63 height 32
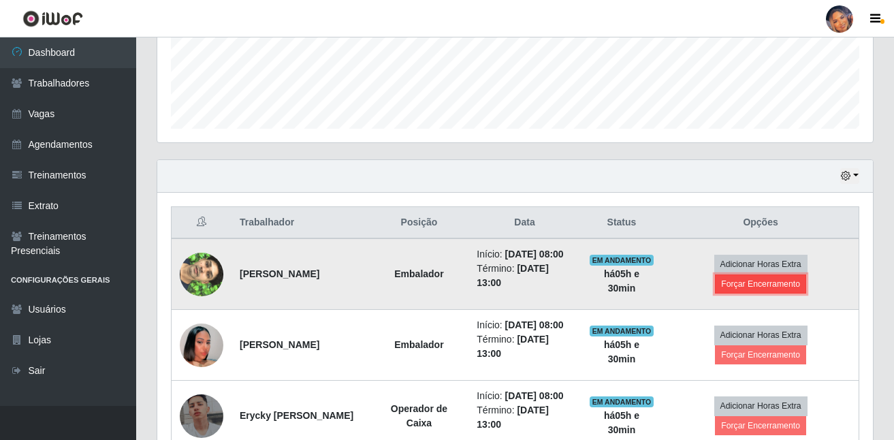
click at [768, 293] on button "Forçar Encerramento" at bounding box center [760, 283] width 91 height 19
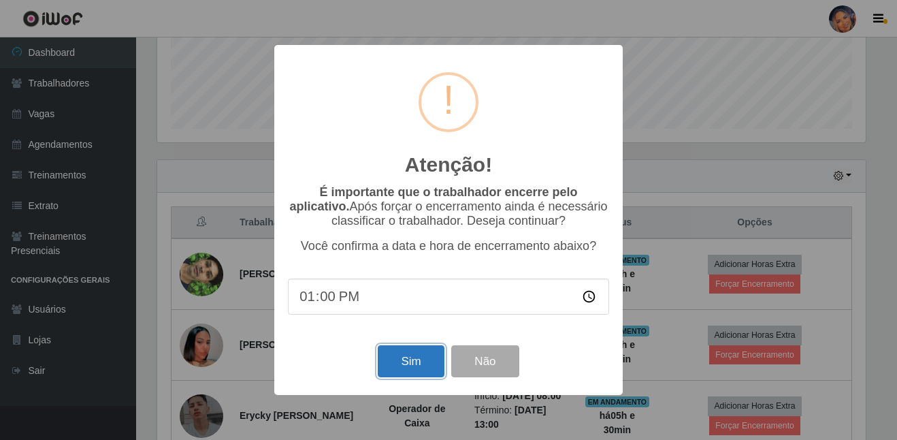
click at [421, 360] on button "Sim" at bounding box center [411, 361] width 66 height 32
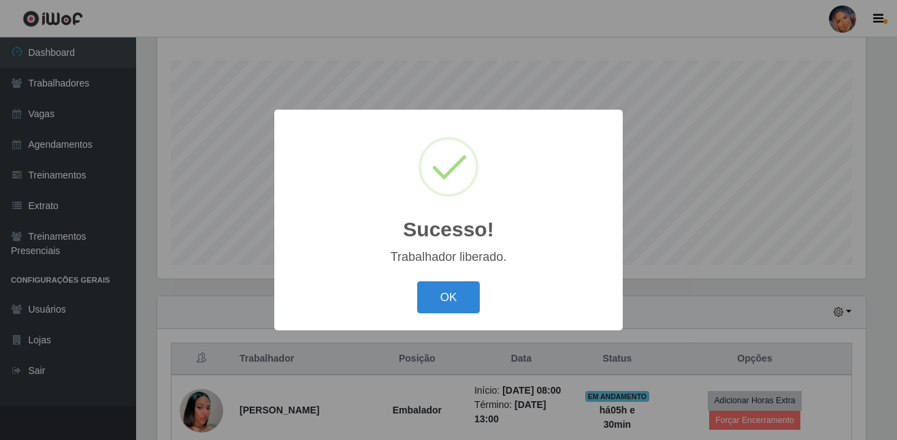
drag, startPoint x: 470, startPoint y: 291, endPoint x: 458, endPoint y: 293, distance: 11.7
click at [465, 291] on button "OK" at bounding box center [448, 297] width 63 height 32
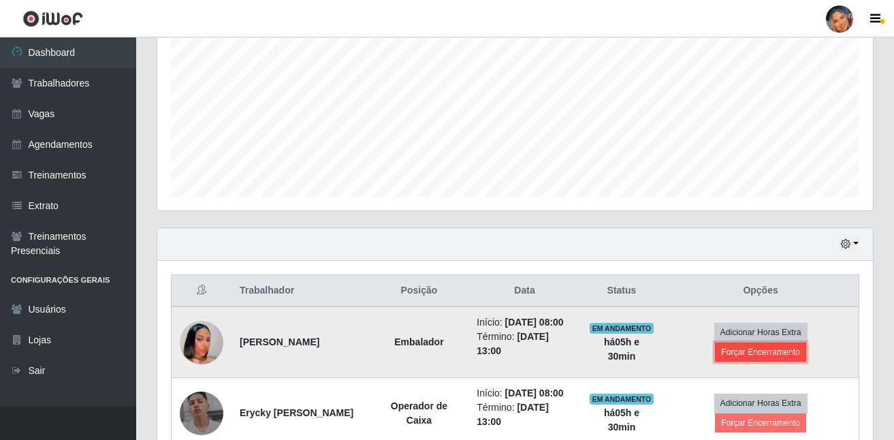
click at [777, 361] on button "Forçar Encerramento" at bounding box center [760, 351] width 91 height 19
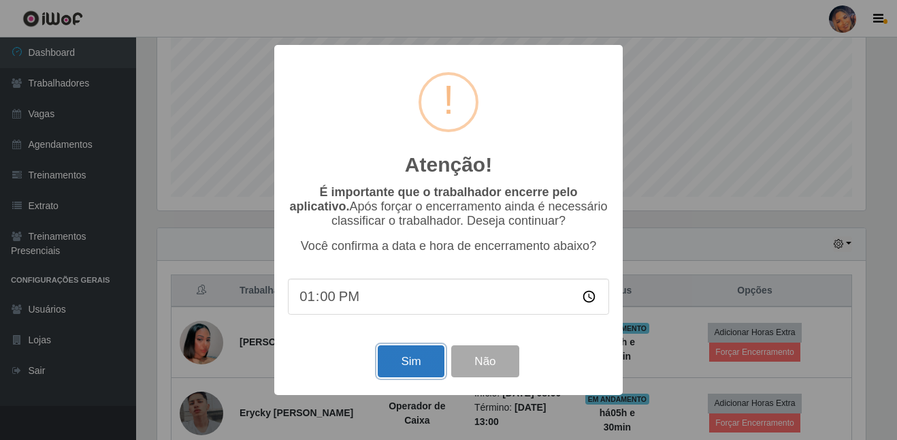
click at [410, 362] on button "Sim" at bounding box center [411, 361] width 66 height 32
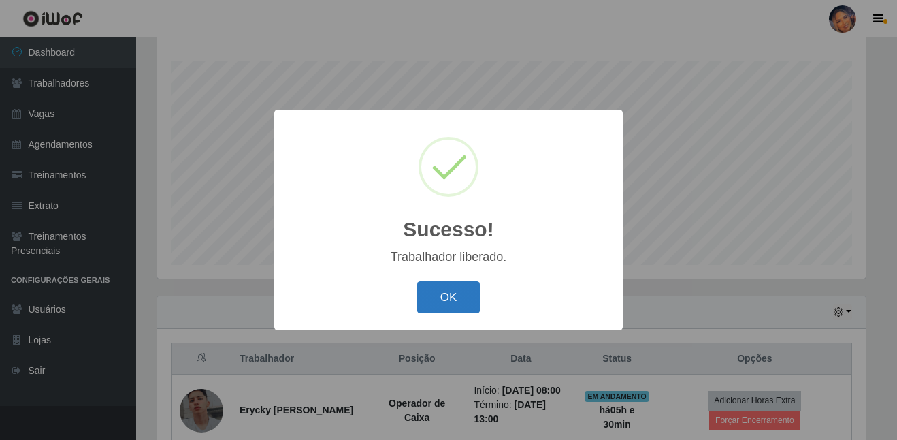
click at [445, 302] on button "OK" at bounding box center [448, 297] width 63 height 32
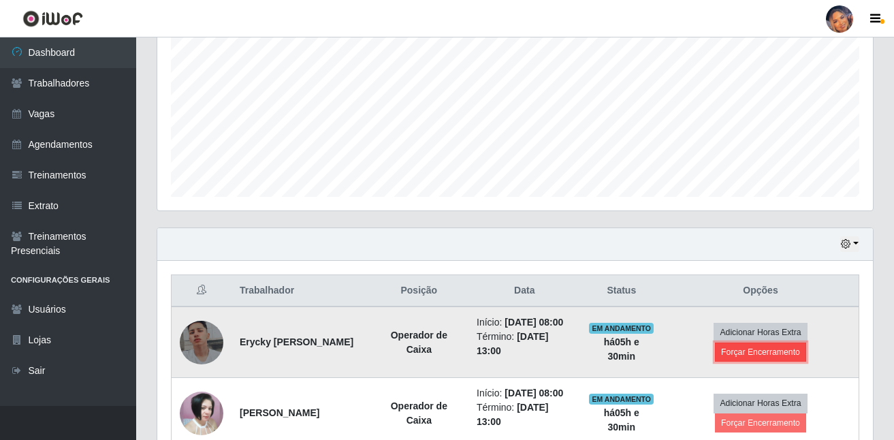
click at [737, 361] on button "Forçar Encerramento" at bounding box center [760, 351] width 91 height 19
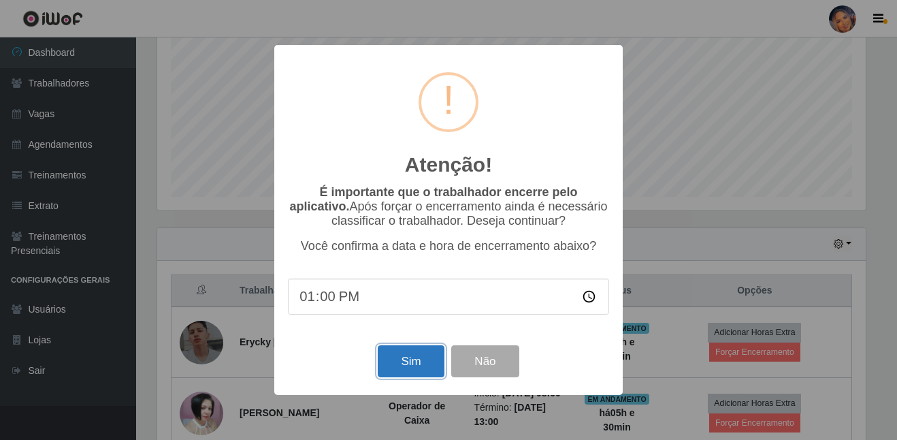
click at [420, 355] on button "Sim" at bounding box center [411, 361] width 66 height 32
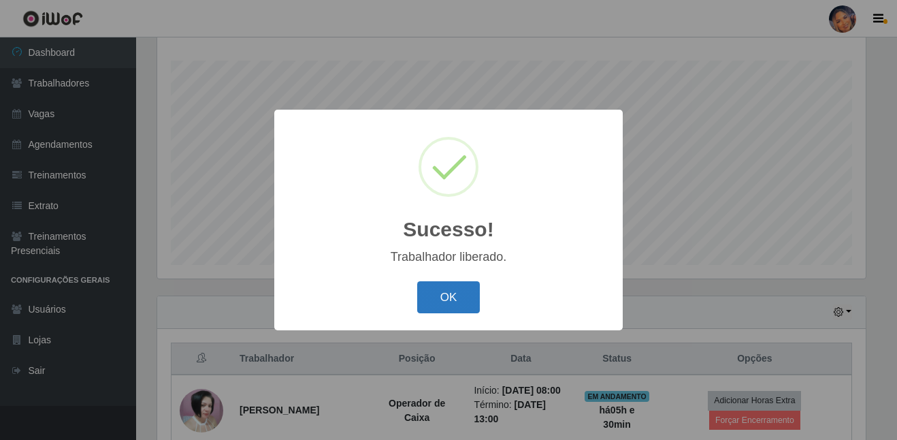
click at [453, 293] on button "OK" at bounding box center [448, 297] width 63 height 32
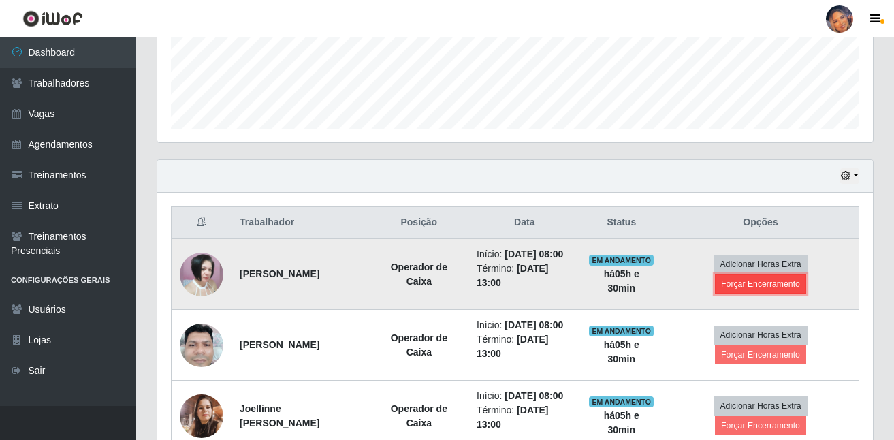
click at [739, 293] on button "Forçar Encerramento" at bounding box center [760, 283] width 91 height 19
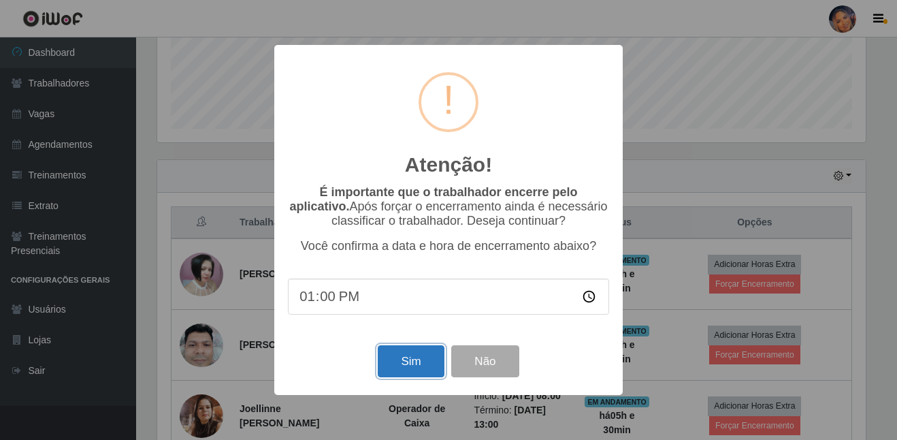
click at [422, 362] on button "Sim" at bounding box center [411, 361] width 66 height 32
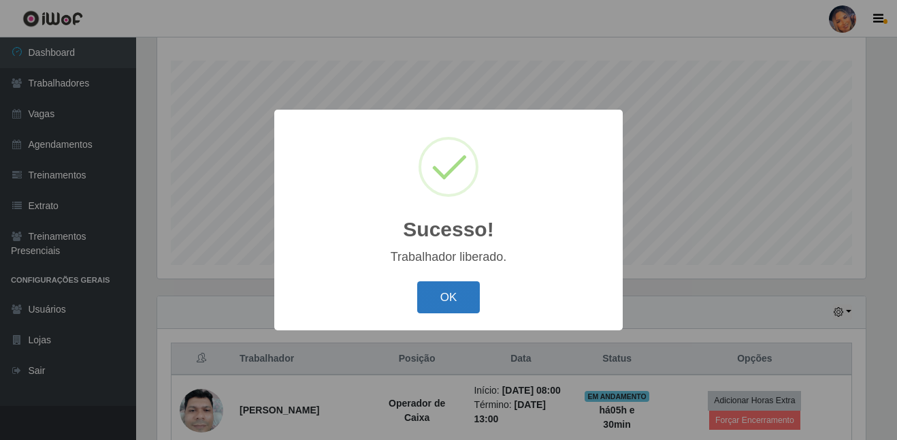
click at [472, 299] on button "OK" at bounding box center [448, 297] width 63 height 32
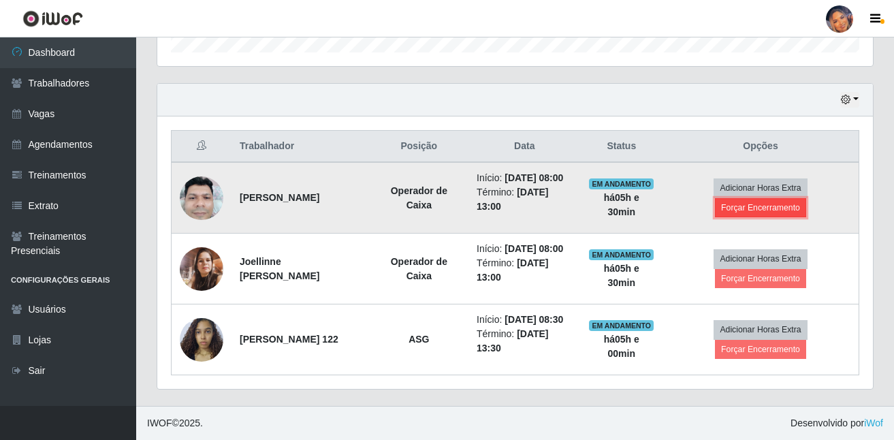
click at [745, 198] on button "Forçar Encerramento" at bounding box center [760, 207] width 91 height 19
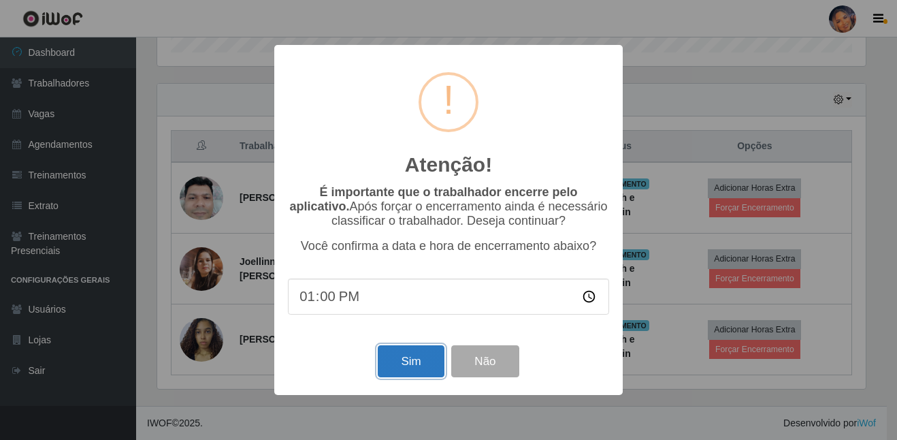
click at [407, 361] on button "Sim" at bounding box center [411, 361] width 66 height 32
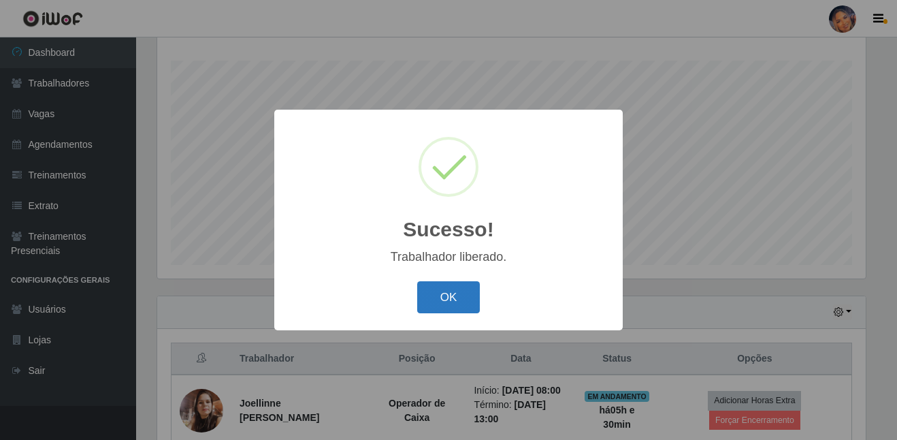
click at [450, 293] on button "OK" at bounding box center [448, 297] width 63 height 32
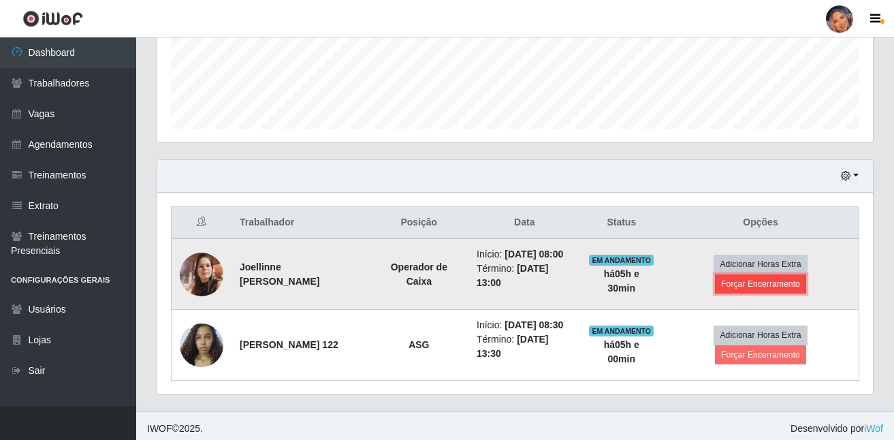
click at [767, 291] on button "Forçar Encerramento" at bounding box center [760, 283] width 91 height 19
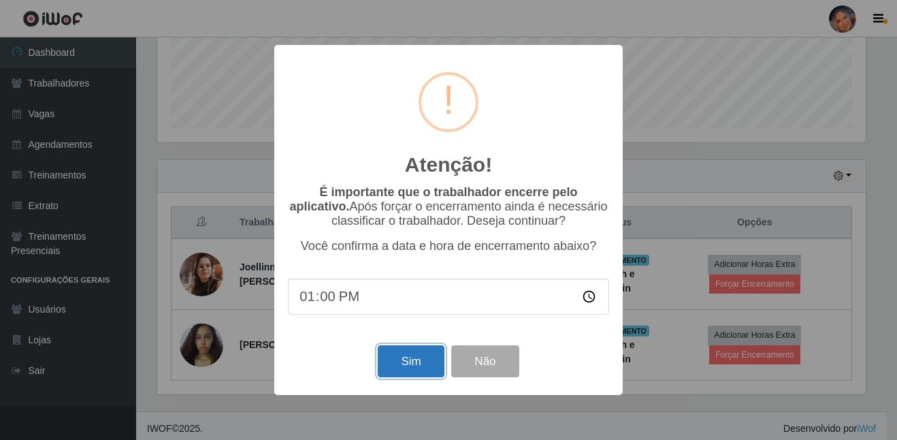
click at [408, 357] on button "Sim" at bounding box center [411, 361] width 66 height 32
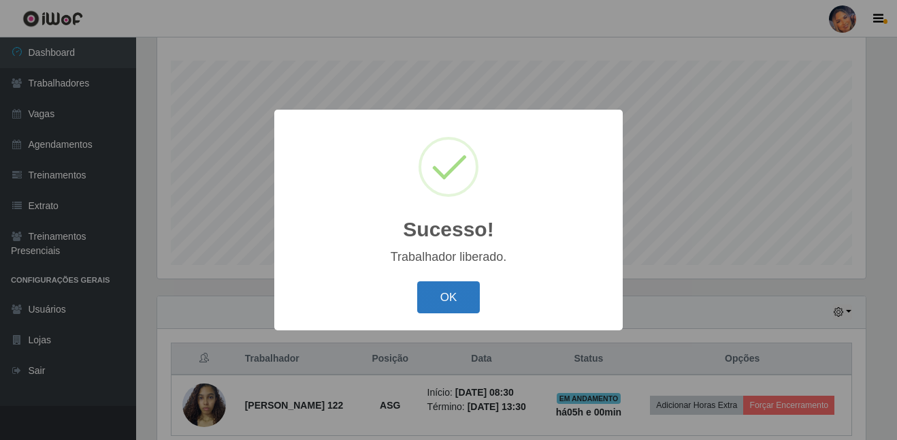
drag, startPoint x: 448, startPoint y: 296, endPoint x: 466, endPoint y: 295, distance: 17.0
click at [455, 296] on button "OK" at bounding box center [448, 297] width 63 height 32
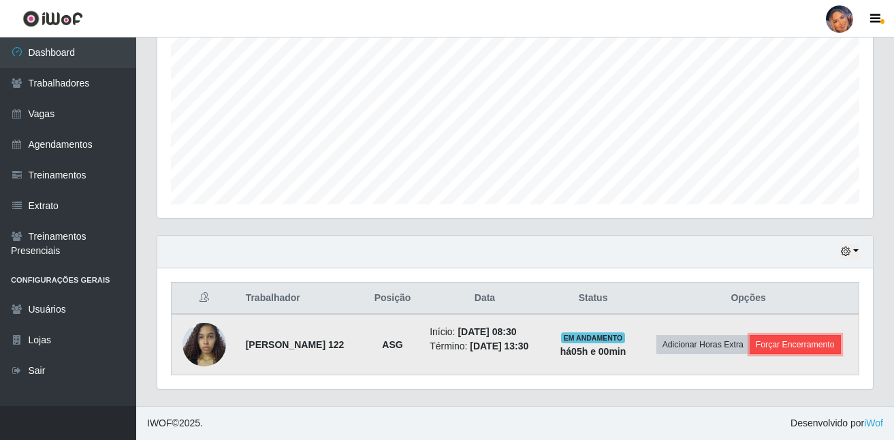
click at [749, 354] on button "Forçar Encerramento" at bounding box center [794, 344] width 91 height 19
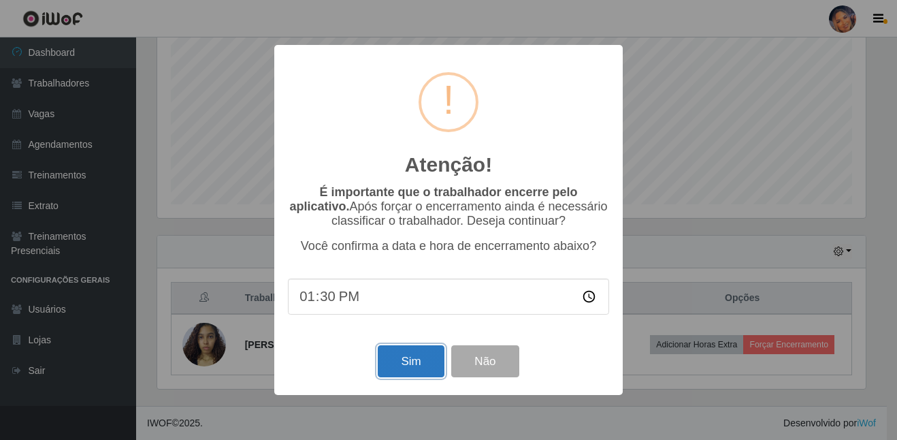
click at [415, 362] on button "Sim" at bounding box center [411, 361] width 66 height 32
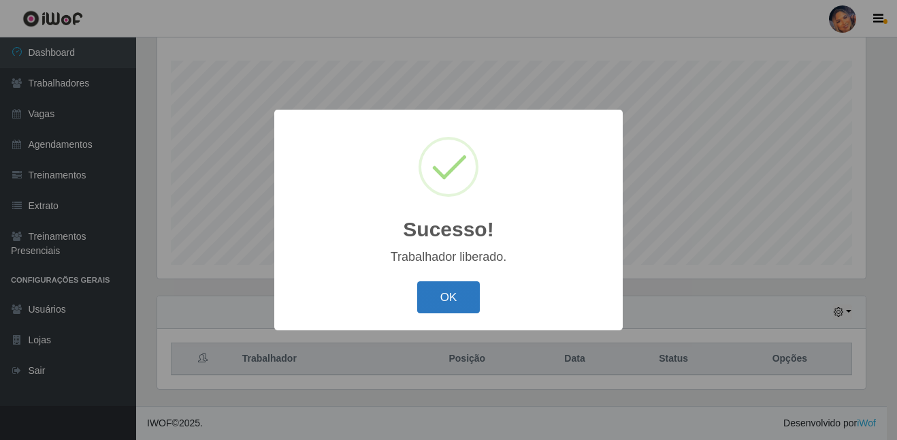
click at [436, 304] on button "OK" at bounding box center [448, 297] width 63 height 32
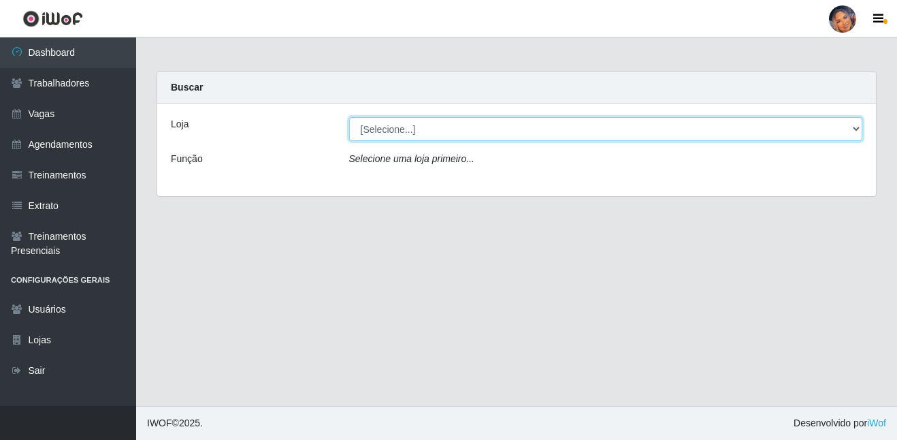
click at [379, 120] on select "[Selecione...] Supermercado Preço Bom" at bounding box center [606, 129] width 514 height 24
select select "169"
click at [349, 117] on select "[Selecione...] Supermercado Preço Bom" at bounding box center [606, 129] width 514 height 24
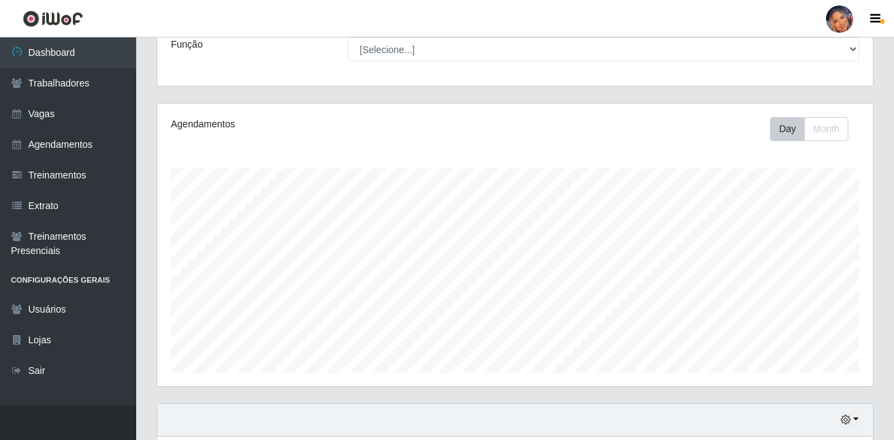
scroll to position [222, 0]
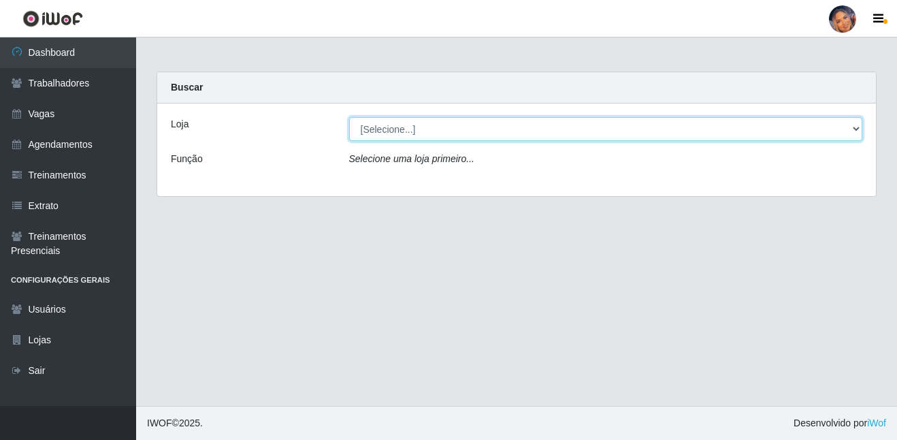
click at [425, 129] on select "[Selecione...] Supermercado Preço Bom" at bounding box center [606, 129] width 514 height 24
select select "169"
click at [349, 117] on select "[Selecione...] Supermercado Preço Bom" at bounding box center [606, 129] width 514 height 24
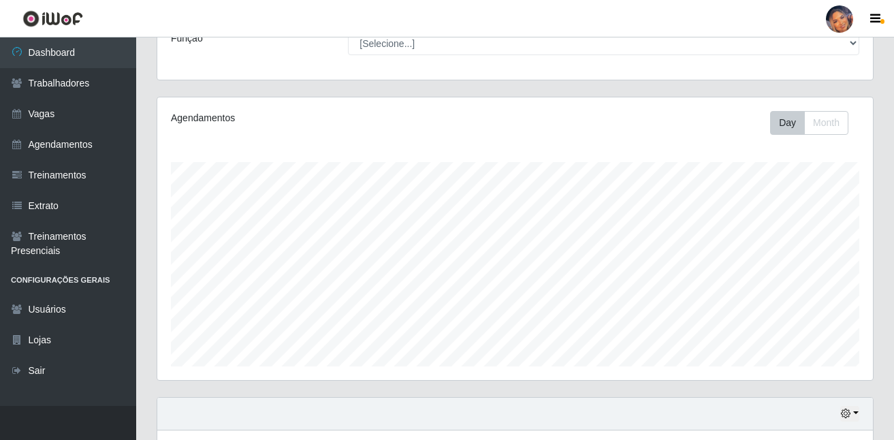
scroll to position [222, 0]
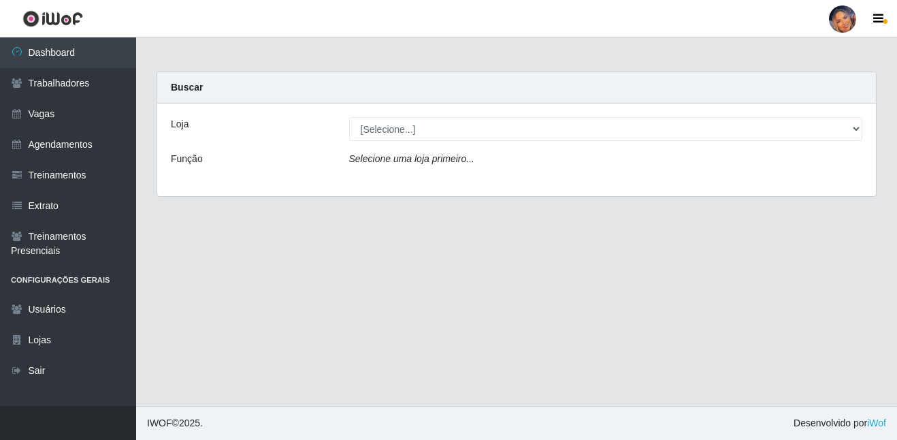
click at [493, 129] on select "[Selecione...] Supermercado Preço Bom" at bounding box center [606, 129] width 514 height 24
select select "169"
click at [349, 117] on select "[Selecione...] Supermercado Preço Bom" at bounding box center [606, 129] width 514 height 24
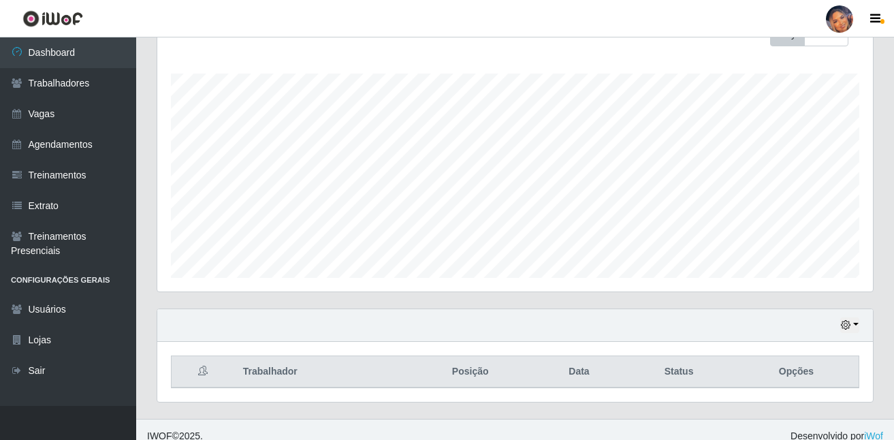
scroll to position [222, 0]
